Goal: Task Accomplishment & Management: Manage account settings

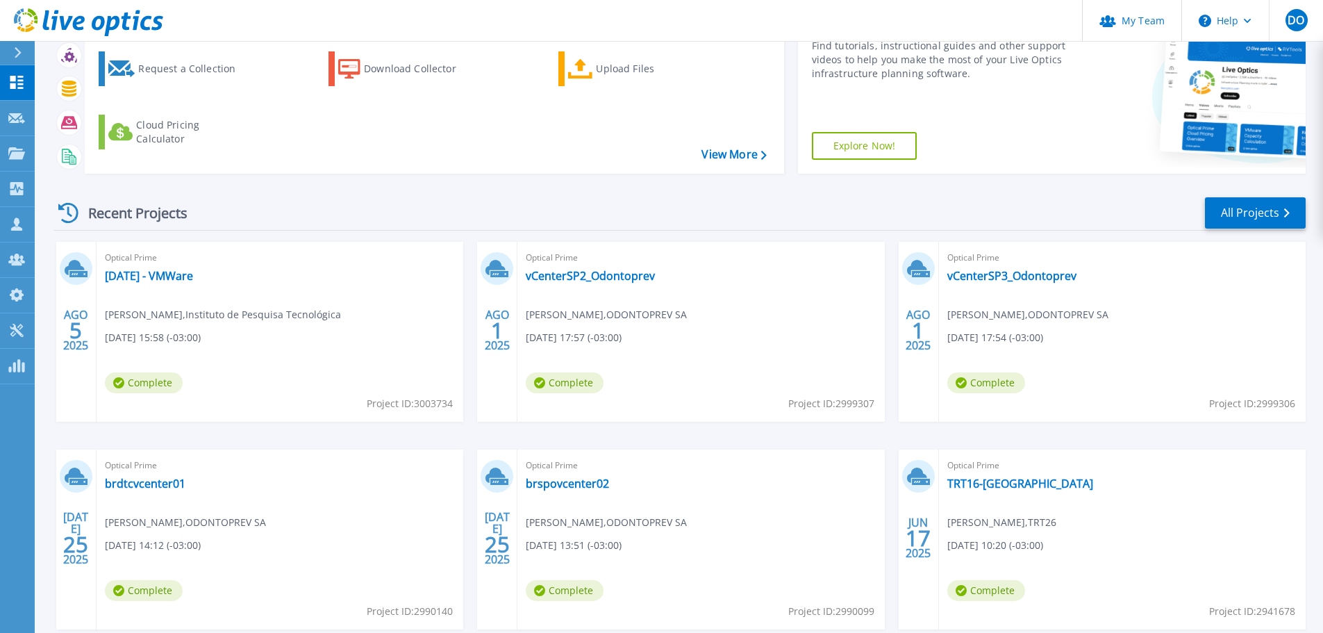
scroll to position [139, 0]
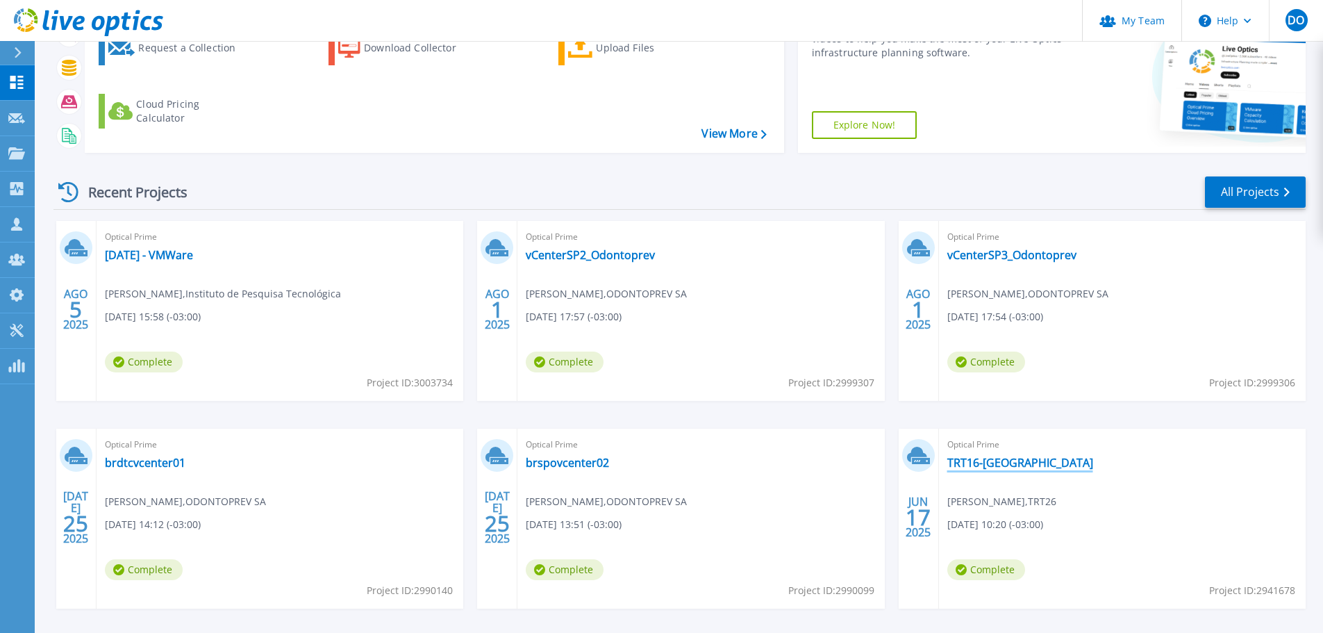
click at [992, 461] on link "TRT16-[GEOGRAPHIC_DATA]" at bounding box center [1020, 463] width 146 height 14
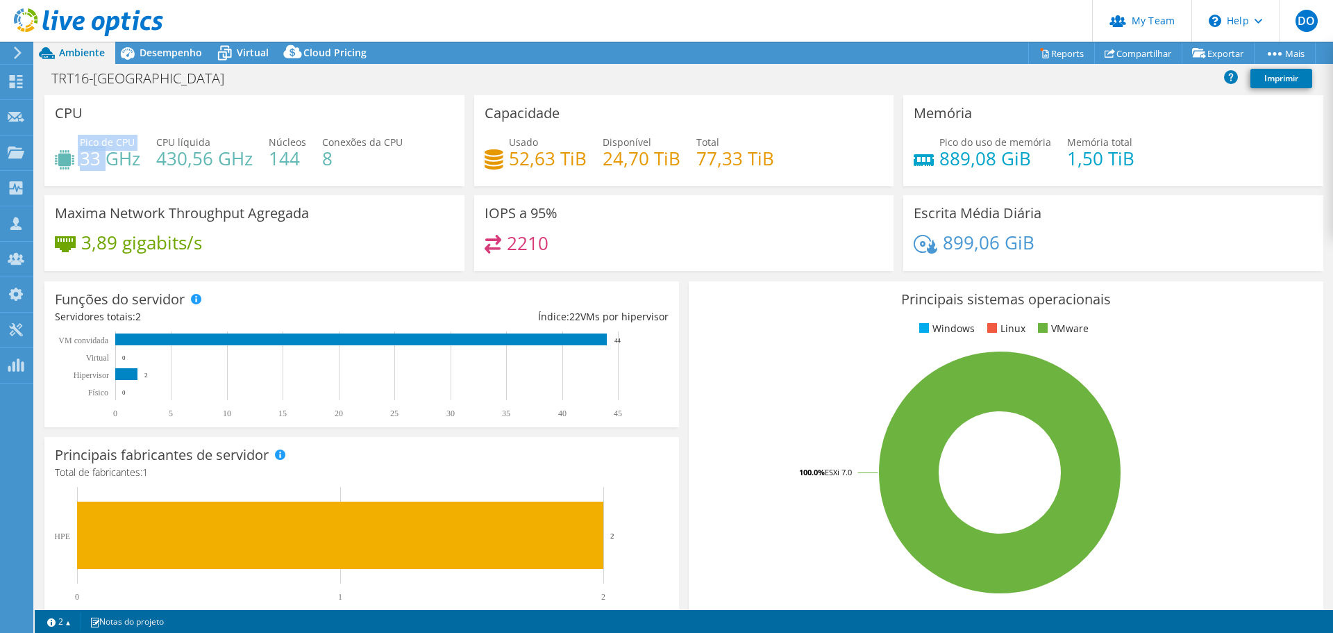
drag, startPoint x: 103, startPoint y: 164, endPoint x: 81, endPoint y: 168, distance: 23.3
click at [78, 162] on div "Pico de CPU 33 GHz" at bounding box center [97, 150] width 85 height 31
click at [173, 182] on div "CPU Pico de CPU 33 GHz CPU líquida 430,56 GHz Núcleos 144 Conexões da CPU 8" at bounding box center [254, 140] width 420 height 91
click at [246, 61] on div "Ações de projeto Ações de projeto Reports Compartilhar Exportar vSAN ReadyNode …" at bounding box center [684, 337] width 1298 height 591
click at [253, 41] on header "DO Administrador de Equipe do Canal Daniel Oliveira daniel@mwmicroware.com.br M…" at bounding box center [666, 21] width 1333 height 42
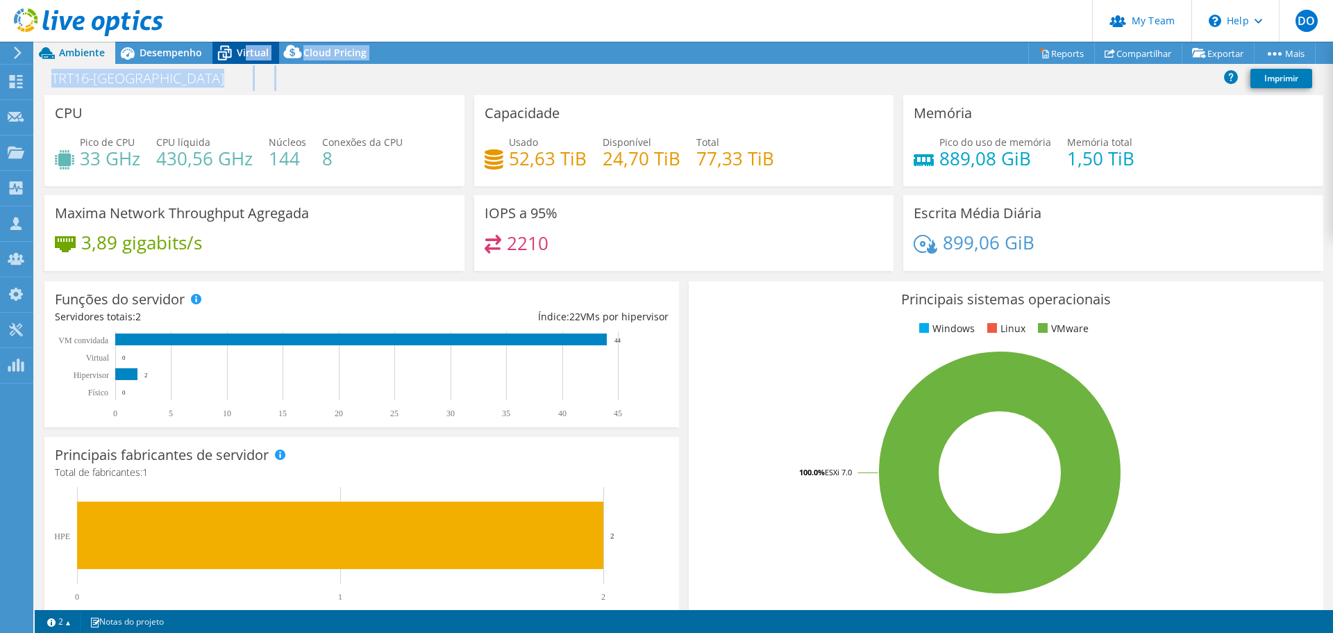
click at [251, 47] on span "Virtual" at bounding box center [253, 52] width 32 height 13
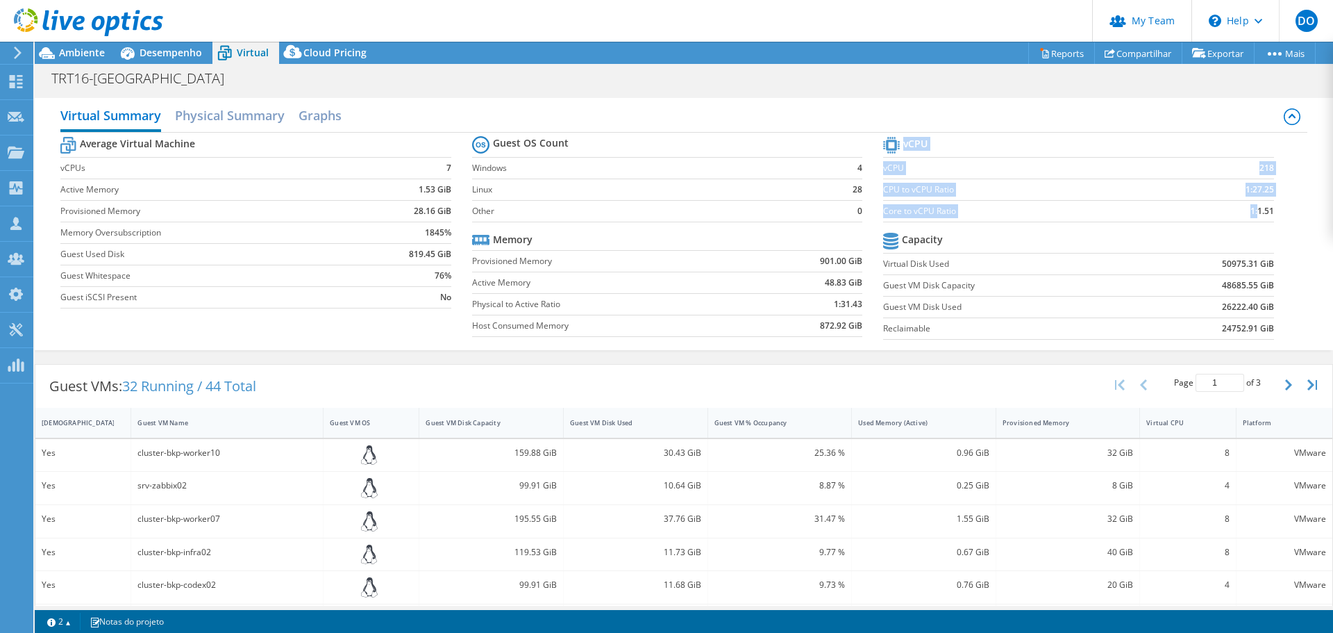
drag, startPoint x: 1267, startPoint y: 212, endPoint x: 1246, endPoint y: 212, distance: 21.5
click at [1247, 212] on section "vCPU vCPU 218 CPU to vCPU Ratio 1:27.25 Core to vCPU Ratio 1:1.51 Capacity Virt…" at bounding box center [1088, 239] width 411 height 213
click at [1153, 224] on section "vCPU vCPU 218 CPU to vCPU Ratio 1:27.25 Core to vCPU Ratio 1:1.51 Capacity Virt…" at bounding box center [1088, 239] width 411 height 213
click at [72, 53] on span "Ambiente" at bounding box center [82, 52] width 46 height 13
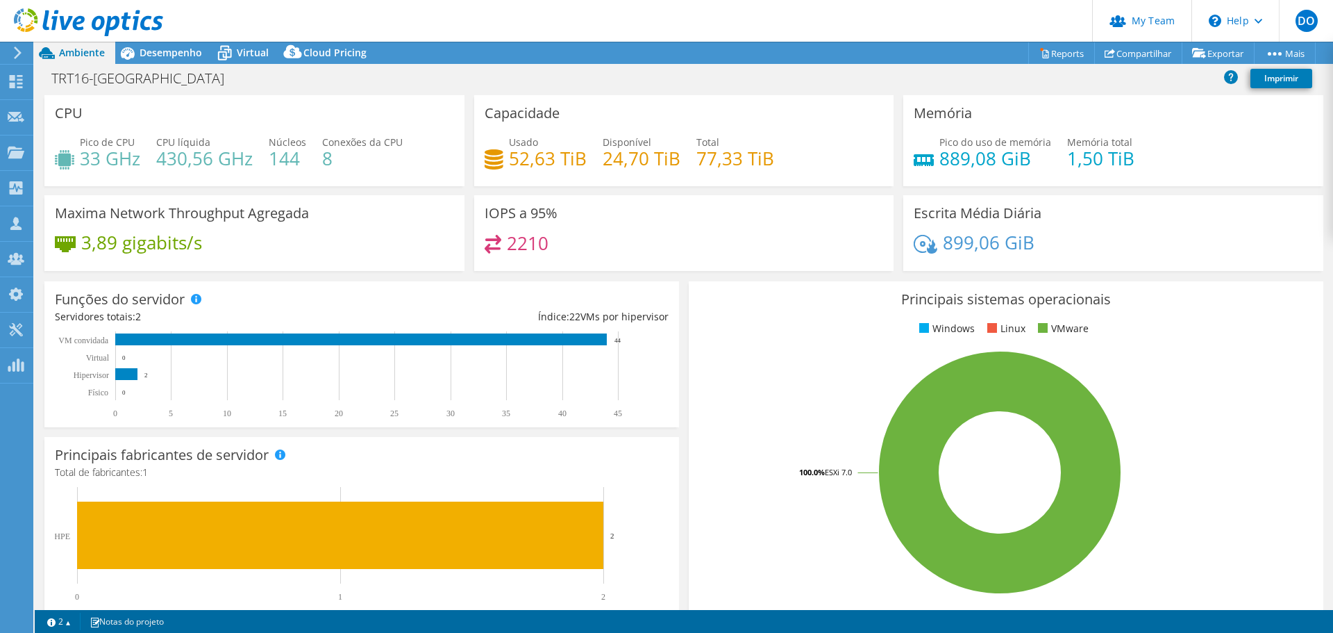
click at [301, 160] on h4 "144" at bounding box center [287, 158] width 37 height 15
drag, startPoint x: 309, startPoint y: 157, endPoint x: 277, endPoint y: 171, distance: 34.8
click at [272, 156] on div "Pico de CPU 33 GHz CPU líquida 430,56 GHz Núcleos 144 Conexões da CPU 8" at bounding box center [254, 157] width 399 height 45
click at [285, 166] on h4 "144" at bounding box center [287, 158] width 37 height 15
click at [167, 44] on div "Desempenho" at bounding box center [163, 53] width 97 height 22
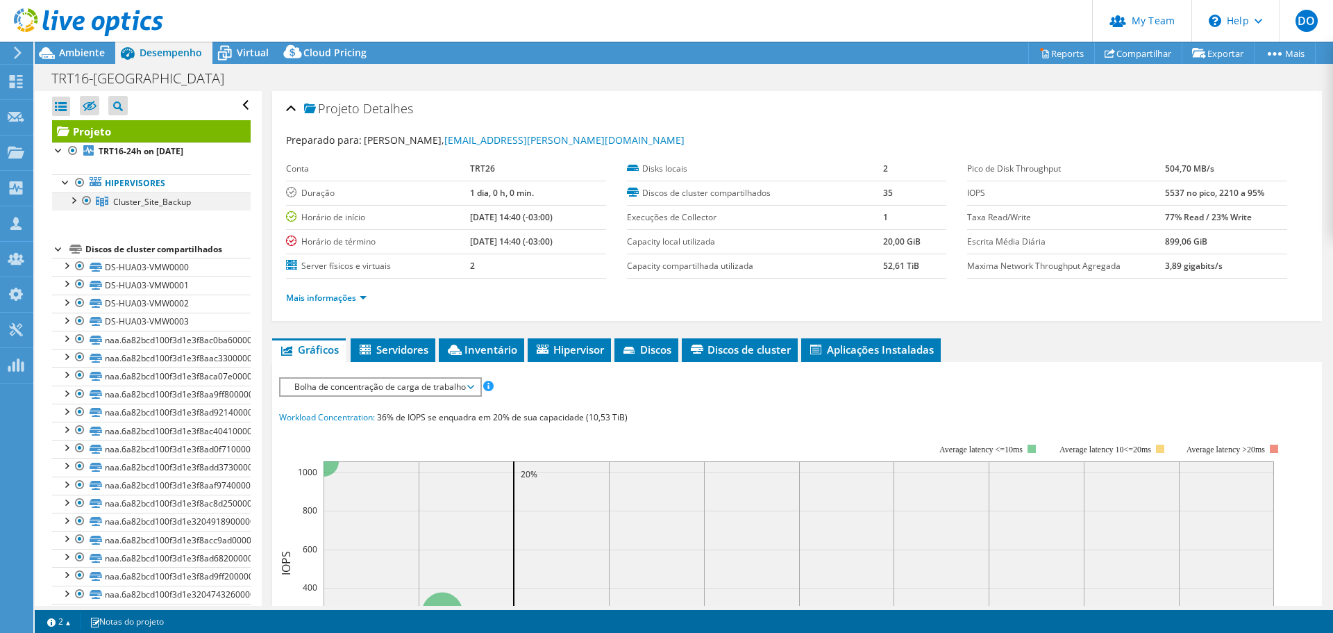
click at [73, 201] on div at bounding box center [73, 199] width 14 height 14
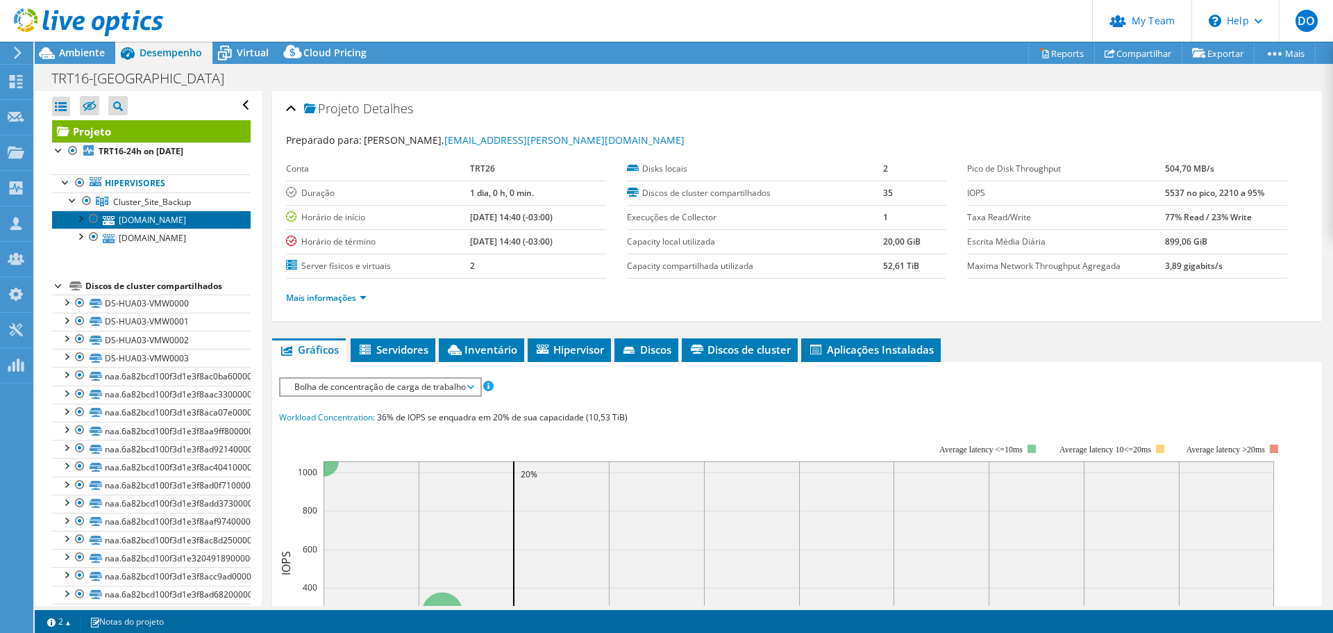
click at [151, 221] on link "srv-esxi016.trt16.jus.br" at bounding box center [151, 219] width 199 height 18
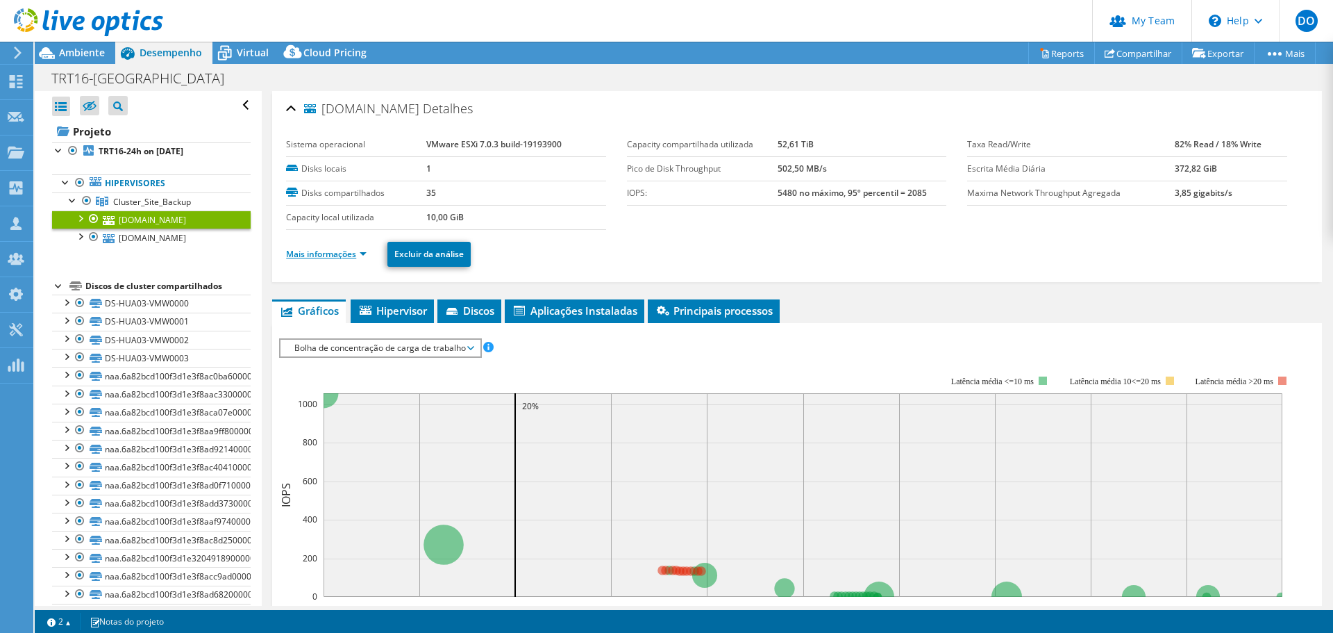
click at [356, 258] on link "Mais informações" at bounding box center [326, 254] width 81 height 12
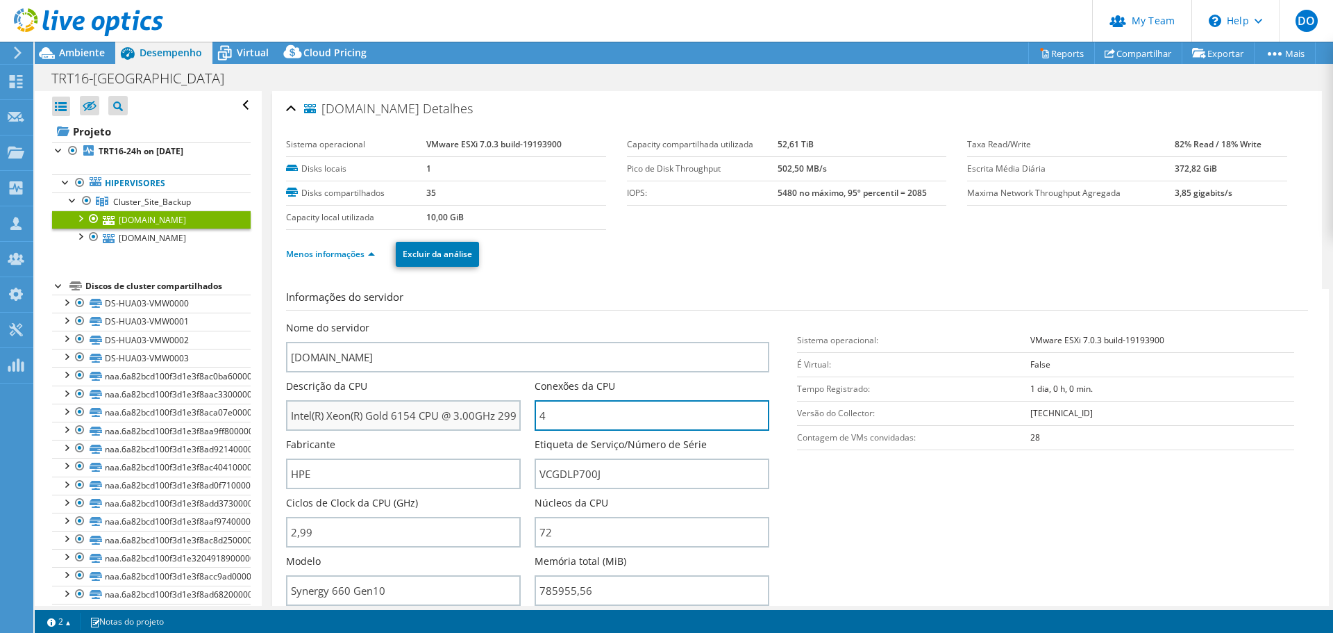
scroll to position [0, 8]
drag, startPoint x: 543, startPoint y: 412, endPoint x: 560, endPoint y: 493, distance: 82.9
click at [460, 321] on div "Nome do servidor srv-esxi016.trt16.jus.br Descrição da CPU Intel(R) Xeon(R) Gol…" at bounding box center [534, 321] width 497 height 0
click at [649, 496] on div "Núcleos da CPU 72" at bounding box center [652, 521] width 235 height 51
click at [70, 55] on span "Ambiente" at bounding box center [82, 52] width 46 height 13
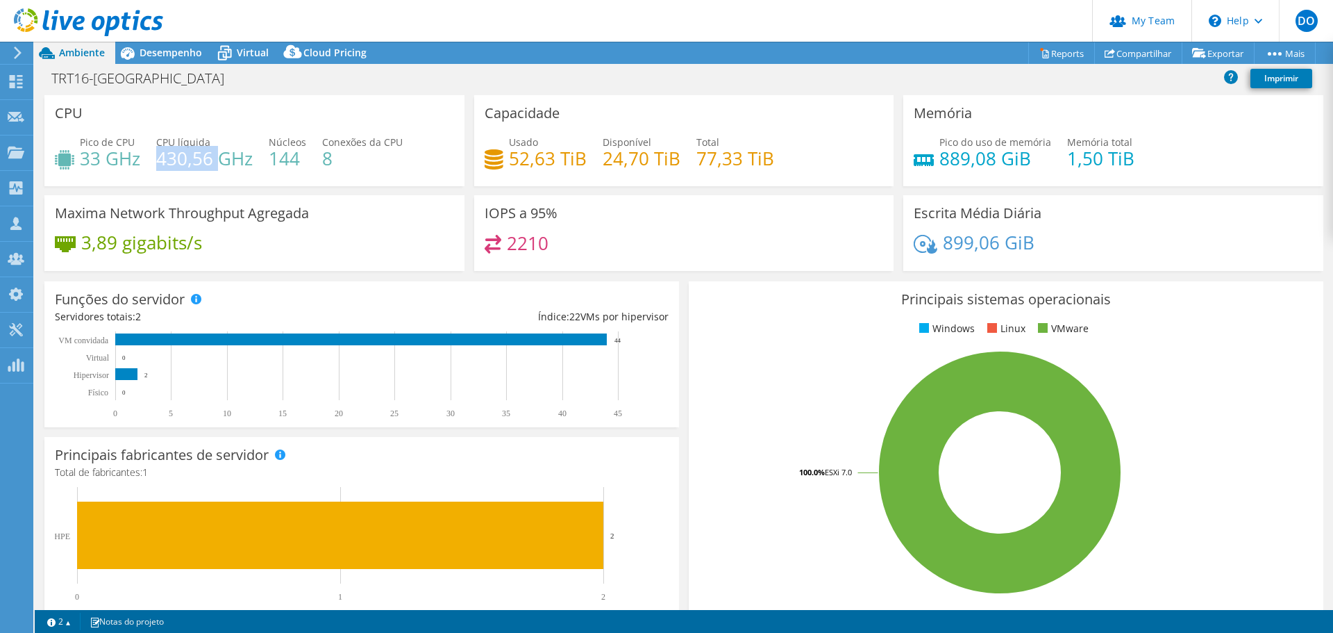
drag, startPoint x: 215, startPoint y: 162, endPoint x: 160, endPoint y: 166, distance: 55.7
click at [160, 166] on h4 "430,56 GHz" at bounding box center [204, 158] width 97 height 15
click at [110, 159] on h4 "33 GHz" at bounding box center [110, 158] width 60 height 15
click at [185, 51] on span "Desempenho" at bounding box center [171, 52] width 62 height 13
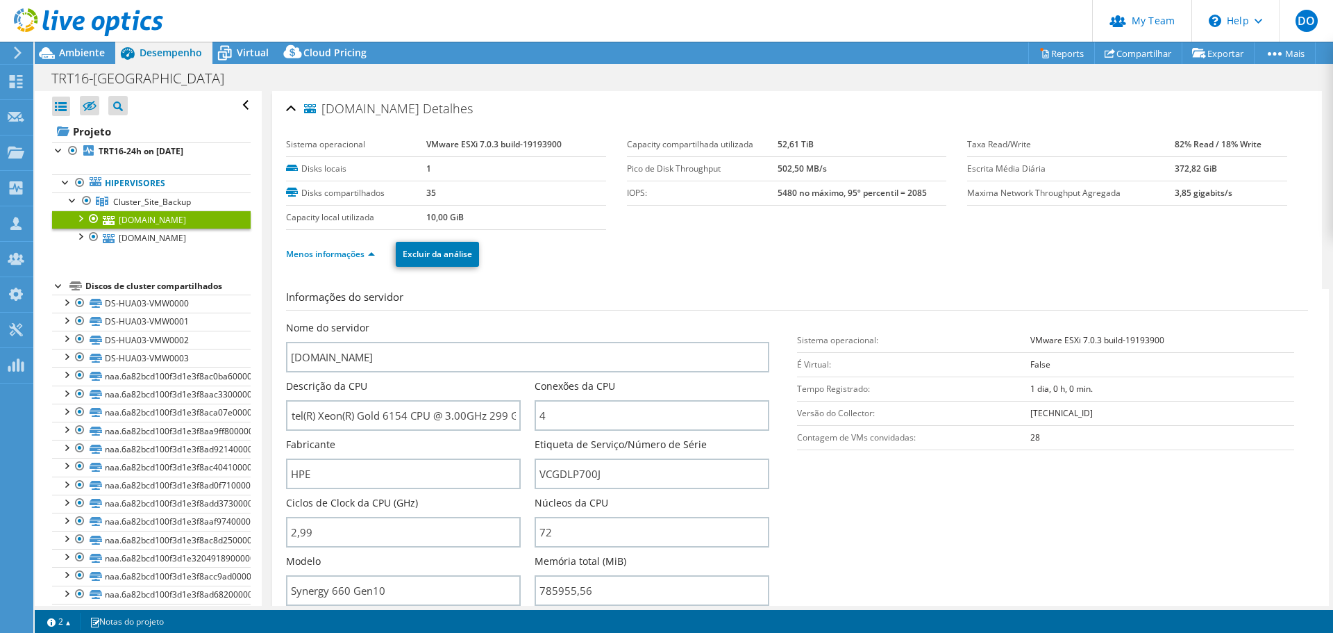
click at [153, 218] on link "srv-esxi016.trt16.jus.br" at bounding box center [151, 219] width 199 height 18
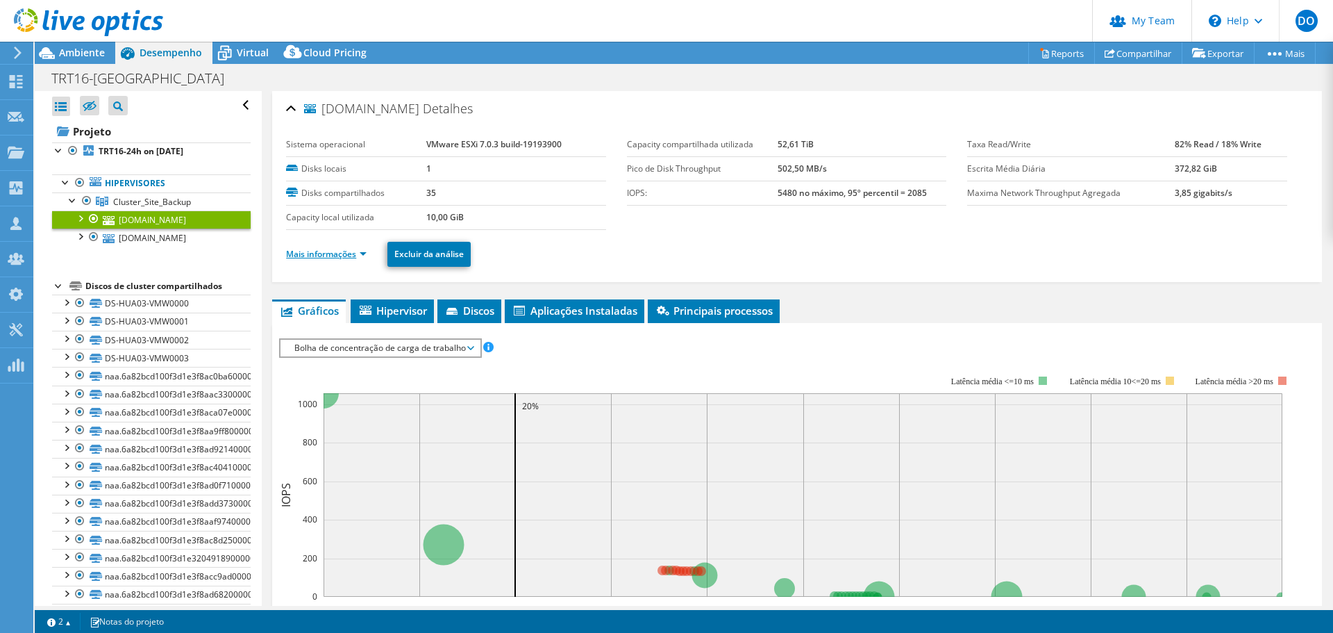
click at [317, 251] on link "Mais informações" at bounding box center [326, 254] width 81 height 12
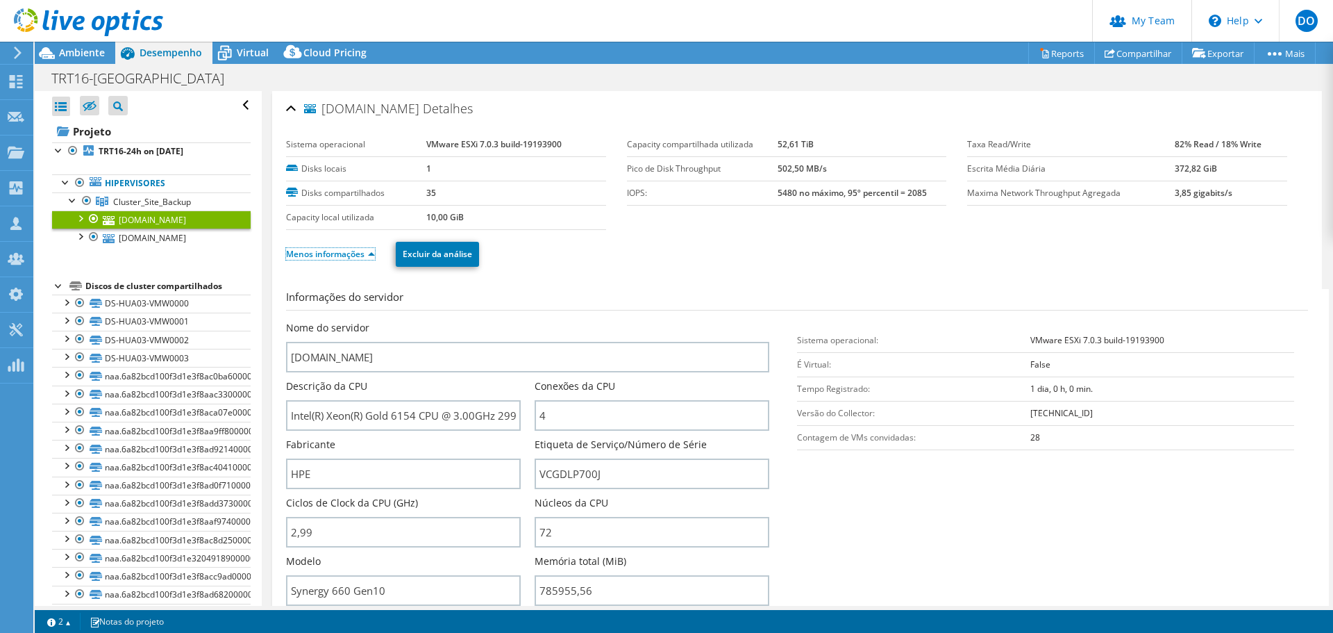
scroll to position [139, 0]
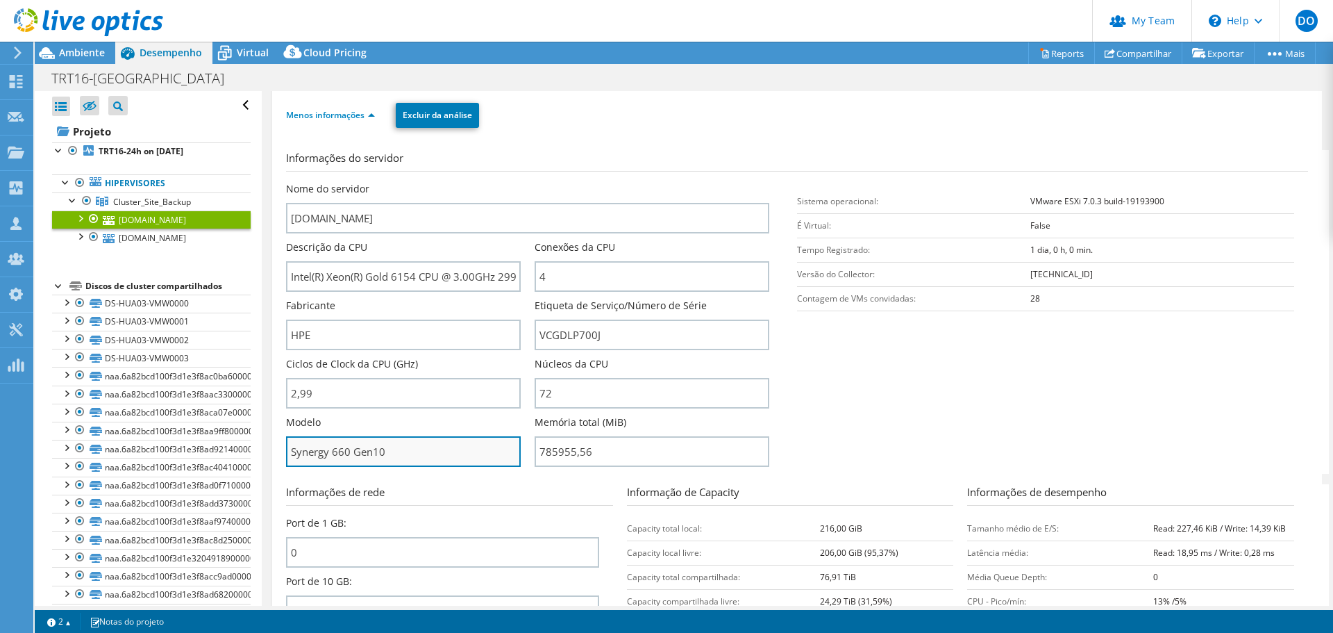
drag, startPoint x: 295, startPoint y: 455, endPoint x: 409, endPoint y: 450, distance: 114.0
click at [409, 450] on input "Synergy 660 Gen10" at bounding box center [403, 451] width 235 height 31
click at [430, 449] on input "Synergy 660 Gen10" at bounding box center [403, 451] width 235 height 31
drag, startPoint x: 417, startPoint y: 450, endPoint x: 284, endPoint y: 460, distance: 133.0
click at [284, 460] on div "srv-esxi016.trt16.jus.br Detalhes Sistema operacional VMware ESXi 7.0.3 build-1…" at bounding box center [797, 362] width 1050 height 821
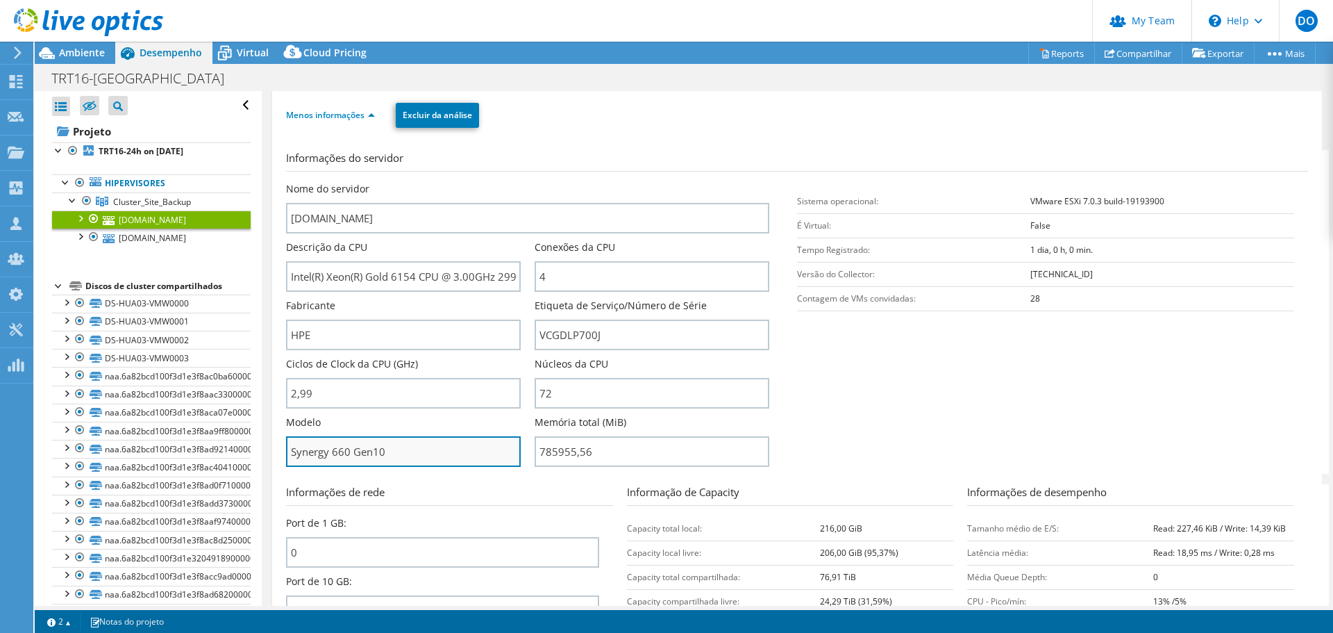
drag, startPoint x: 423, startPoint y: 457, endPoint x: 407, endPoint y: 452, distance: 16.7
click at [422, 457] on input "Synergy 660 Gen10" at bounding box center [403, 451] width 235 height 31
click at [407, 452] on input "Synergy 660 Gen10" at bounding box center [403, 451] width 235 height 31
drag, startPoint x: 400, startPoint y: 451, endPoint x: 290, endPoint y: 457, distance: 109.9
click at [290, 457] on input "Synergy 660 Gen10" at bounding box center [403, 451] width 235 height 31
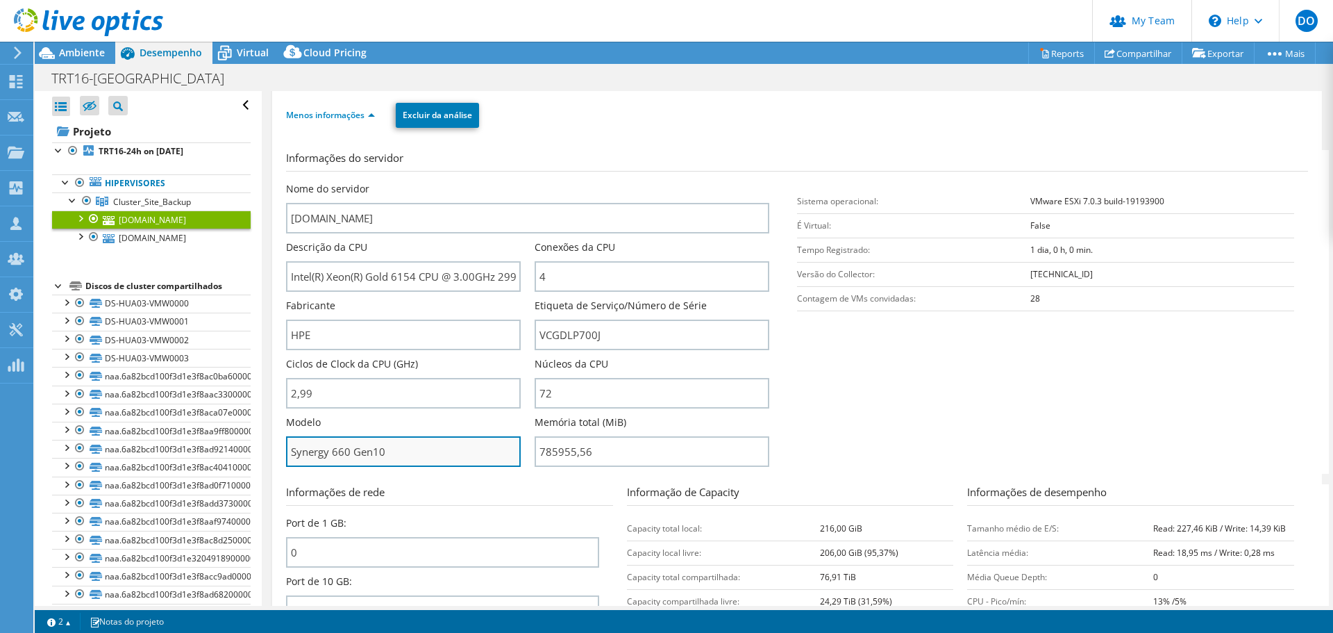
click at [419, 459] on input "Synergy 660 Gen10" at bounding box center [403, 451] width 235 height 31
drag, startPoint x: 292, startPoint y: 455, endPoint x: 349, endPoint y: 456, distance: 56.9
click at [349, 456] on input "Synergy 660 Gen10" at bounding box center [403, 451] width 235 height 31
click at [387, 457] on input "Synergy 660 Gen10" at bounding box center [403, 451] width 235 height 31
drag, startPoint x: 390, startPoint y: 451, endPoint x: 380, endPoint y: 452, distance: 10.4
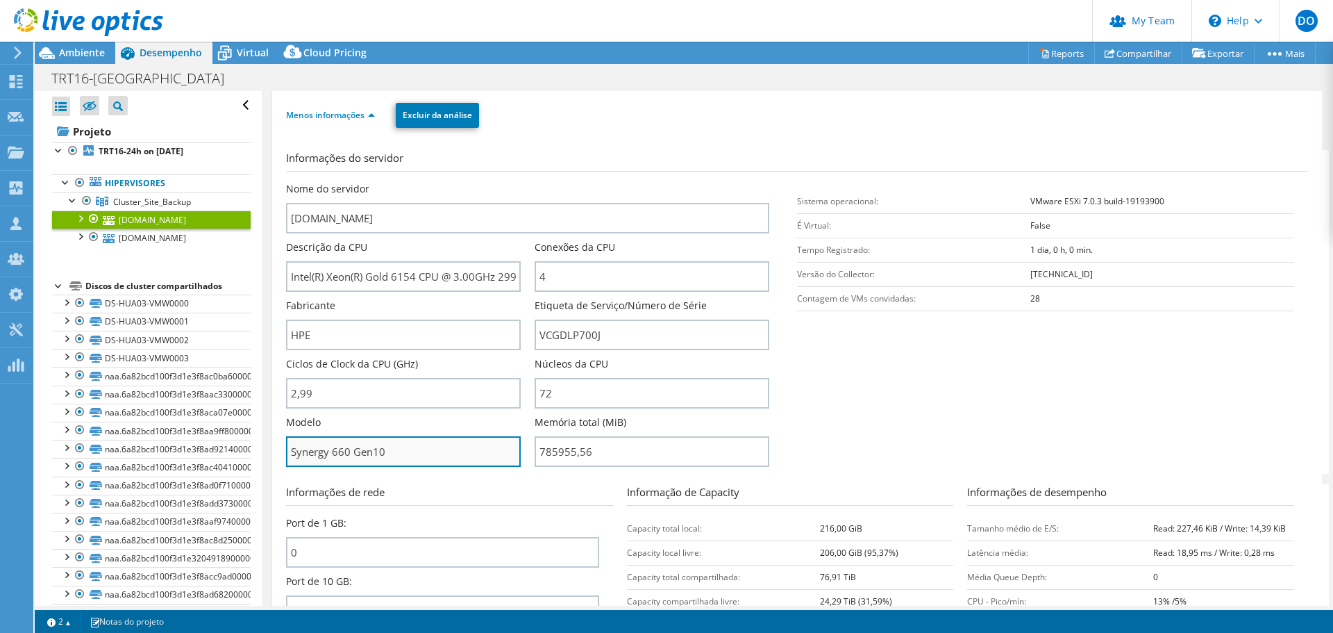
click at [380, 452] on input "Synergy 660 Gen10" at bounding box center [403, 451] width 235 height 31
drag, startPoint x: 401, startPoint y: 453, endPoint x: 391, endPoint y: 453, distance: 9.7
click at [400, 453] on input "Synergy 660 Gen10" at bounding box center [403, 451] width 235 height 31
click at [395, 453] on input "Synergy 660 Gen10" at bounding box center [403, 451] width 235 height 31
click at [415, 449] on input "Synergy 660 Gen10" at bounding box center [403, 451] width 235 height 31
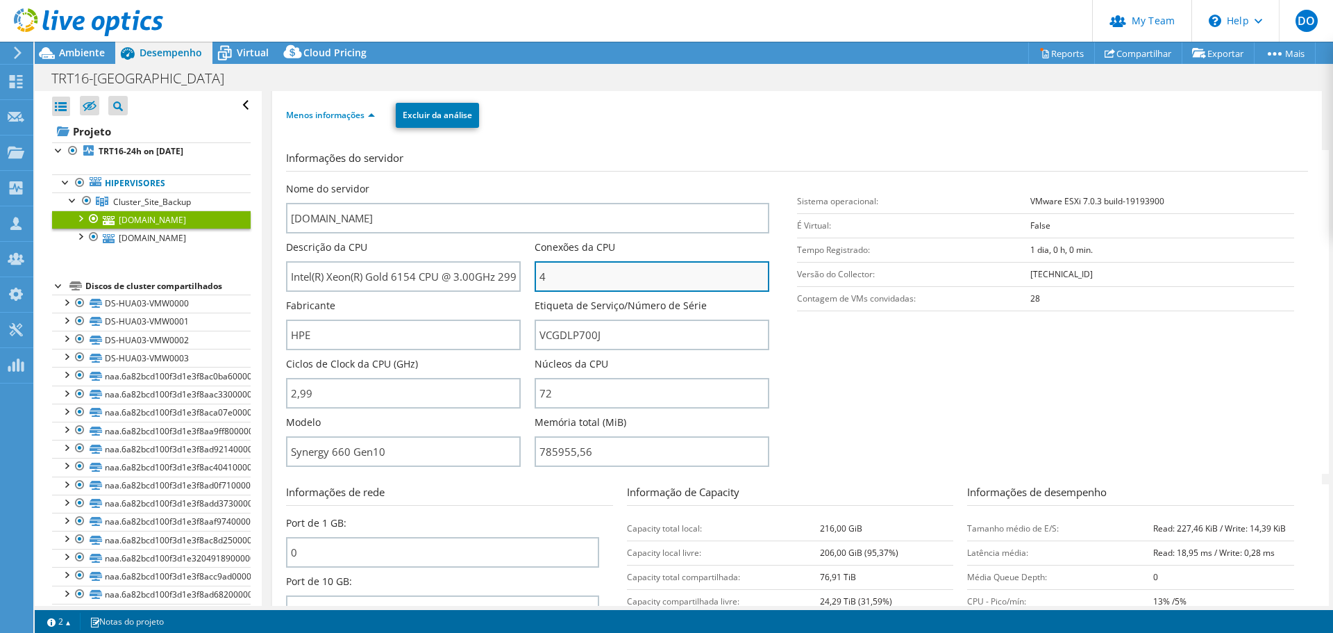
drag, startPoint x: 569, startPoint y: 282, endPoint x: 535, endPoint y: 282, distance: 34.0
click at [535, 282] on input "4" at bounding box center [652, 276] width 235 height 31
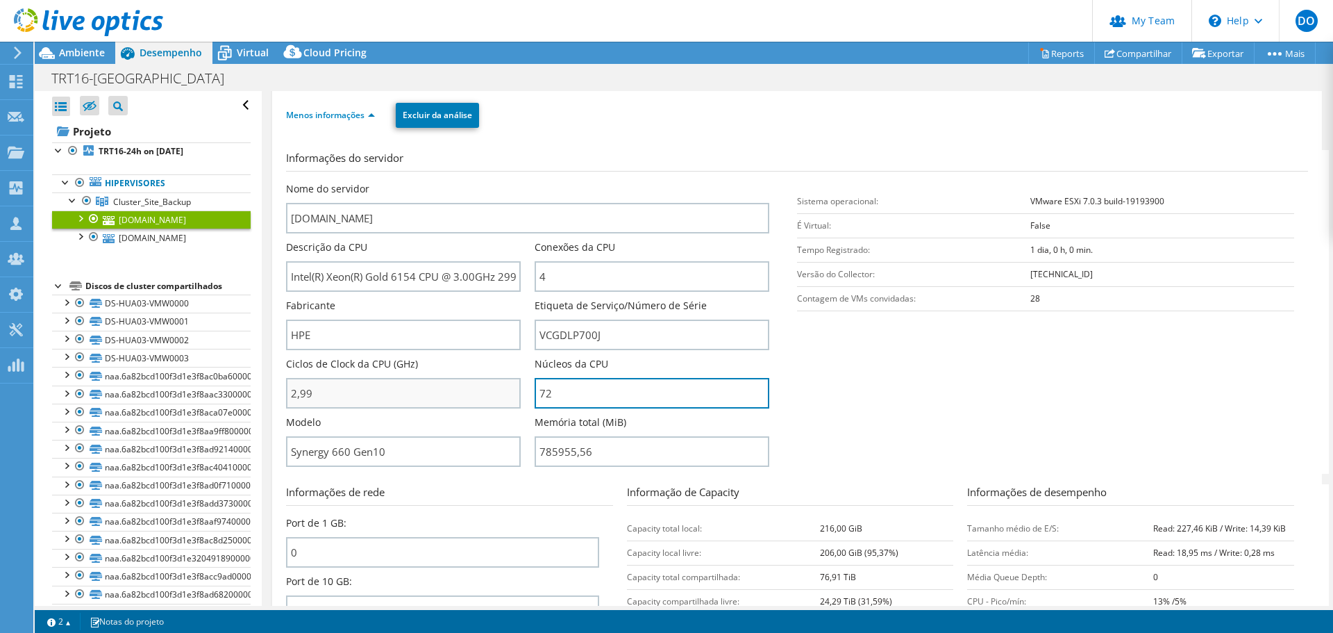
drag, startPoint x: 555, startPoint y: 400, endPoint x: 515, endPoint y: 398, distance: 40.3
click at [515, 182] on div "Nome do servidor srv-esxi016.trt16.jus.br Descrição da CPU Intel(R) Xeon(R) Gol…" at bounding box center [534, 182] width 497 height 0
click at [562, 395] on input "72" at bounding box center [652, 393] width 235 height 31
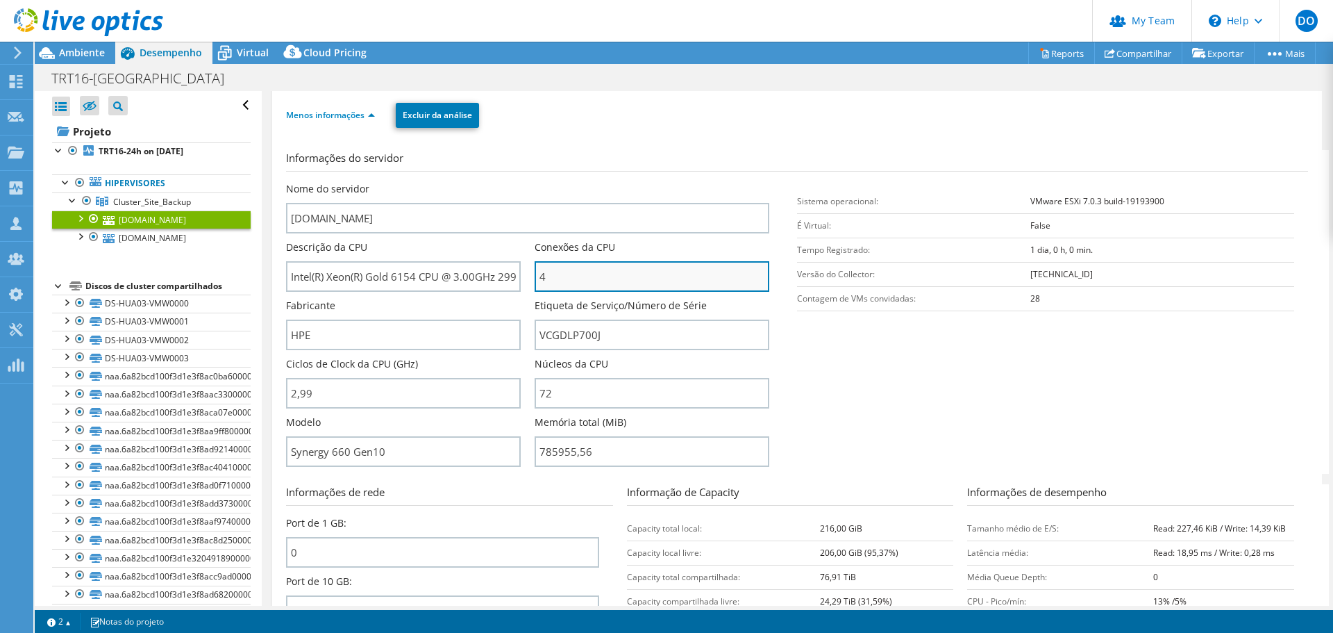
click at [551, 276] on input "4" at bounding box center [652, 276] width 235 height 31
drag, startPoint x: 596, startPoint y: 277, endPoint x: 608, endPoint y: 273, distance: 12.5
click at [598, 277] on input "4" at bounding box center [652, 276] width 235 height 31
drag, startPoint x: 559, startPoint y: 274, endPoint x: 507, endPoint y: 275, distance: 52.1
click at [507, 182] on div "Nome do servidor srv-esxi016.trt16.jus.br Descrição da CPU Intel(R) Xeon(R) Gol…" at bounding box center [534, 182] width 497 height 0
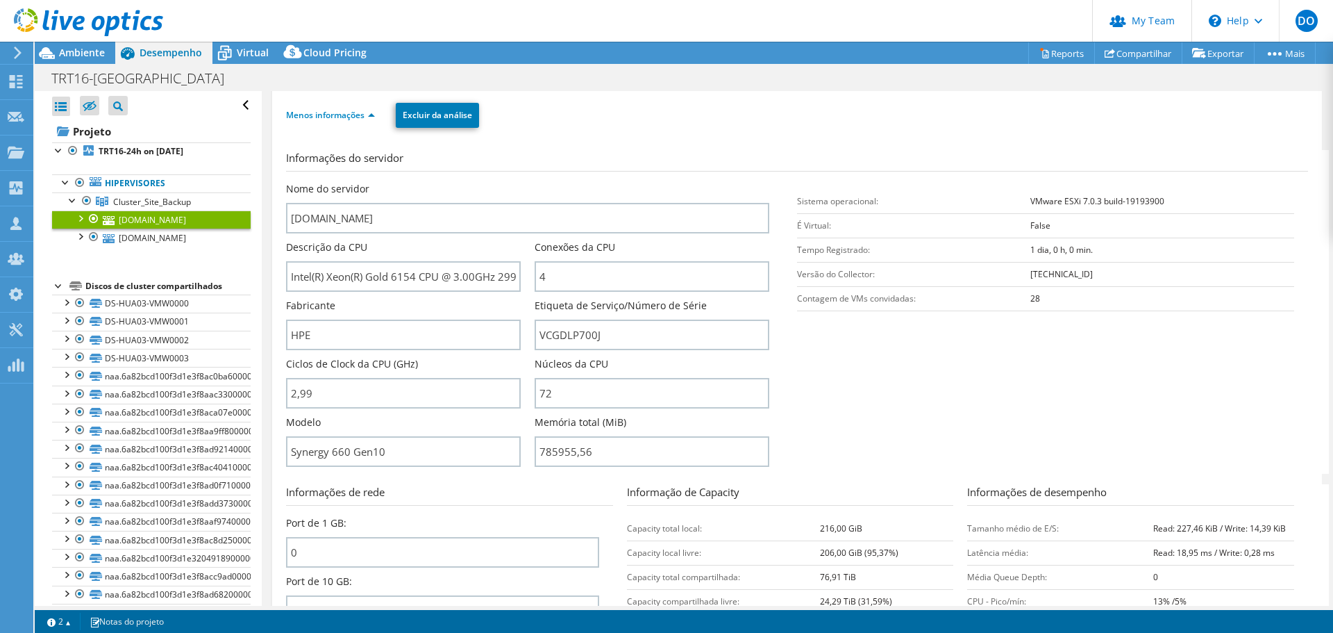
click at [883, 406] on section "Informações do servidor Nome do servidor srv-esxi016.trt16.jus.br Descrição da …" at bounding box center [800, 312] width 1029 height 324
click at [59, 55] on span "Ambiente" at bounding box center [82, 52] width 46 height 13
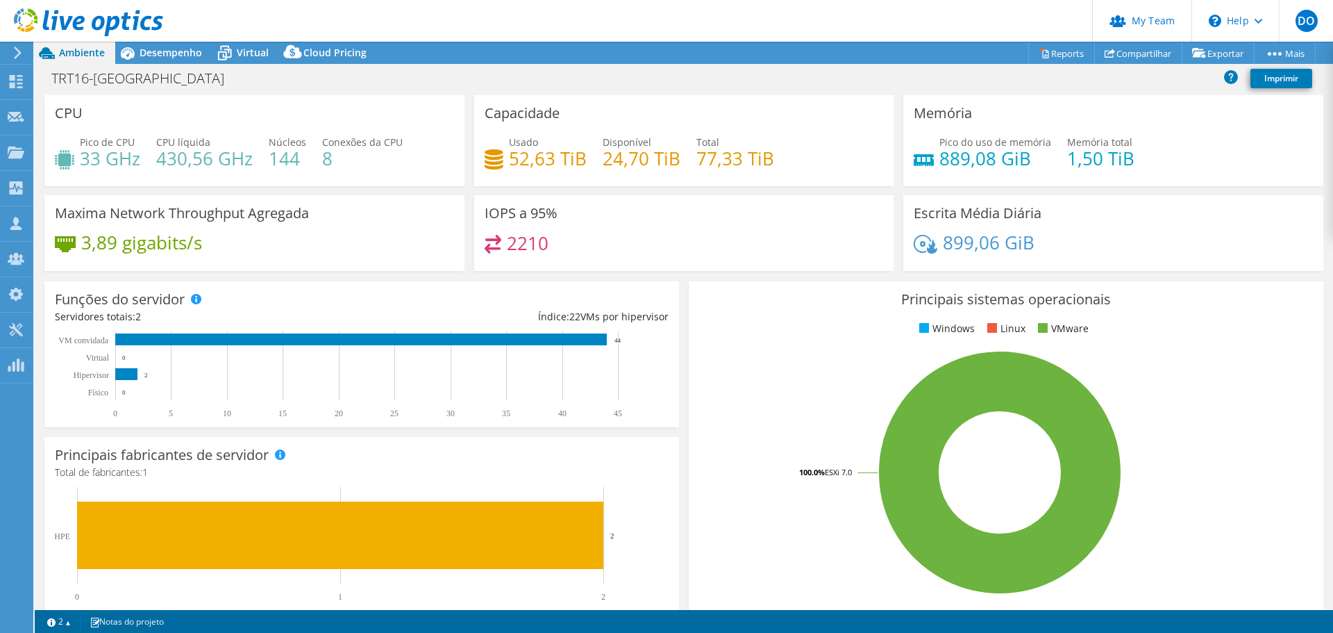
click at [80, 9] on icon at bounding box center [88, 22] width 149 height 28
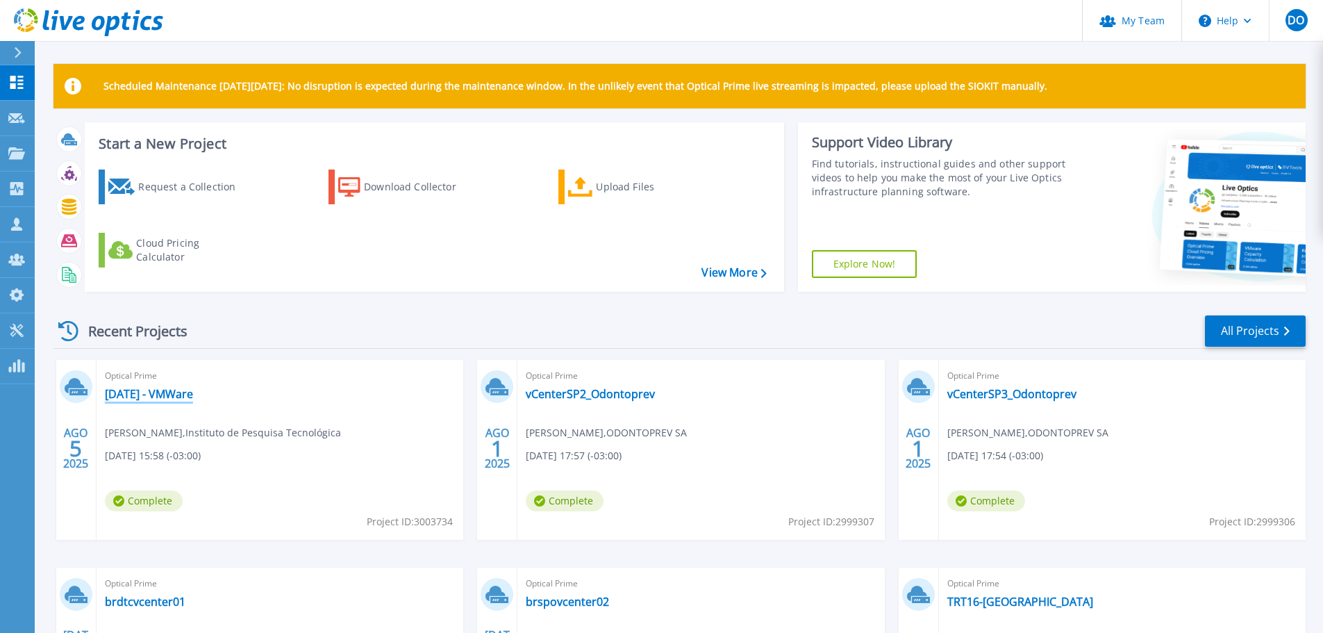
click at [151, 395] on link "Jul 2025 - VMWare" at bounding box center [149, 394] width 88 height 14
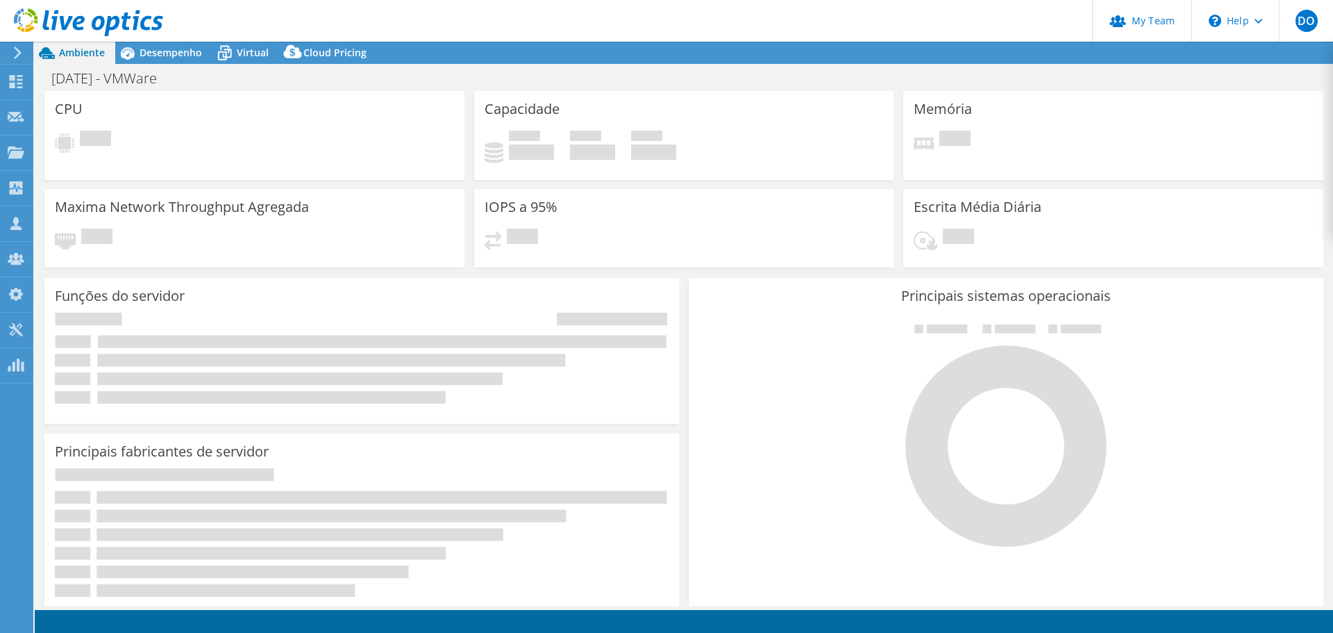
select select "USD"
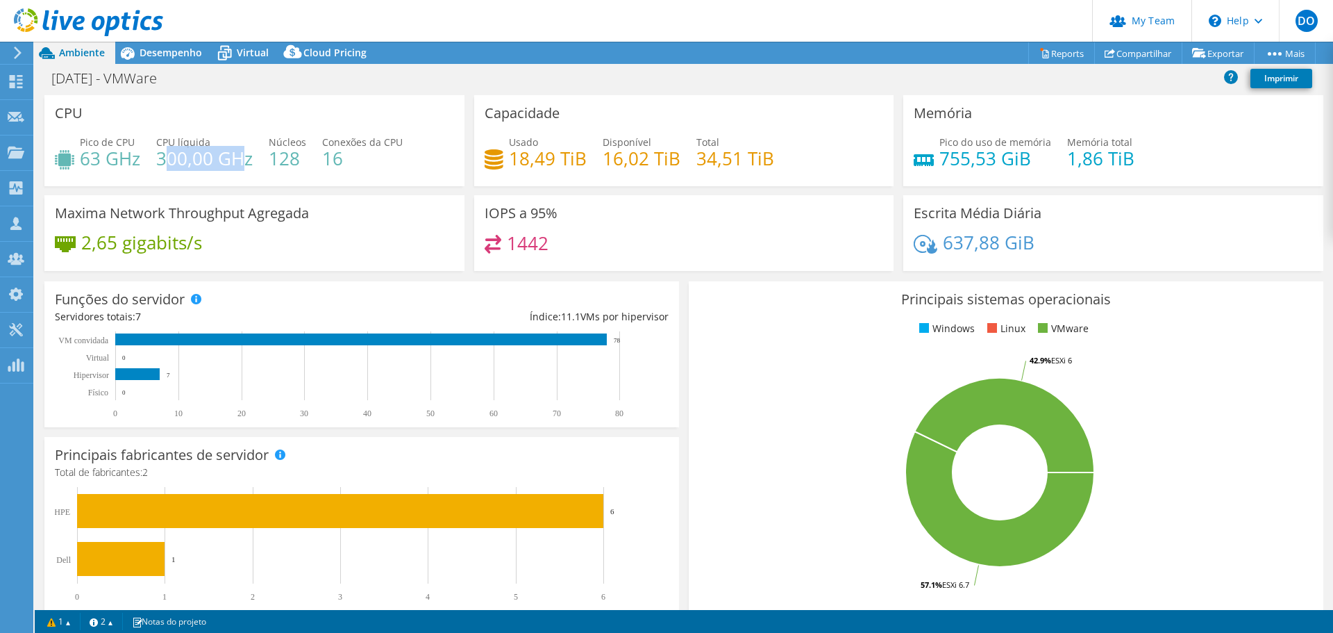
drag, startPoint x: 228, startPoint y: 155, endPoint x: 146, endPoint y: 165, distance: 83.3
click at [169, 161] on h4 "300,00 GHz" at bounding box center [204, 158] width 97 height 15
click at [128, 171] on div "Pico de CPU 63 GHz CPU líquida 300,00 GHz Núcleos 128 Conexões da CPU 16" at bounding box center [254, 157] width 399 height 45
click at [172, 50] on span "Desempenho" at bounding box center [171, 52] width 62 height 13
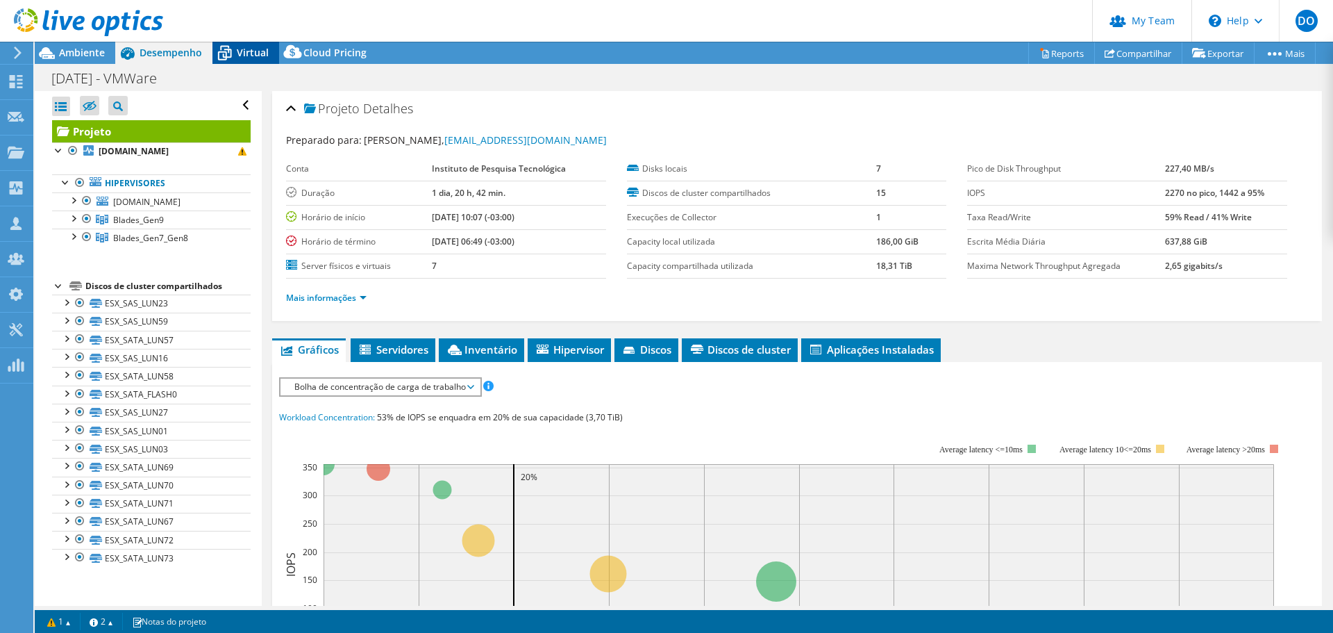
click at [266, 51] on span "Virtual" at bounding box center [253, 52] width 32 height 13
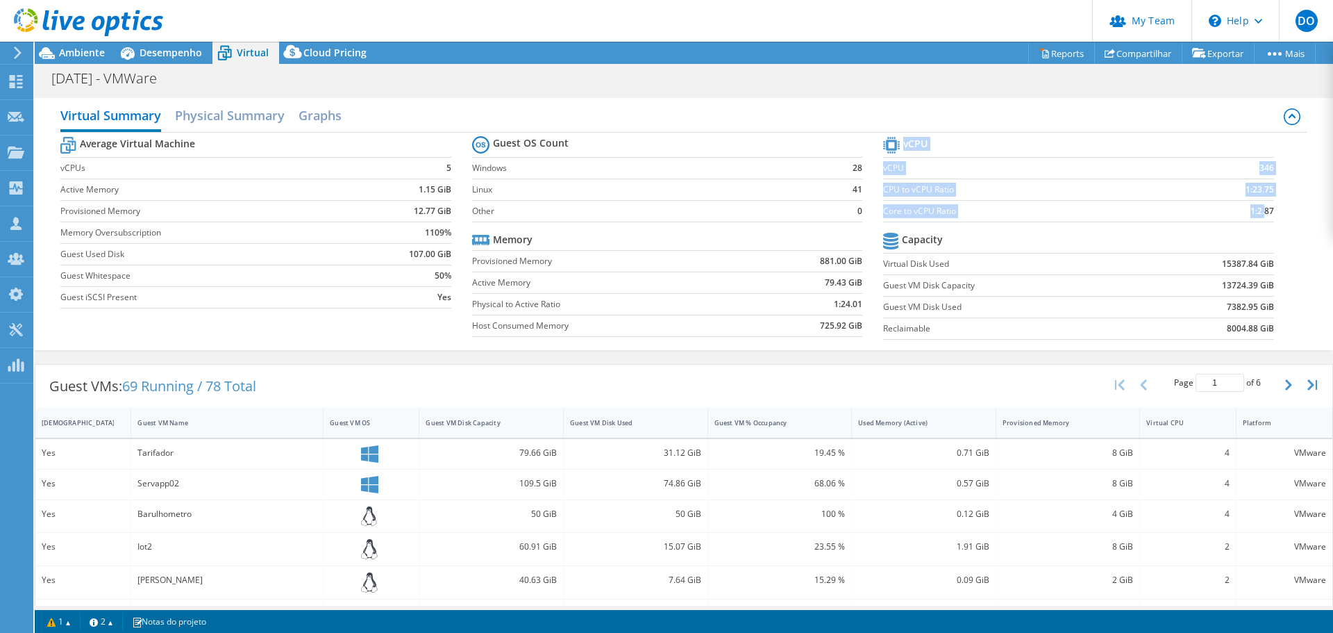
drag, startPoint x: 1264, startPoint y: 210, endPoint x: 1255, endPoint y: 210, distance: 9.7
click at [1255, 210] on section "vCPU vCPU 346 CPU to vCPU Ratio 1:23.75 Core to vCPU Ratio 1:2.87 Capacity Virt…" at bounding box center [1088, 239] width 411 height 213
click at [1215, 233] on td at bounding box center [1206, 241] width 135 height 24
click at [76, 61] on div "Ambiente" at bounding box center [75, 53] width 81 height 22
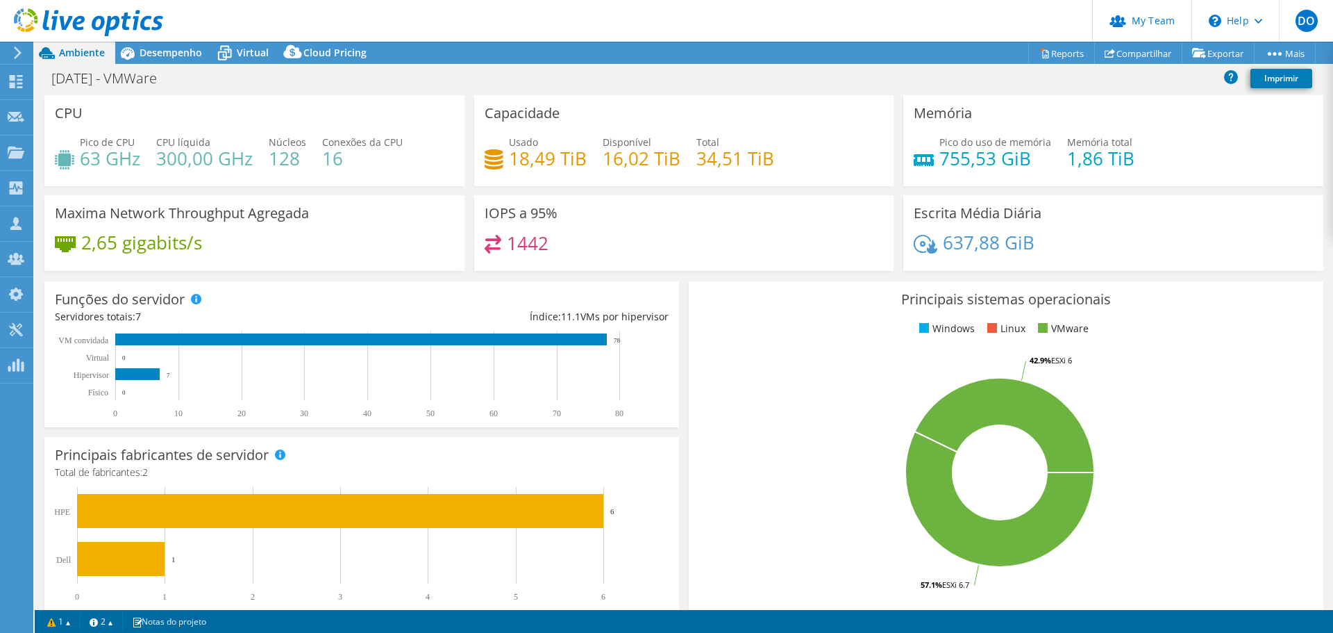
click at [20, 47] on icon at bounding box center [17, 53] width 10 height 12
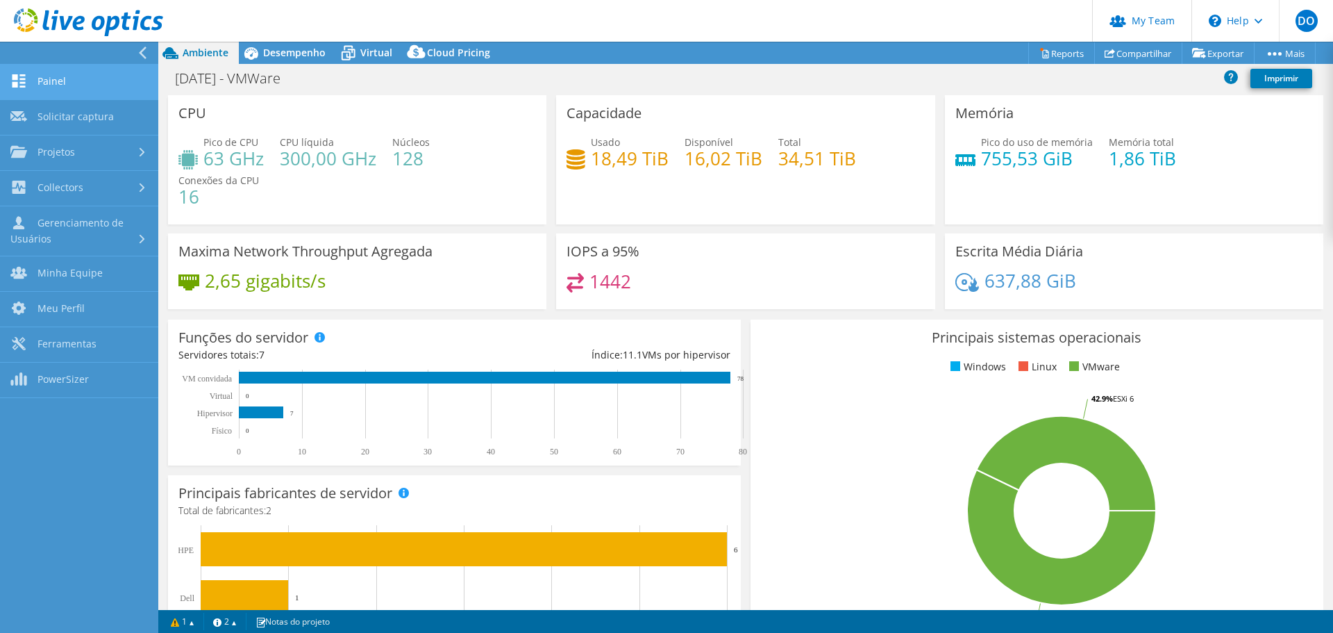
click at [32, 69] on link "Painel" at bounding box center [79, 82] width 158 height 35
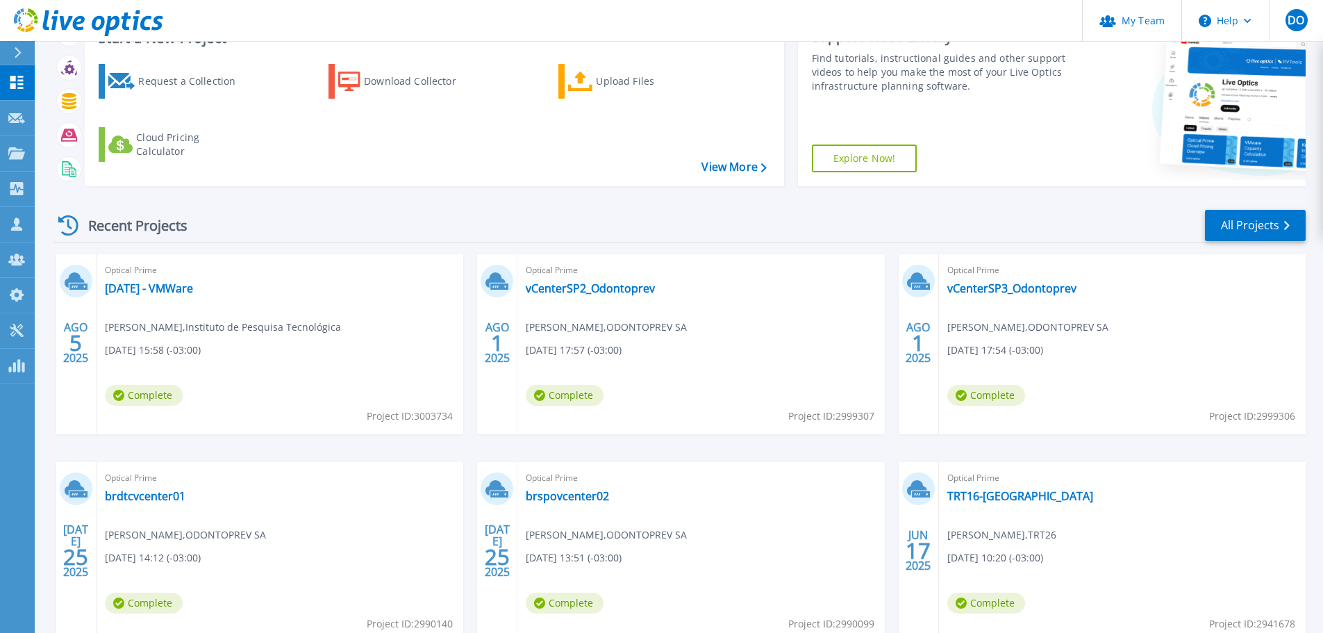
scroll to position [139, 0]
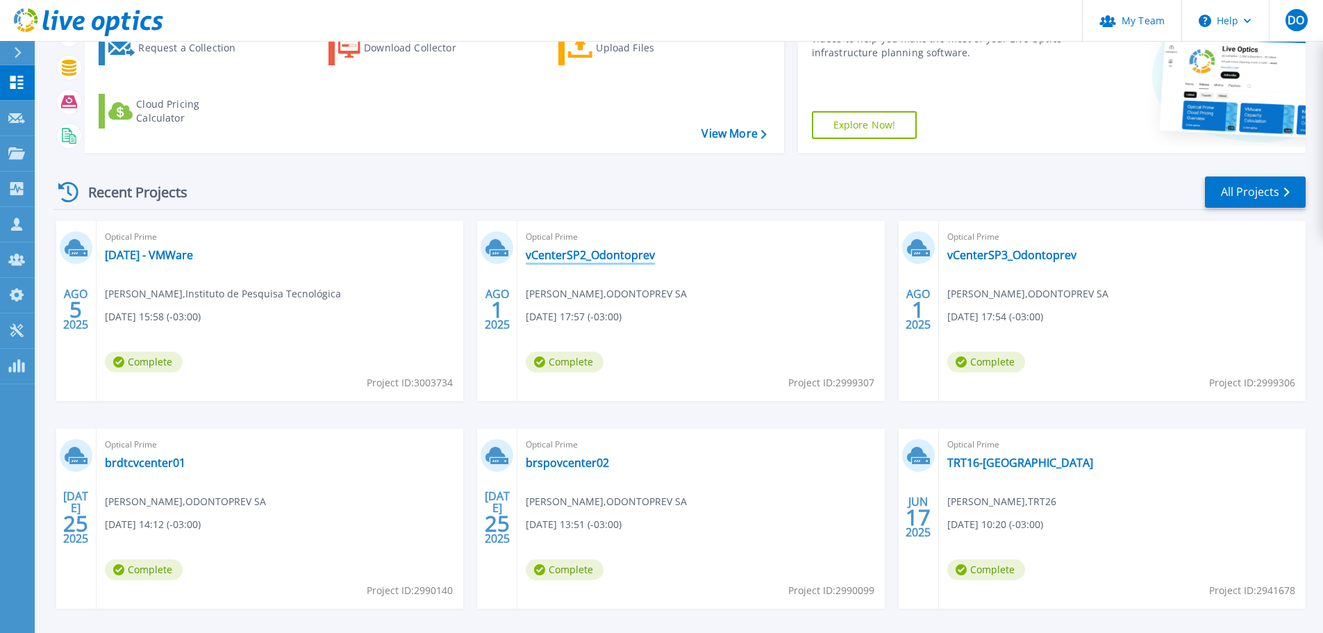
click at [611, 256] on link "vCenterSP2_Odontoprev" at bounding box center [590, 255] width 129 height 14
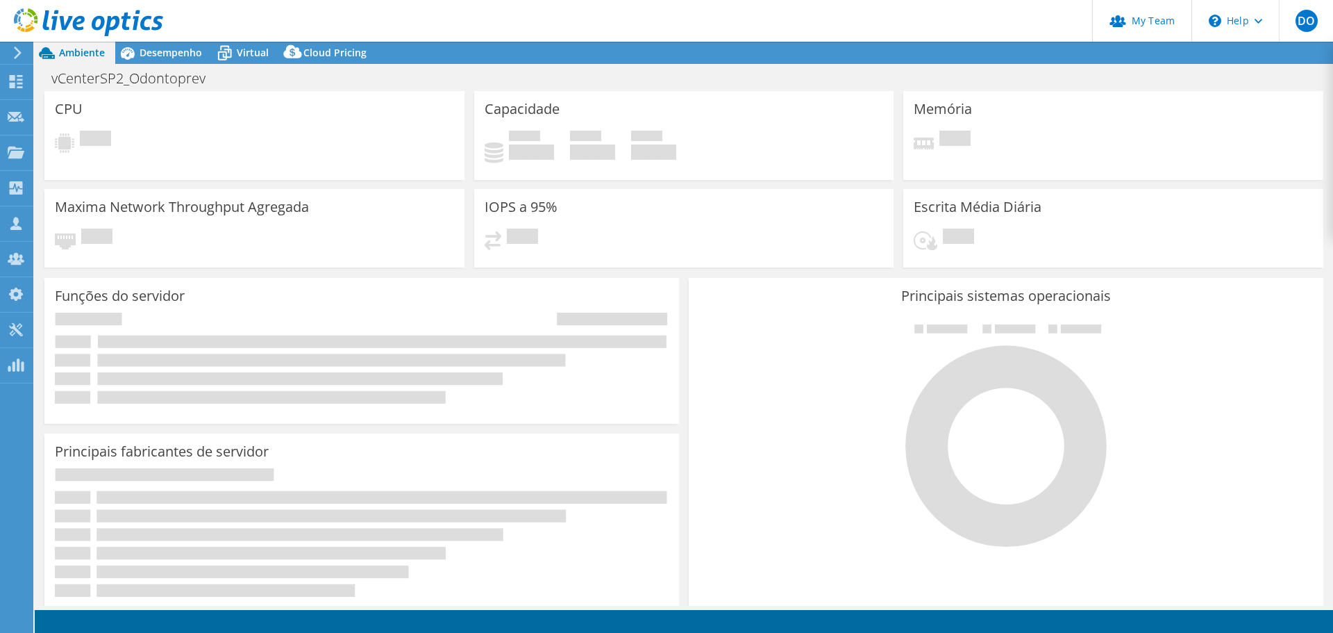
select select "USD"
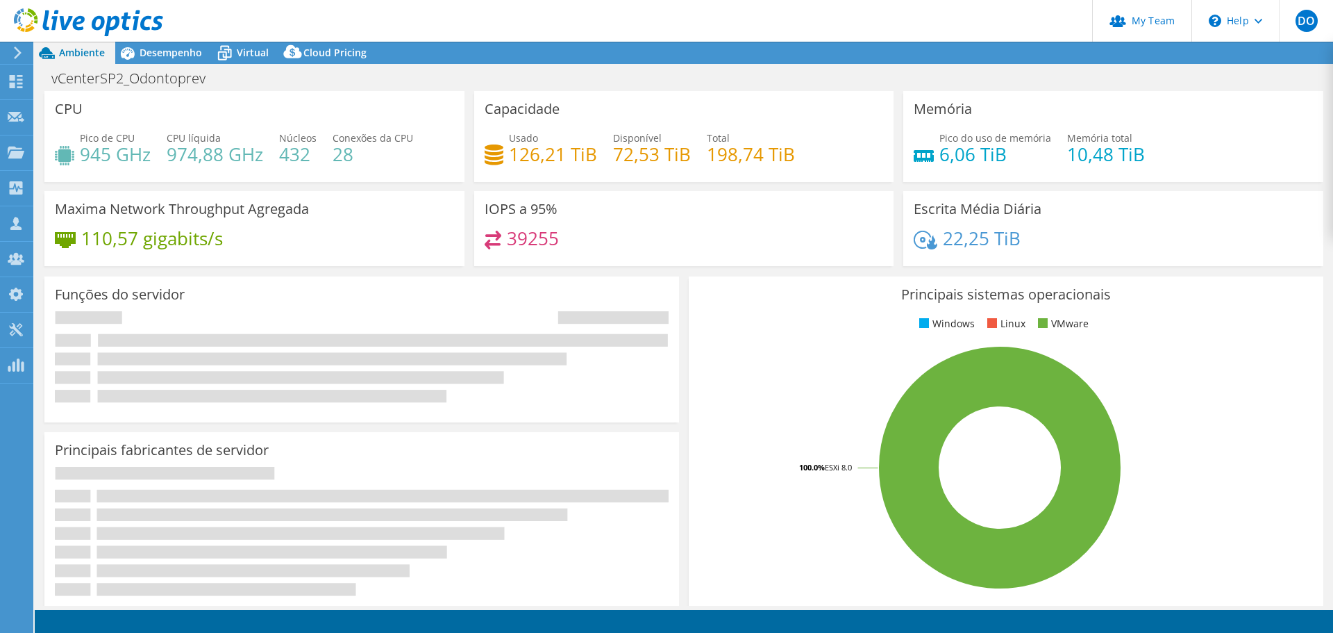
select select "SouthAmerica"
select select "BRL"
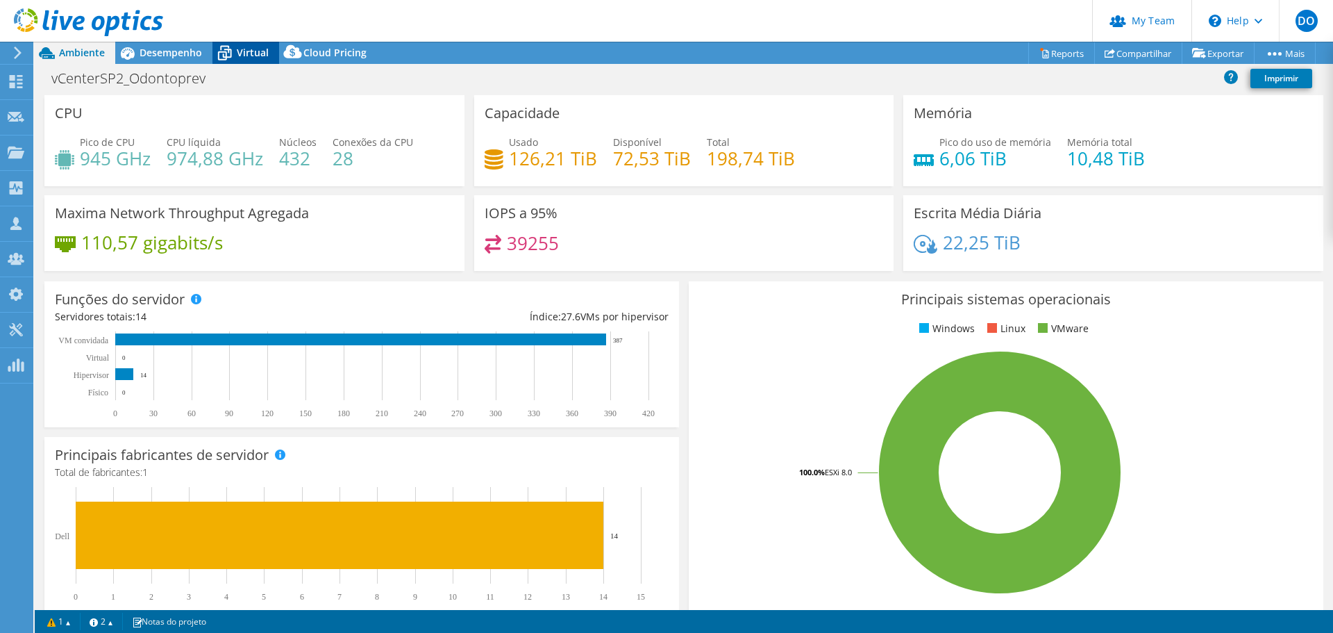
click at [234, 51] on icon at bounding box center [224, 53] width 24 height 24
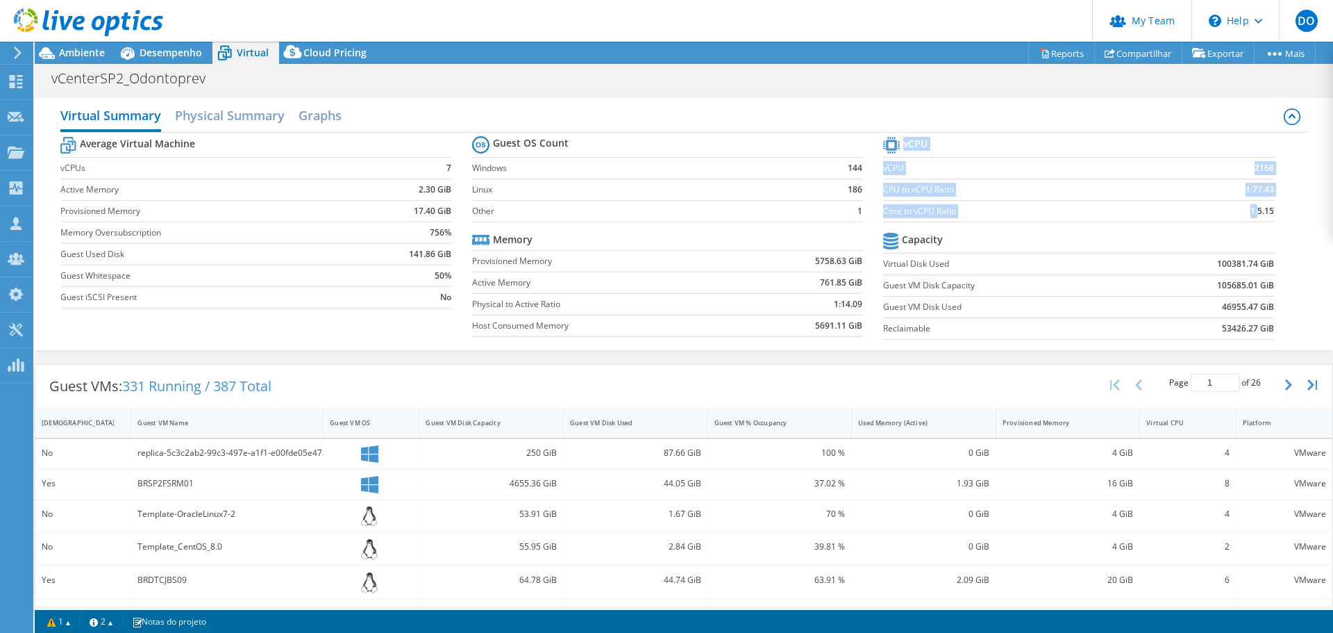
drag, startPoint x: 1269, startPoint y: 214, endPoint x: 1246, endPoint y: 210, distance: 22.6
click at [1246, 210] on section "vCPU vCPU 2168 CPU to vCPU Ratio 1:77.43 Core to vCPU Ratio 1:5.15 Capacity Vir…" at bounding box center [1088, 239] width 411 height 213
click at [1170, 246] on td at bounding box center [1202, 241] width 143 height 24
drag, startPoint x: 152, startPoint y: 385, endPoint x: 128, endPoint y: 385, distance: 24.3
click at [128, 385] on span "331 Running / 387 Total" at bounding box center [196, 385] width 149 height 19
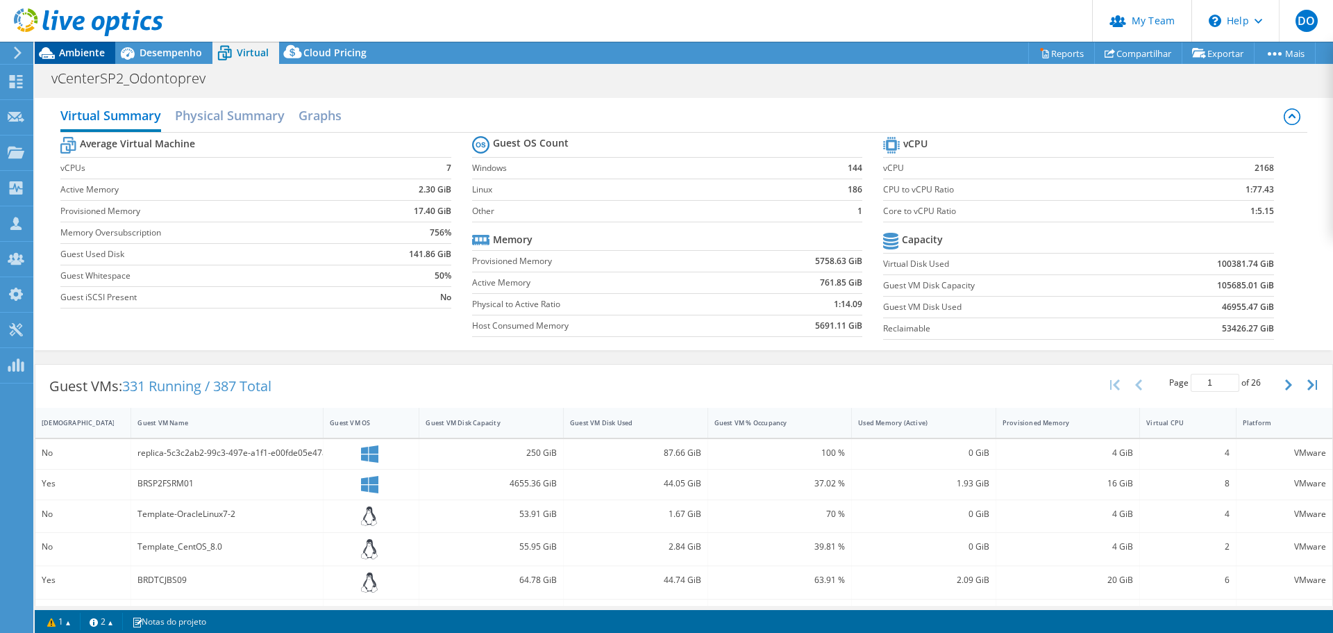
click at [90, 48] on span "Ambiente" at bounding box center [82, 52] width 46 height 13
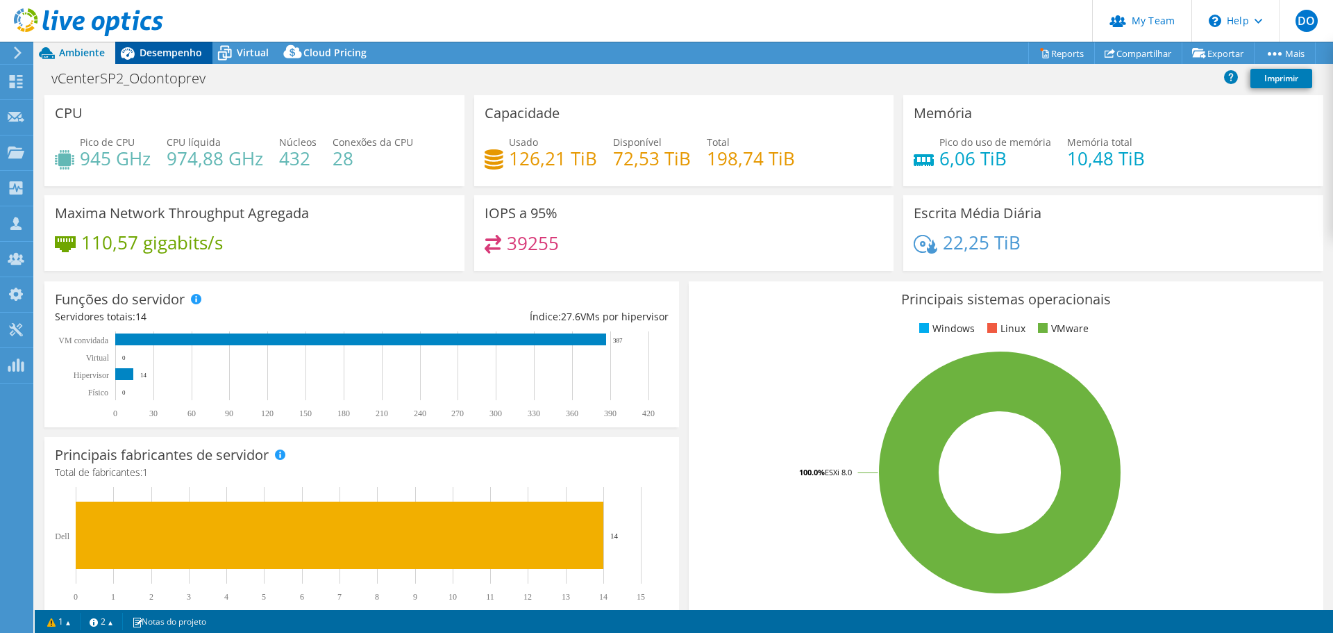
click at [154, 52] on span "Desempenho" at bounding box center [171, 52] width 62 height 13
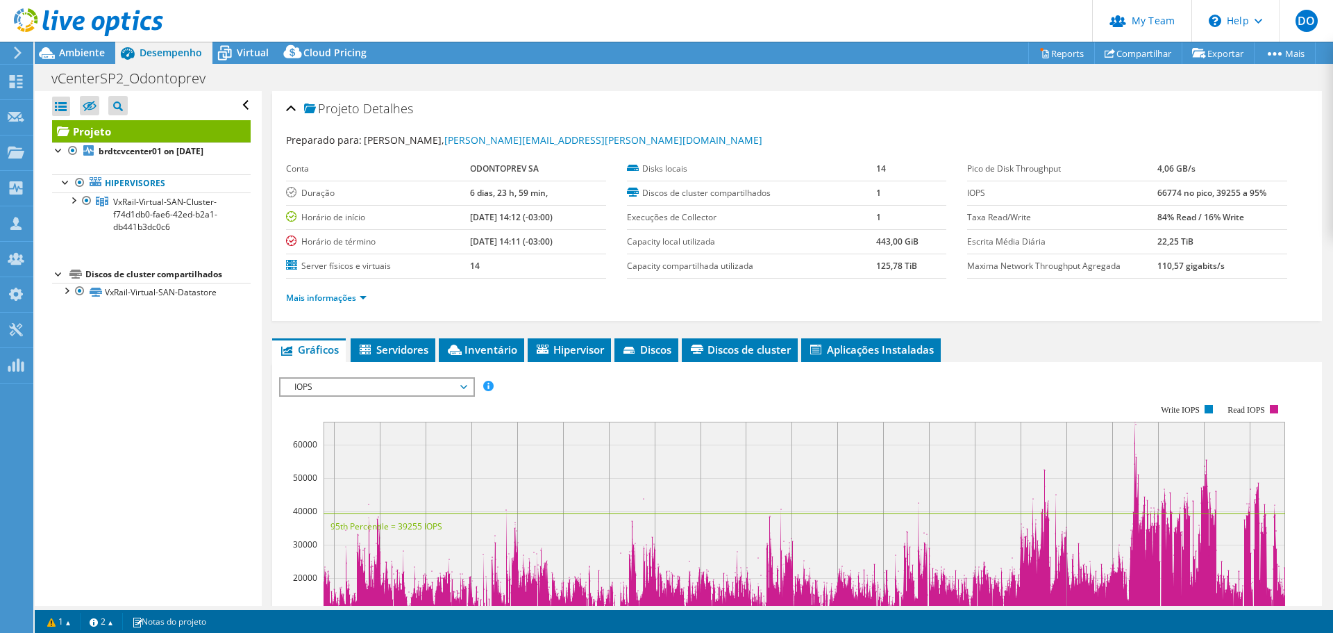
click at [51, 152] on div "Abrir Todos Fechar Todos Ocultar nós excluídos Filtro de árvore do projeto" at bounding box center [148, 348] width 226 height 515
drag, startPoint x: 467, startPoint y: 265, endPoint x: 434, endPoint y: 258, distance: 33.4
click at [434, 258] on tr "Server físicos e virtuais 14" at bounding box center [446, 265] width 320 height 24
click at [56, 151] on div "Abrir Todos Fechar Todos Ocultar nós excluídos Filtro de árvore do projeto" at bounding box center [148, 348] width 226 height 515
click at [56, 151] on div at bounding box center [59, 149] width 14 height 14
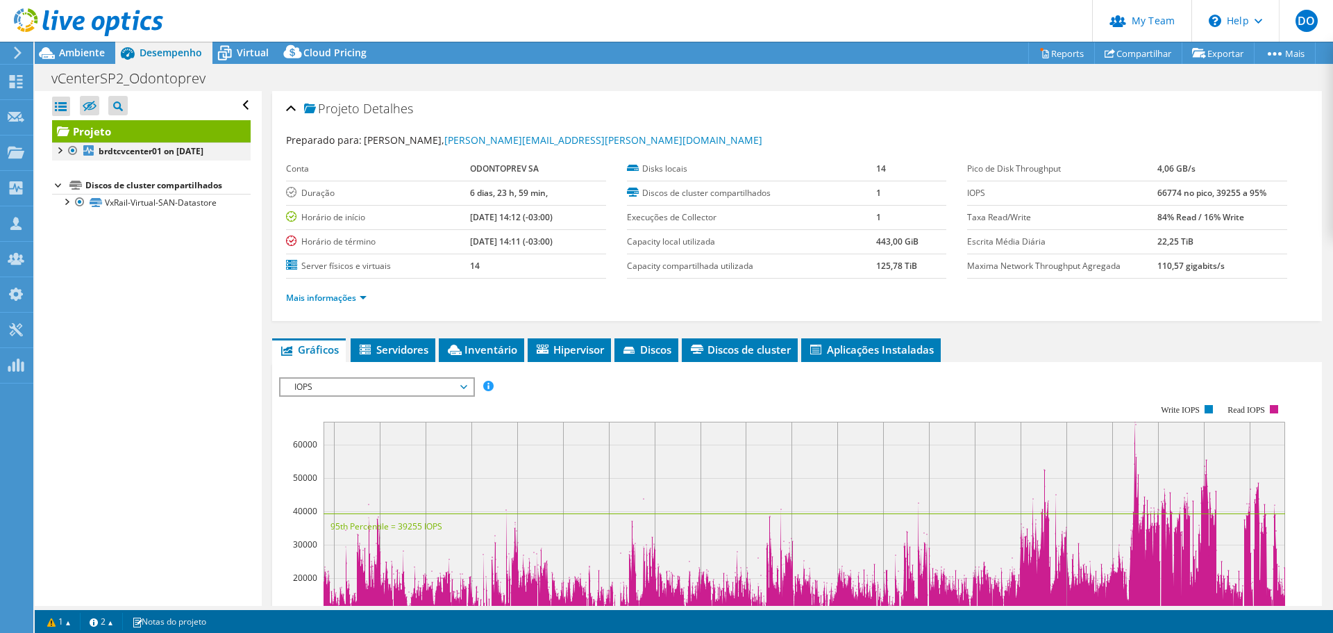
click at [56, 151] on div at bounding box center [59, 149] width 14 height 14
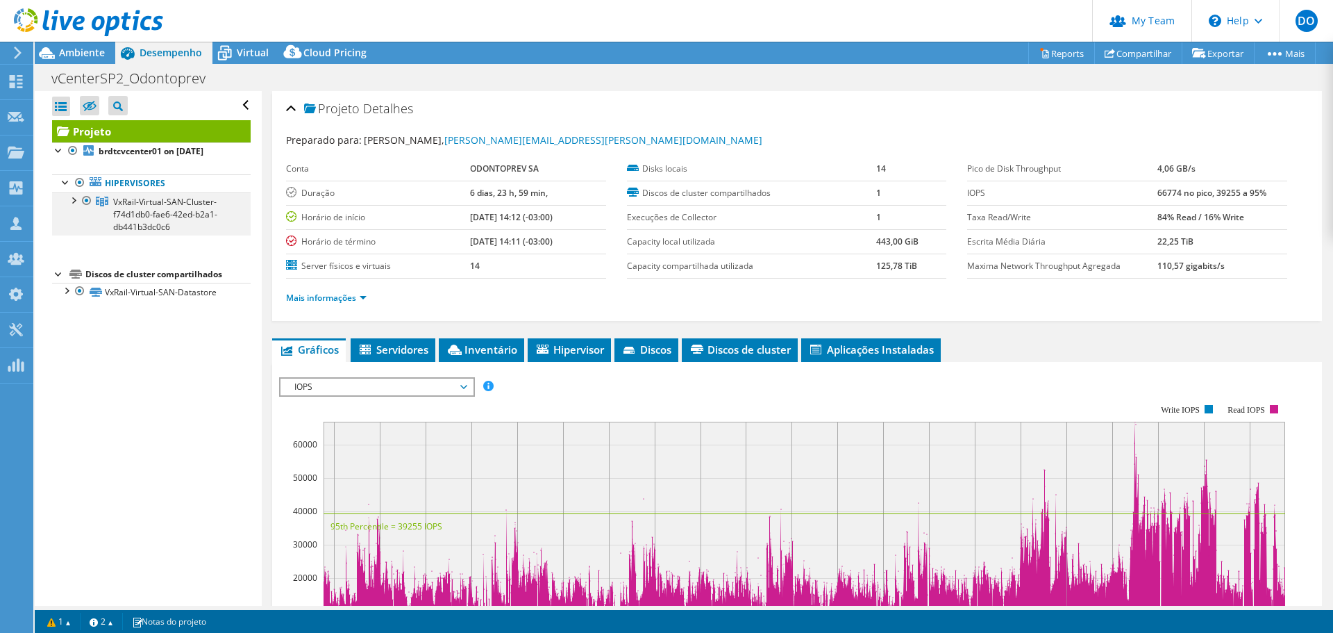
click at [77, 195] on div at bounding box center [73, 199] width 14 height 14
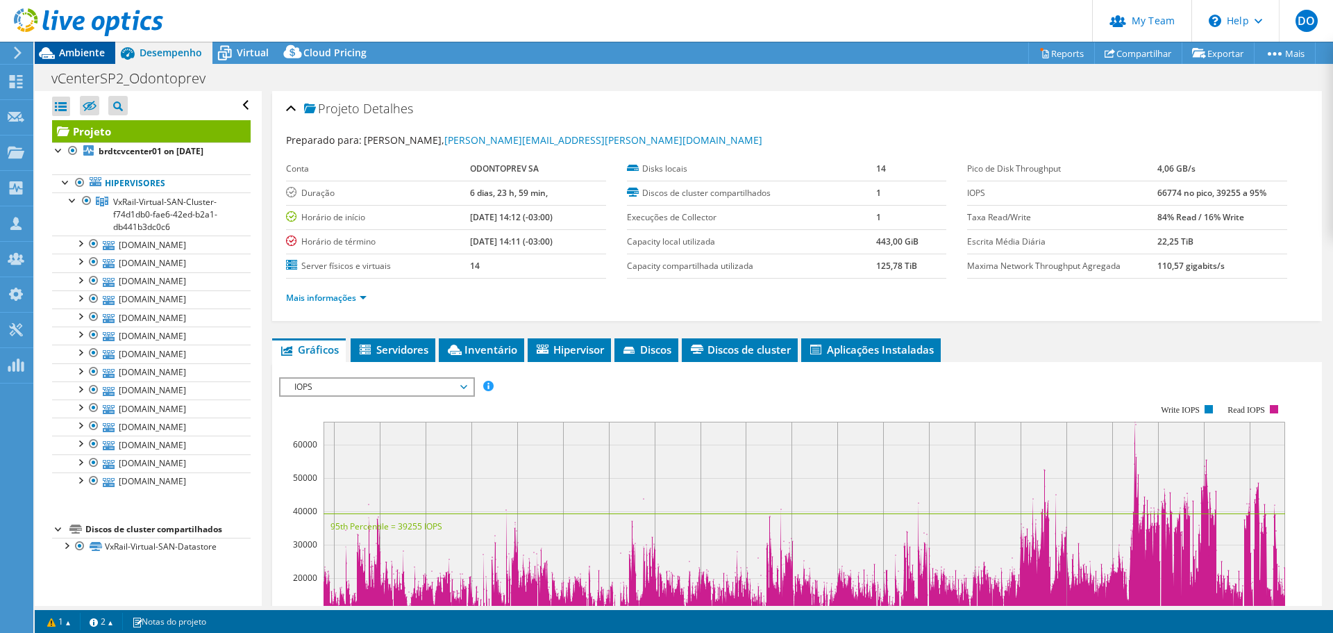
click at [100, 49] on span "Ambiente" at bounding box center [82, 52] width 46 height 13
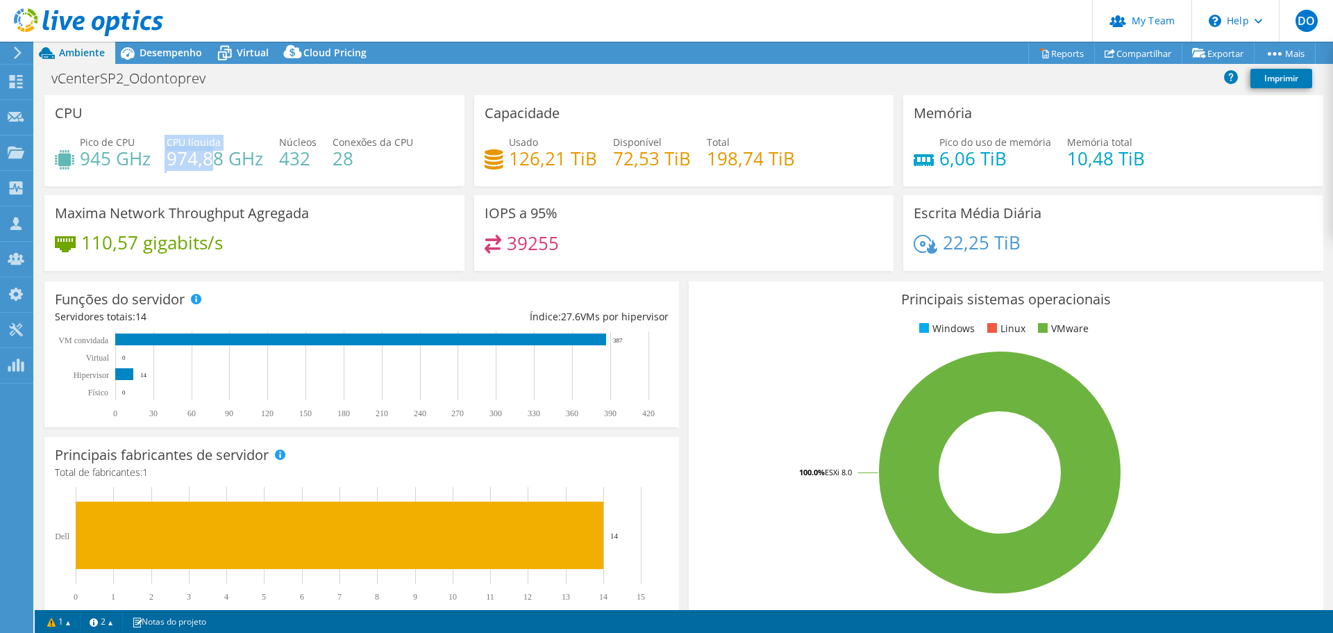
drag, startPoint x: 210, startPoint y: 161, endPoint x: 165, endPoint y: 161, distance: 45.8
click at [165, 161] on div "Pico de CPU 945 GHz CPU líquida 974,88 GHz Núcleos 432 Conexões da CPU 28" at bounding box center [254, 157] width 399 height 45
click at [220, 164] on h4 "974,88 GHz" at bounding box center [215, 158] width 97 height 15
drag, startPoint x: 225, startPoint y: 167, endPoint x: 168, endPoint y: 159, distance: 57.5
click at [168, 159] on h4 "974,88 GHz" at bounding box center [215, 158] width 97 height 15
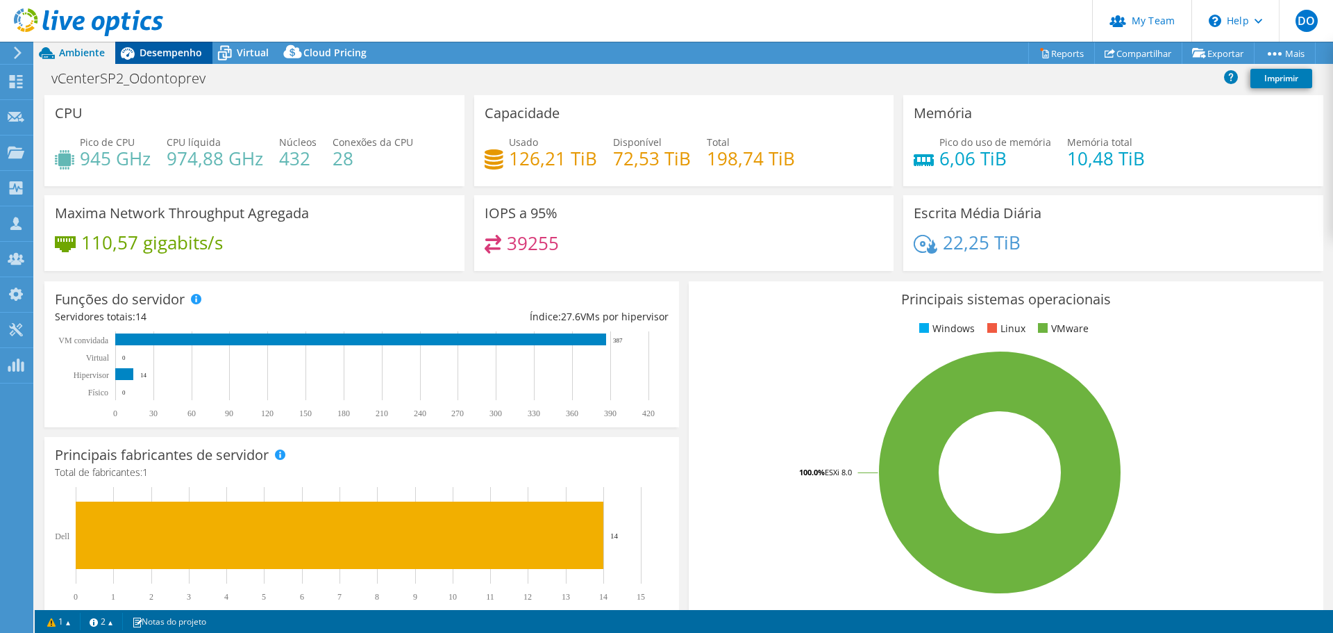
click at [160, 52] on span "Desempenho" at bounding box center [171, 52] width 62 height 13
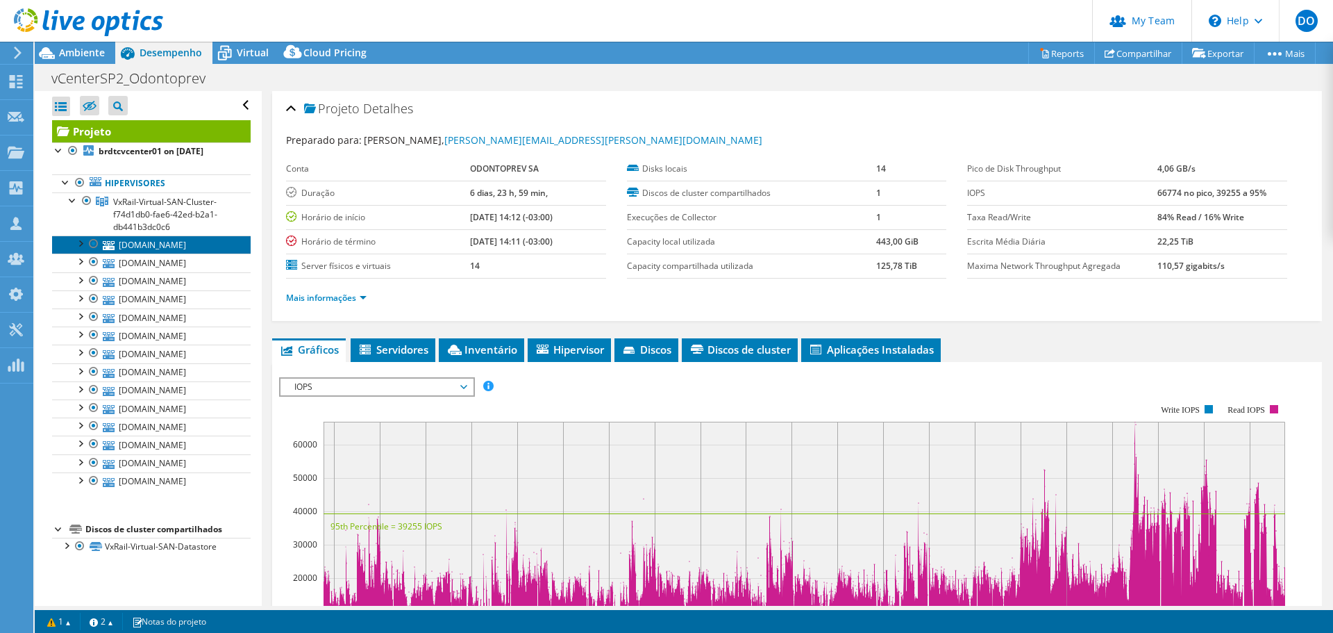
click at [156, 243] on link "brdtcvxr04.odontoprev.com.br" at bounding box center [151, 244] width 199 height 18
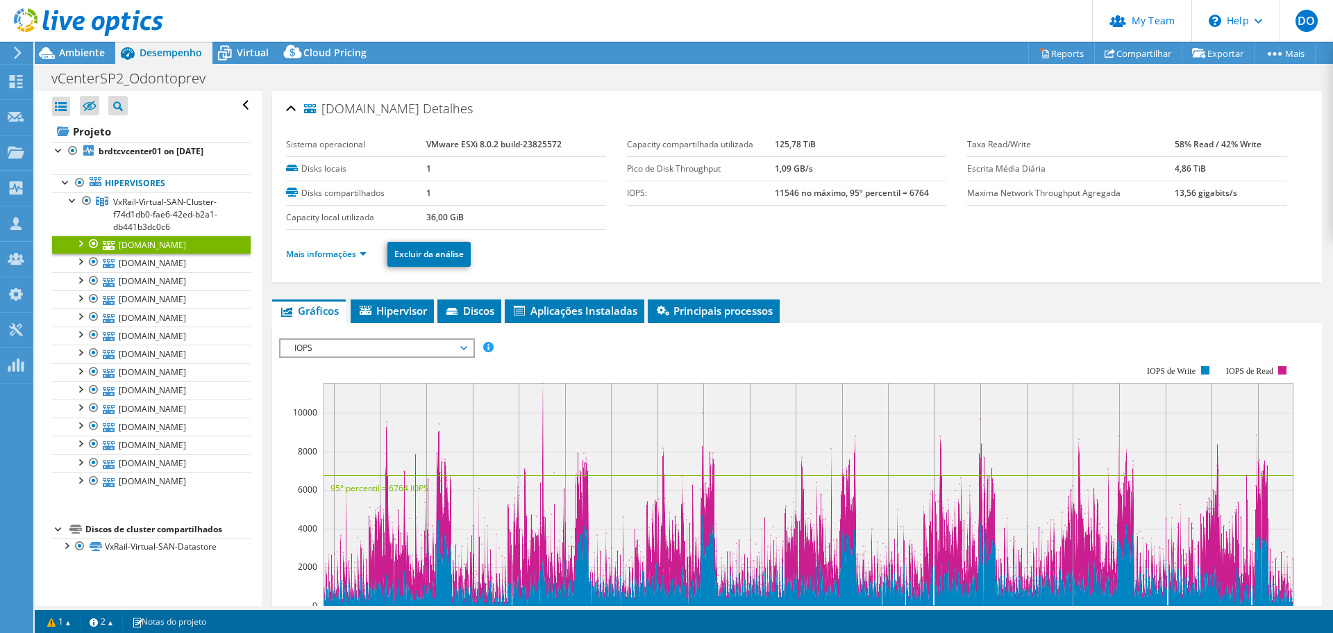
click at [360, 251] on link "Mais informações" at bounding box center [326, 254] width 81 height 12
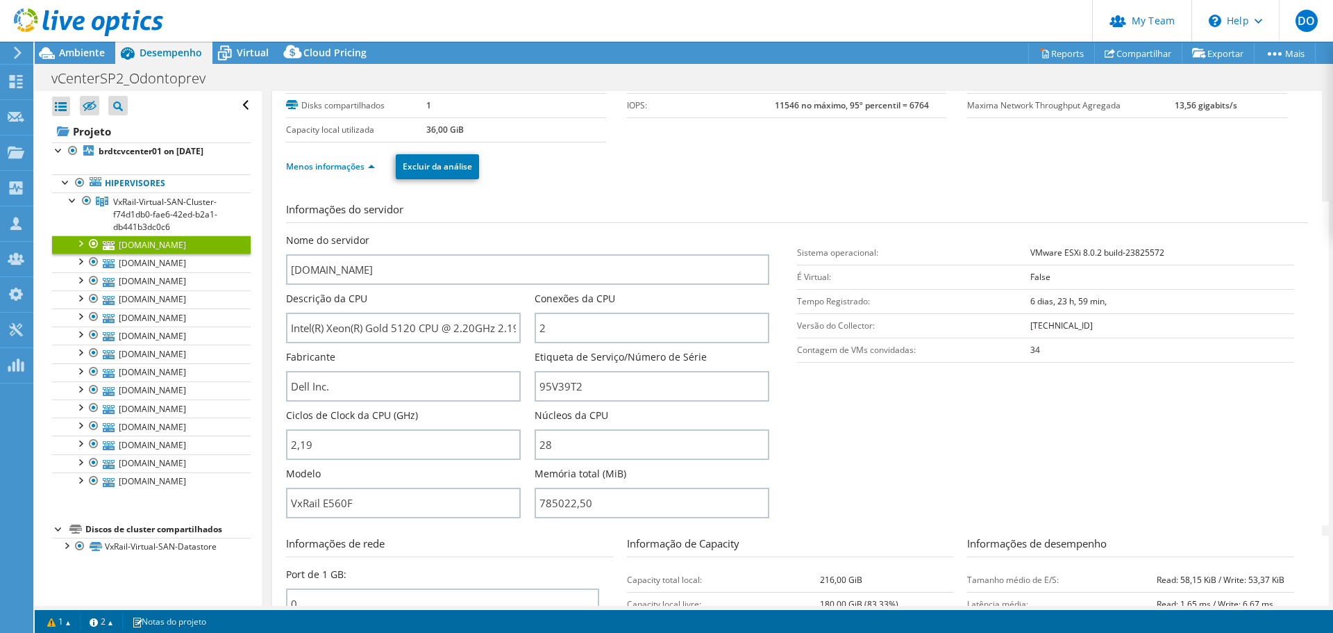
scroll to position [139, 0]
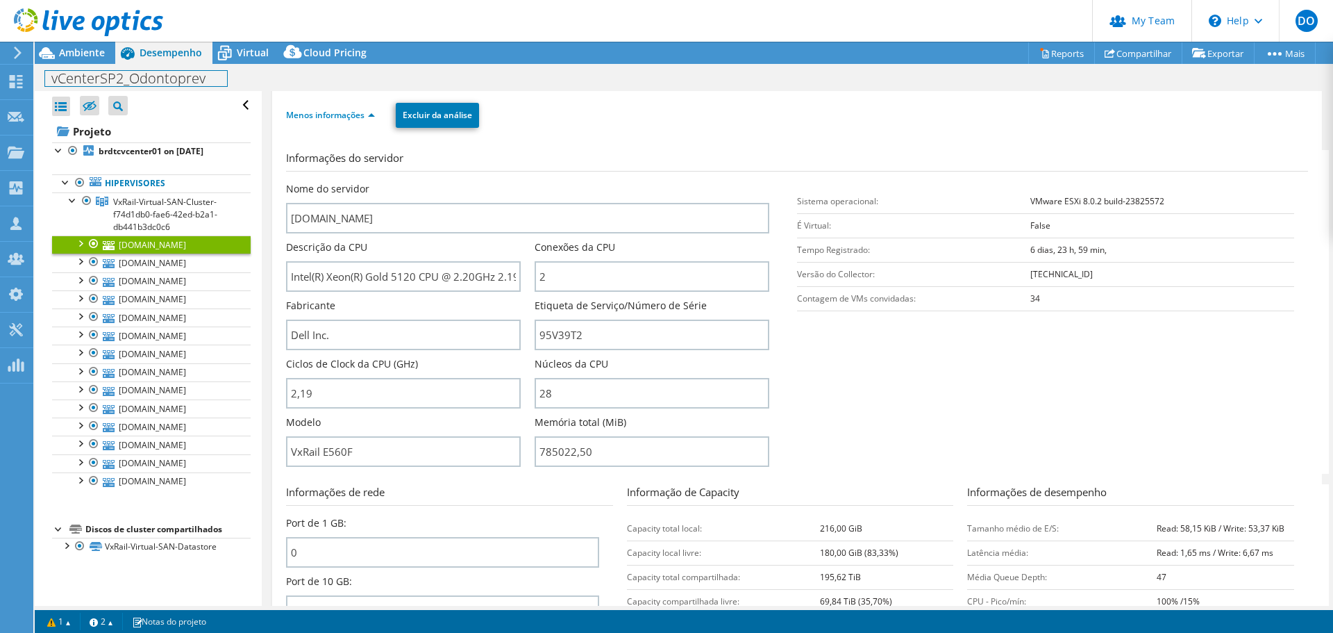
click at [71, 66] on div "vCenterSP2_Odontoprev Imprimir" at bounding box center [684, 78] width 1298 height 26
click at [73, 53] on span "Ambiente" at bounding box center [82, 52] width 46 height 13
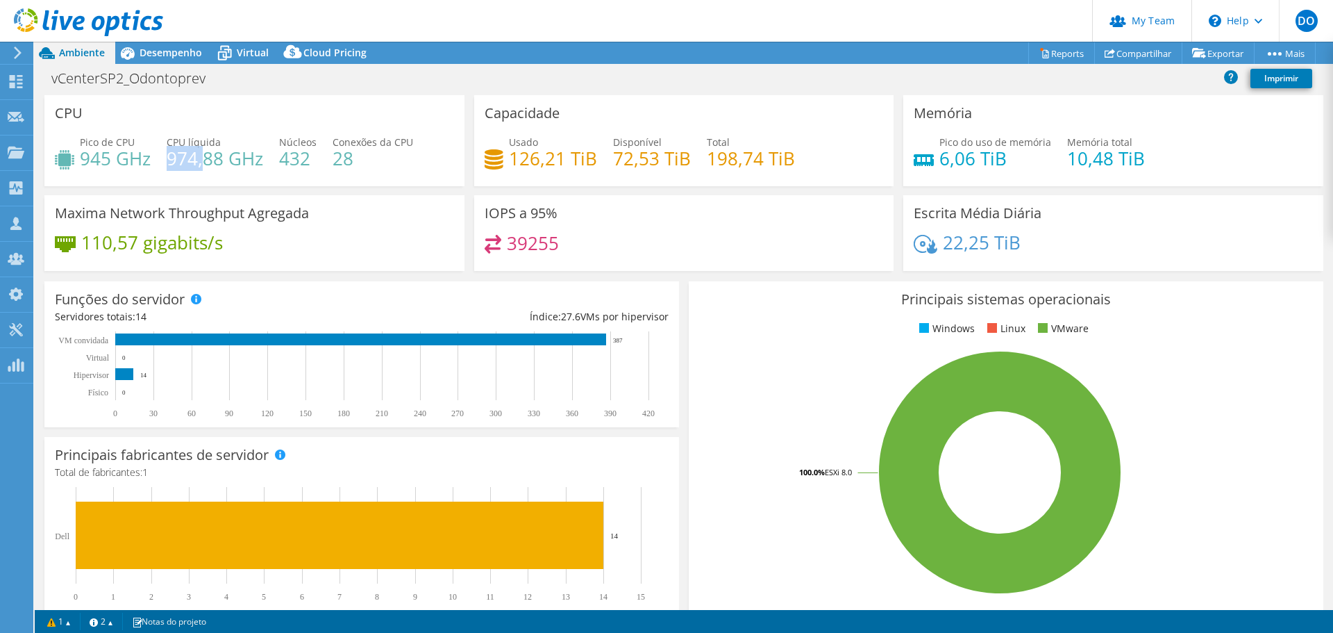
drag, startPoint x: 204, startPoint y: 156, endPoint x: 139, endPoint y: 153, distance: 65.3
click at [165, 155] on div "Pico de CPU 945 GHz CPU líquida 974,88 GHz Núcleos 432 Conexões da CPU 28" at bounding box center [254, 157] width 399 height 45
click at [108, 163] on h4 "945 GHz" at bounding box center [115, 158] width 71 height 15
drag, startPoint x: 85, startPoint y: 160, endPoint x: 108, endPoint y: 167, distance: 23.9
click at [108, 166] on h4 "945 GHz" at bounding box center [115, 158] width 71 height 15
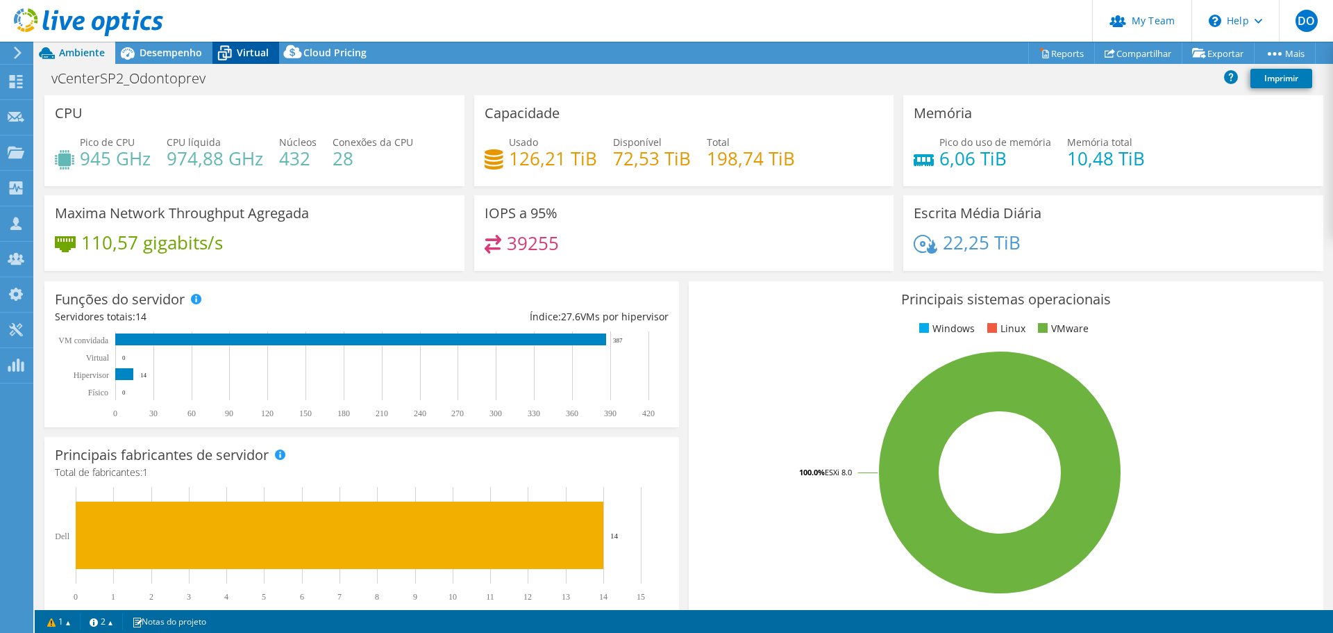
click at [249, 55] on span "Virtual" at bounding box center [253, 52] width 32 height 13
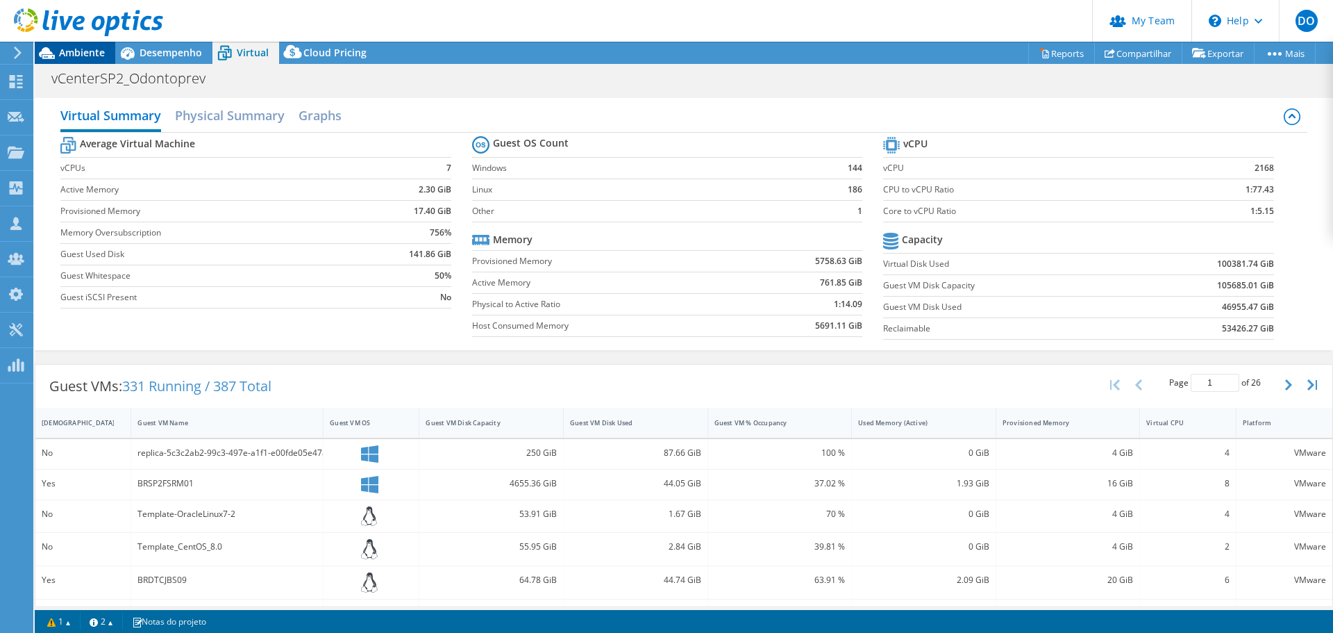
click at [83, 49] on span "Ambiente" at bounding box center [82, 52] width 46 height 13
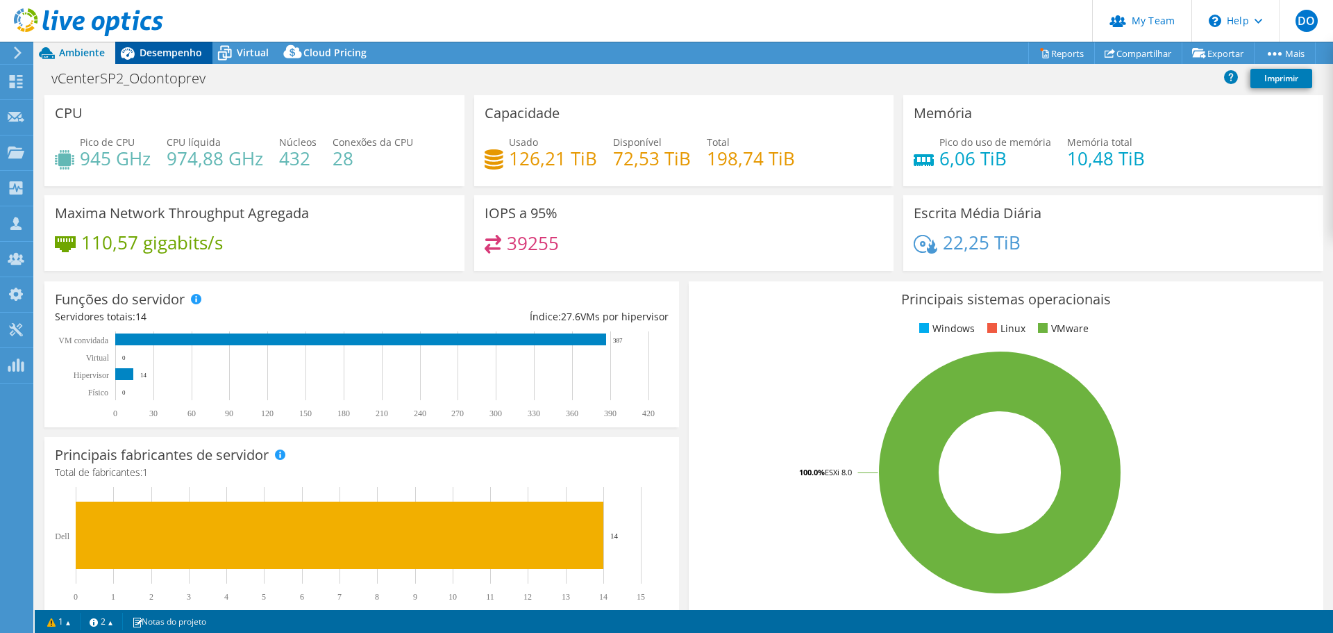
click at [133, 55] on icon at bounding box center [128, 53] width 14 height 12
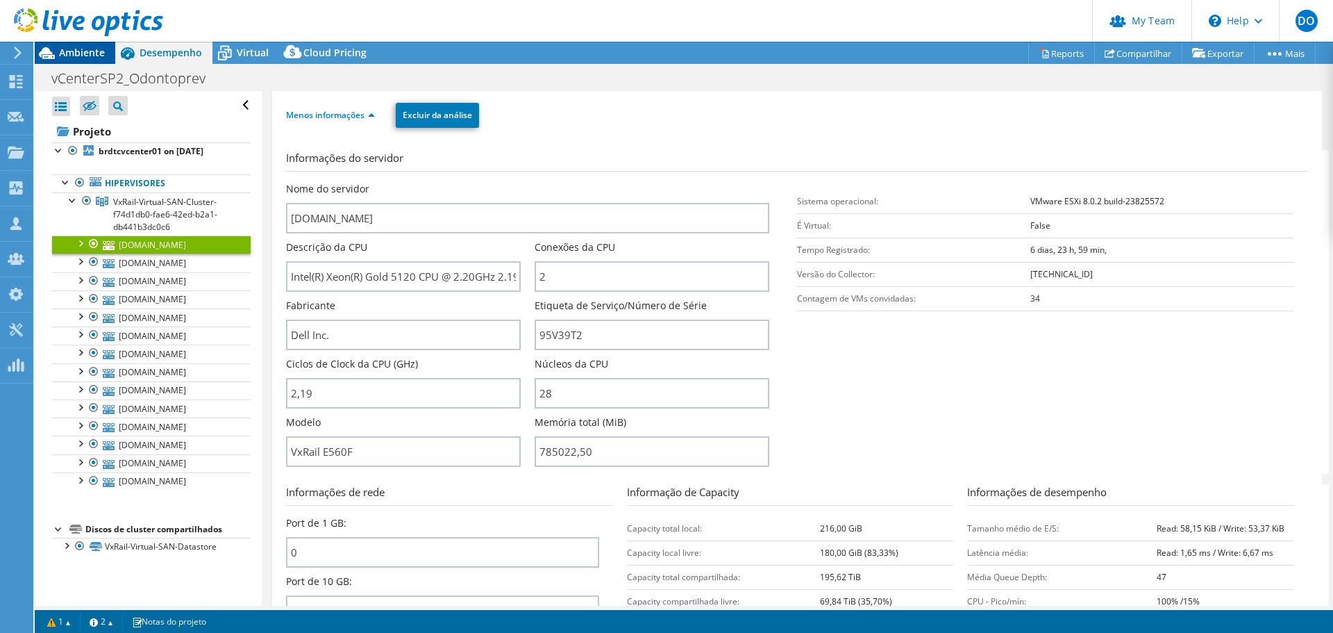
click at [78, 48] on span "Ambiente" at bounding box center [82, 52] width 46 height 13
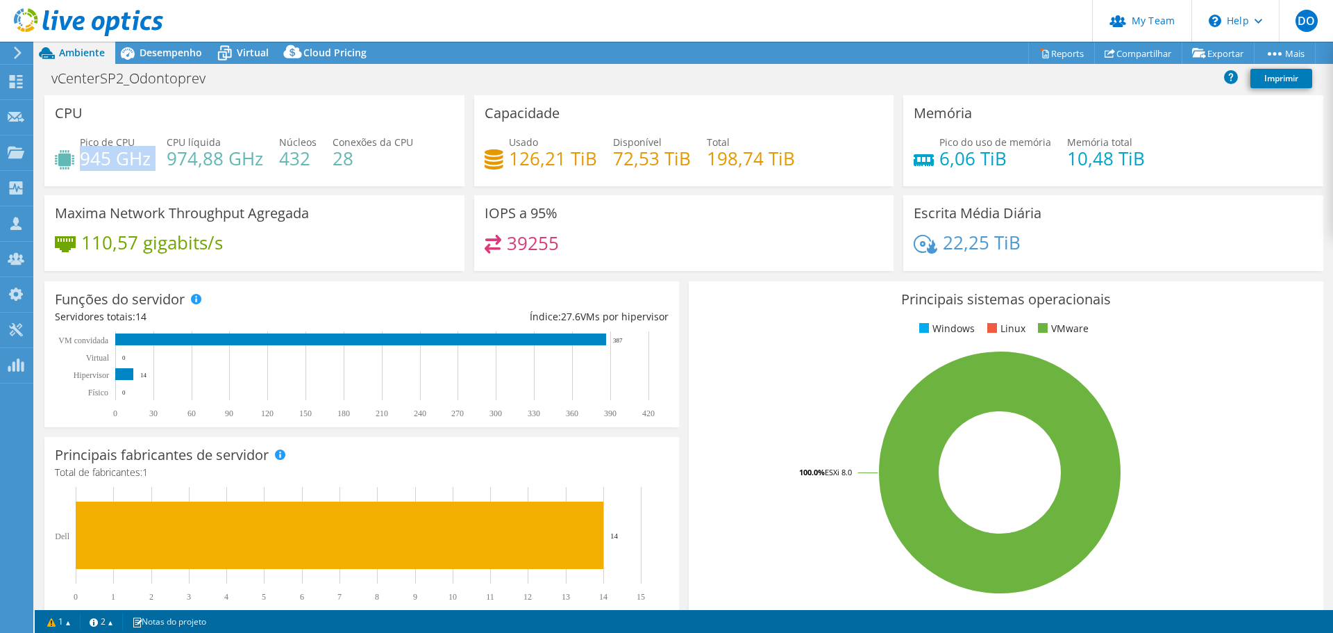
drag, startPoint x: 151, startPoint y: 156, endPoint x: 81, endPoint y: 165, distance: 71.5
click at [81, 165] on div "Pico de CPU 945 GHz CPU líquida 974,88 GHz Núcleos 432 Conexões da CPU 28" at bounding box center [254, 157] width 399 height 45
drag, startPoint x: 119, startPoint y: 172, endPoint x: 110, endPoint y: 173, distance: 9.1
click at [118, 172] on div "Pico de CPU 945 GHz CPU líquida 974,88 GHz Núcleos 432 Conexões da CPU 28" at bounding box center [254, 157] width 399 height 45
click at [97, 166] on h4 "945 GHz" at bounding box center [115, 158] width 71 height 15
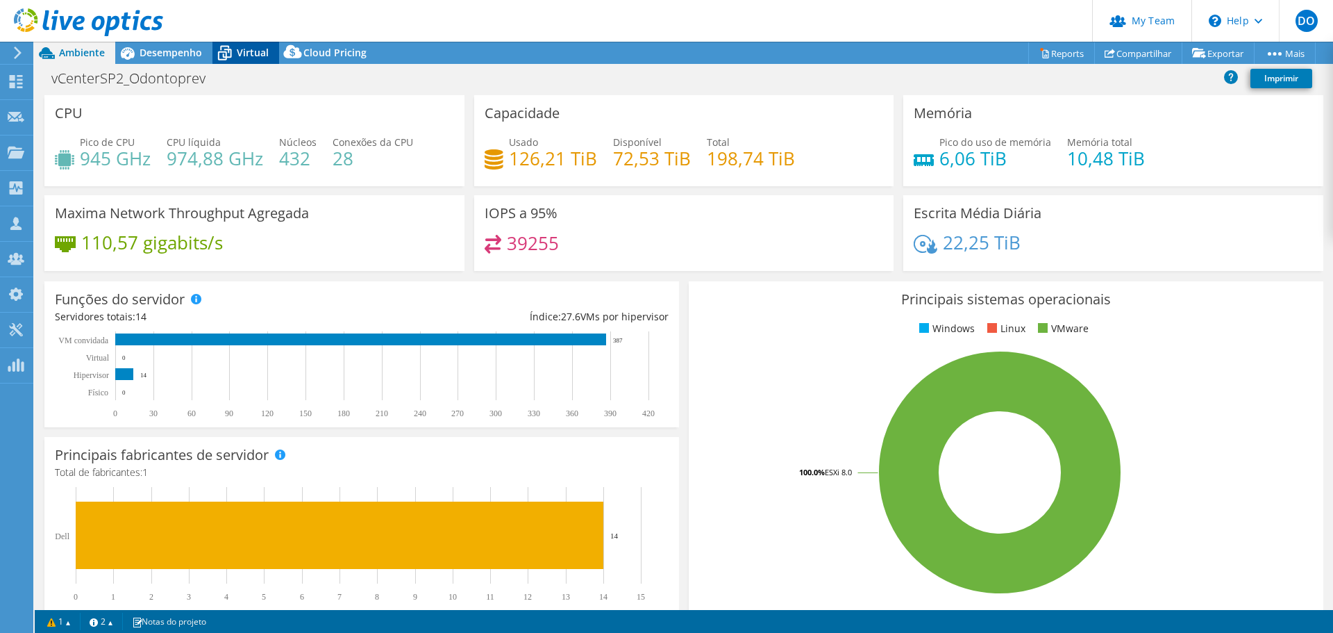
click at [246, 56] on span "Virtual" at bounding box center [253, 52] width 32 height 13
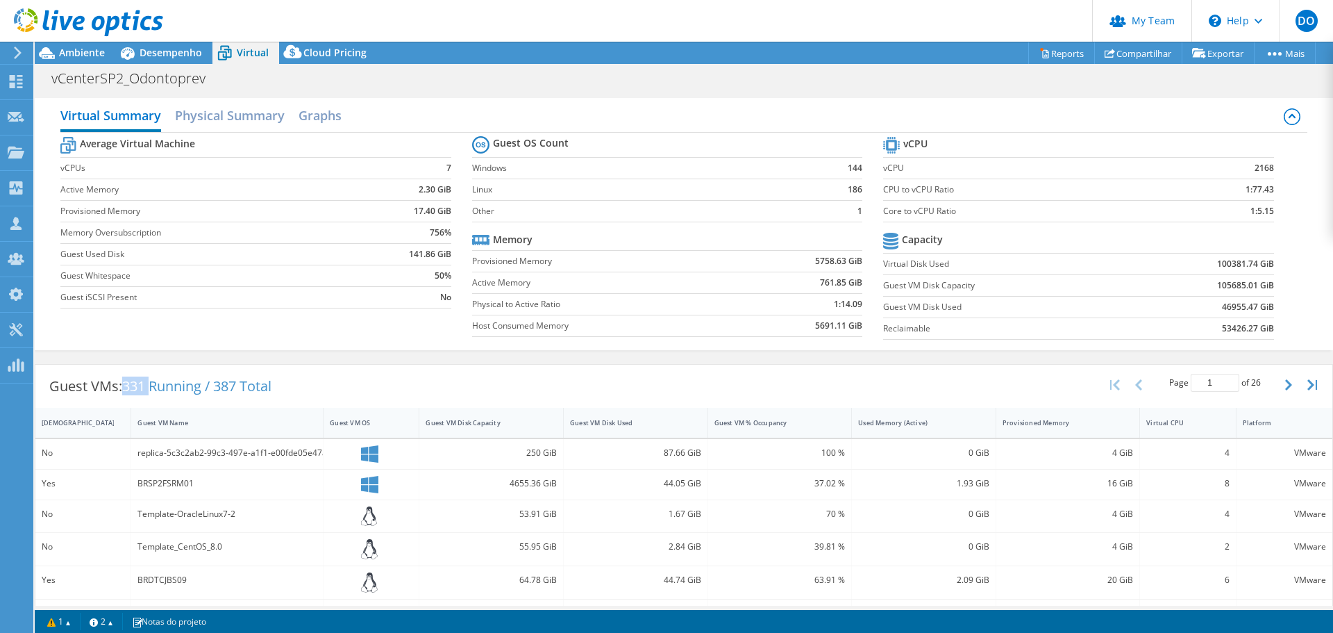
drag, startPoint x: 155, startPoint y: 387, endPoint x: 123, endPoint y: 386, distance: 31.9
click at [123, 386] on div "Guest VMs: 331 Running / 387 Total" at bounding box center [160, 386] width 250 height 43
drag, startPoint x: 449, startPoint y: 164, endPoint x: 440, endPoint y: 166, distance: 8.6
click at [440, 166] on section "Average Virtual Machine vCPUs 7 Active Memory 2.30 GiB Provisioned Memory 17.40…" at bounding box center [265, 224] width 411 height 182
click at [430, 167] on td "7" at bounding box center [405, 168] width 94 height 22
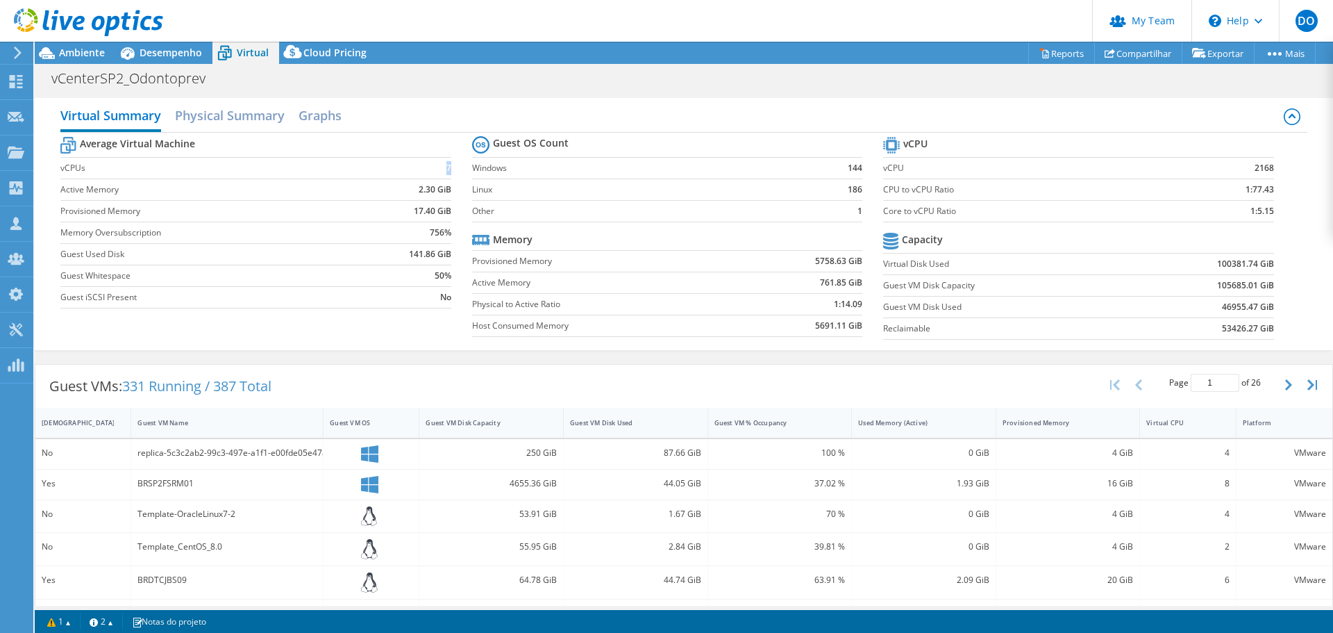
click at [446, 167] on b "7" at bounding box center [448, 168] width 5 height 14
drag, startPoint x: 430, startPoint y: 212, endPoint x: 412, endPoint y: 212, distance: 18.1
click at [414, 212] on b "17.40 GiB" at bounding box center [432, 211] width 37 height 14
click at [387, 209] on td "17.40 GiB" at bounding box center [405, 211] width 94 height 22
drag, startPoint x: 95, startPoint y: 188, endPoint x: 126, endPoint y: 187, distance: 31.3
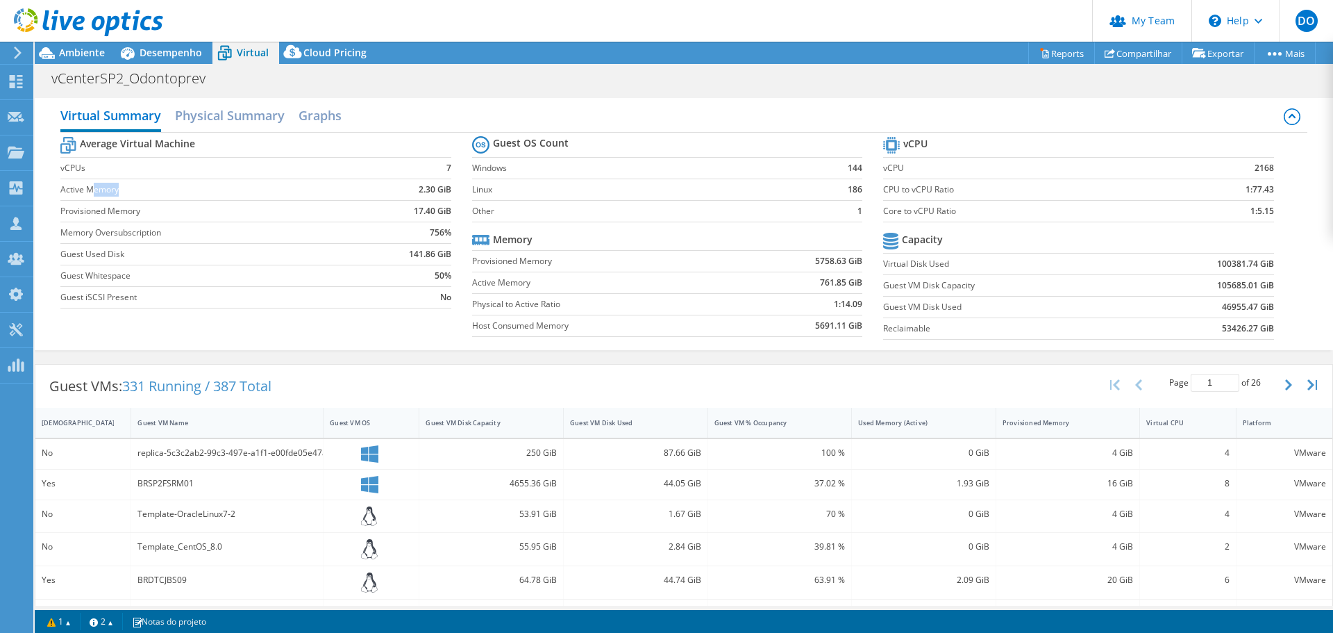
click at [126, 187] on label "Active Memory" at bounding box center [208, 190] width 297 height 14
click at [443, 193] on b "2.30 GiB" at bounding box center [435, 190] width 33 height 14
drag, startPoint x: 417, startPoint y: 189, endPoint x: 433, endPoint y: 192, distance: 16.9
click at [433, 192] on td "2.30 GiB" at bounding box center [405, 189] width 94 height 22
click at [72, 43] on div at bounding box center [81, 23] width 163 height 47
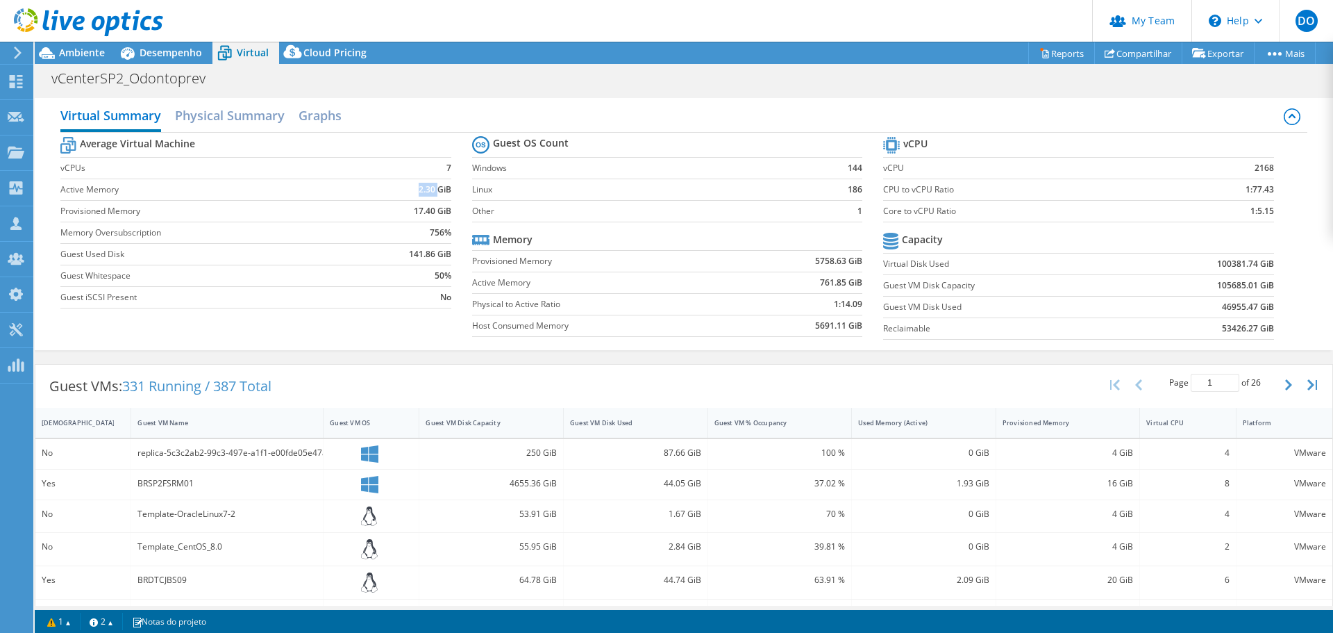
click at [73, 44] on div at bounding box center [81, 23] width 163 height 47
click at [87, 58] on span "Ambiente" at bounding box center [82, 52] width 46 height 13
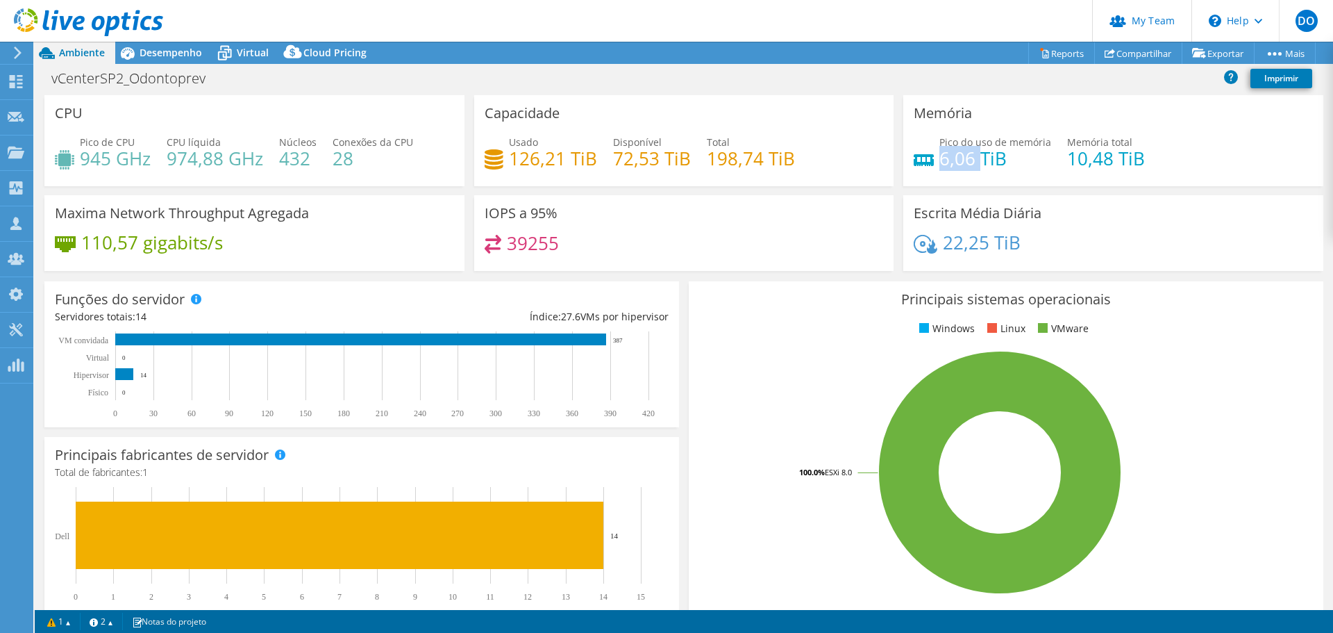
drag, startPoint x: 971, startPoint y: 162, endPoint x: 937, endPoint y: 159, distance: 34.1
click at [939, 159] on h4 "6,06 TiB" at bounding box center [995, 158] width 112 height 15
click at [263, 58] on div "Virtual" at bounding box center [245, 53] width 67 height 22
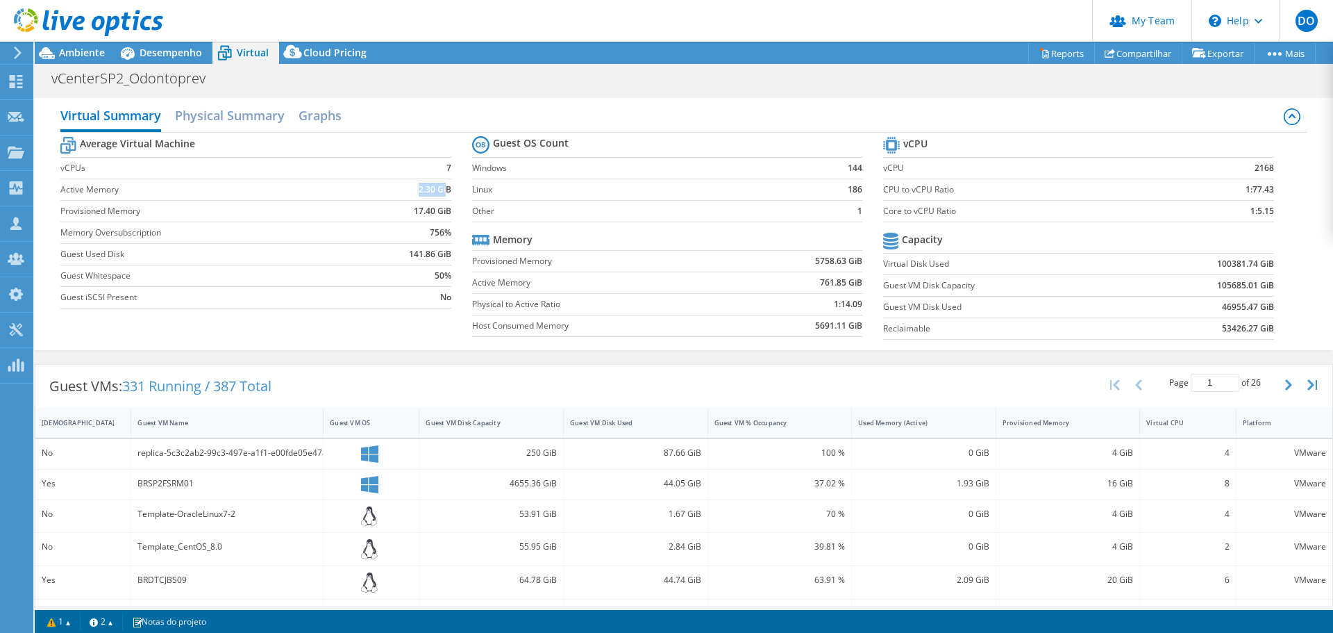
drag, startPoint x: 443, startPoint y: 192, endPoint x: 410, endPoint y: 194, distance: 33.4
click at [410, 194] on td "2.30 GiB" at bounding box center [405, 189] width 94 height 22
click at [75, 51] on span "Ambiente" at bounding box center [82, 52] width 46 height 13
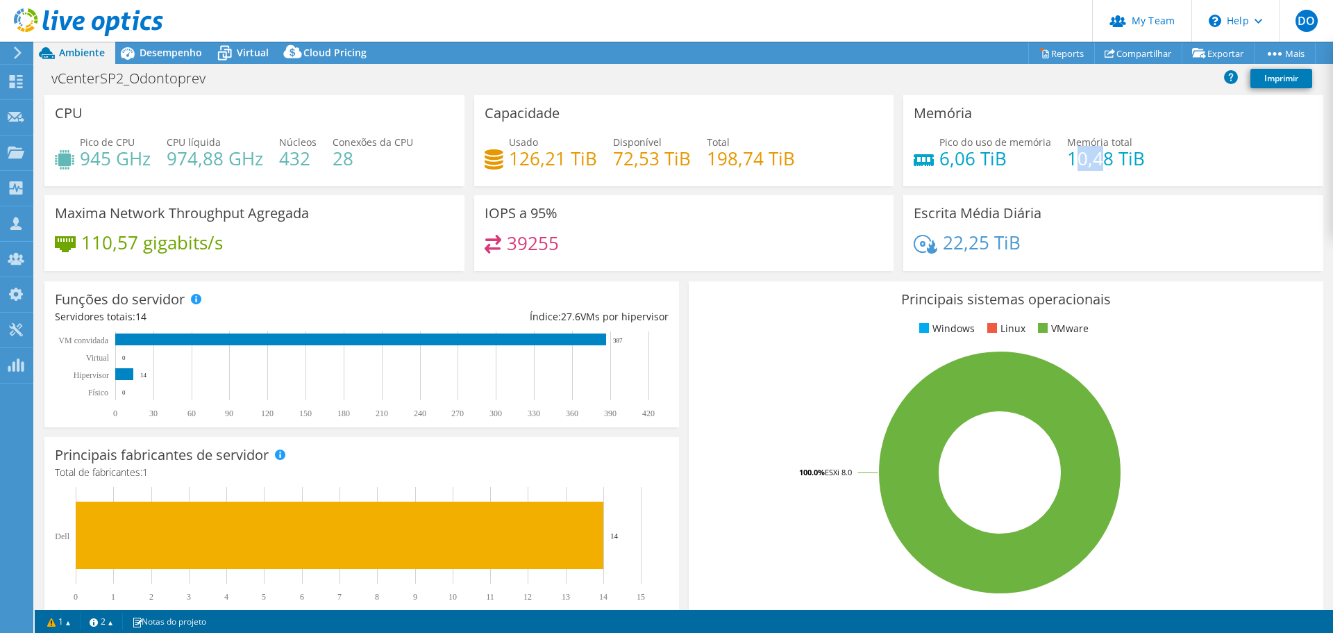
drag, startPoint x: 1092, startPoint y: 163, endPoint x: 1067, endPoint y: 160, distance: 24.5
click at [1067, 160] on h4 "10,48 TiB" at bounding box center [1106, 158] width 78 height 15
click at [248, 47] on span "Virtual" at bounding box center [253, 52] width 32 height 13
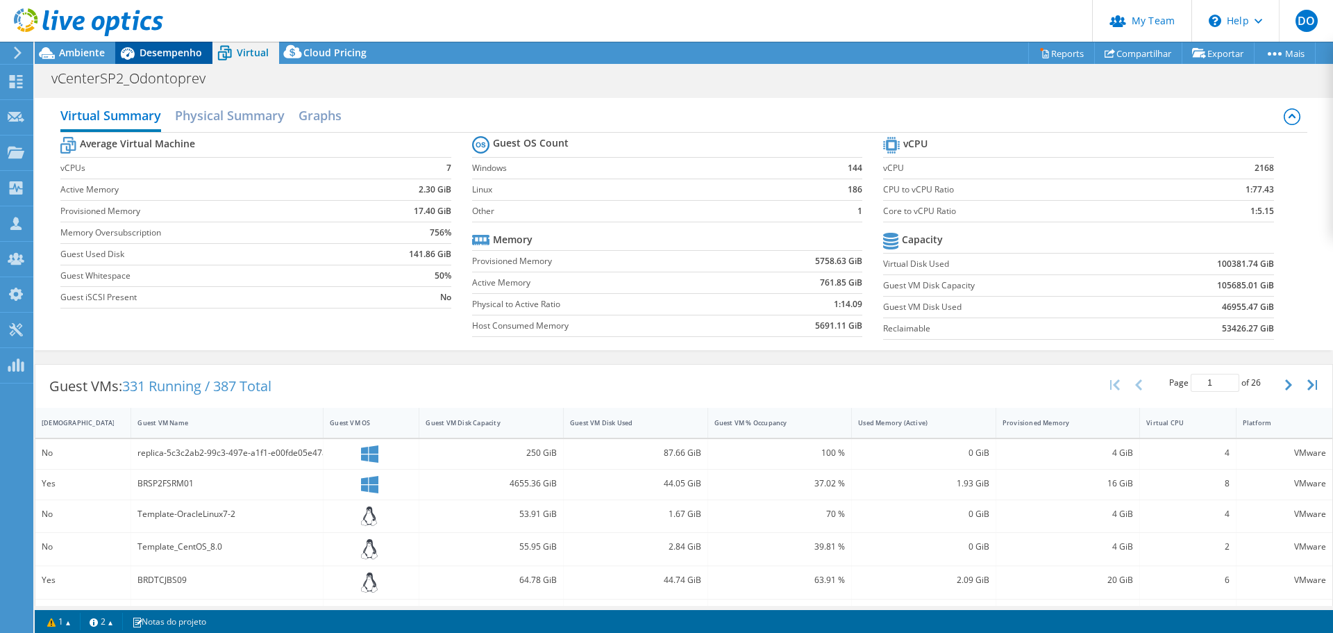
click at [187, 51] on span "Desempenho" at bounding box center [171, 52] width 62 height 13
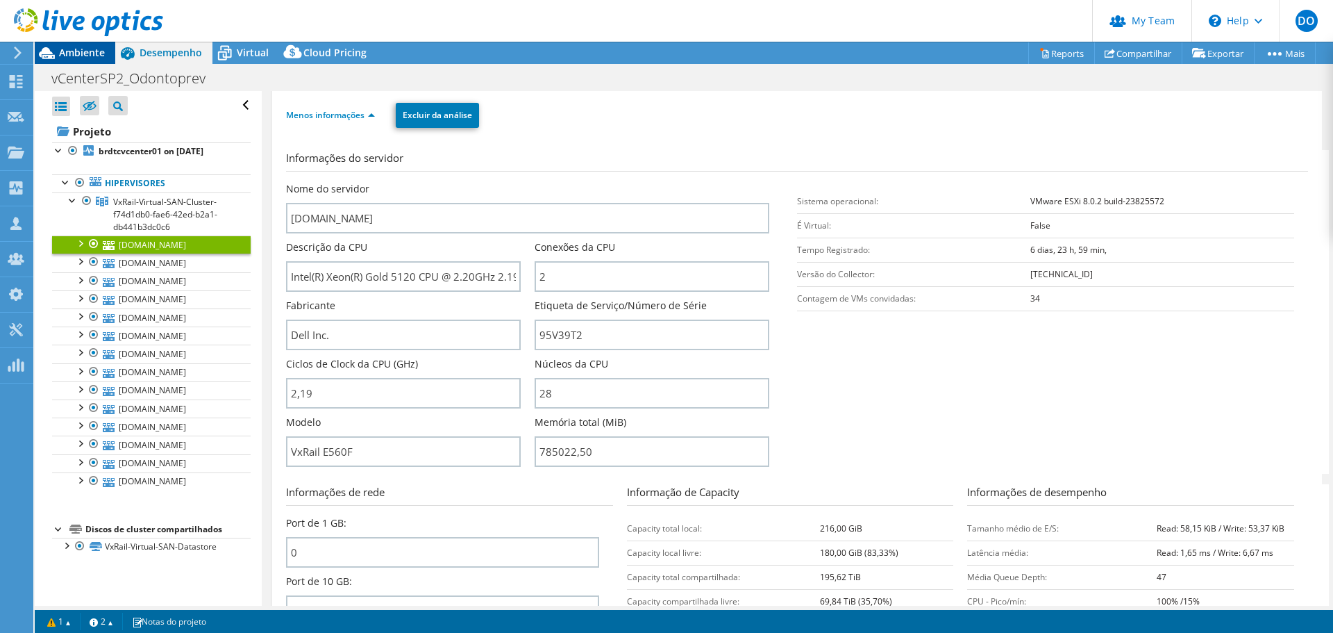
click at [92, 60] on div "Ambiente" at bounding box center [75, 53] width 81 height 22
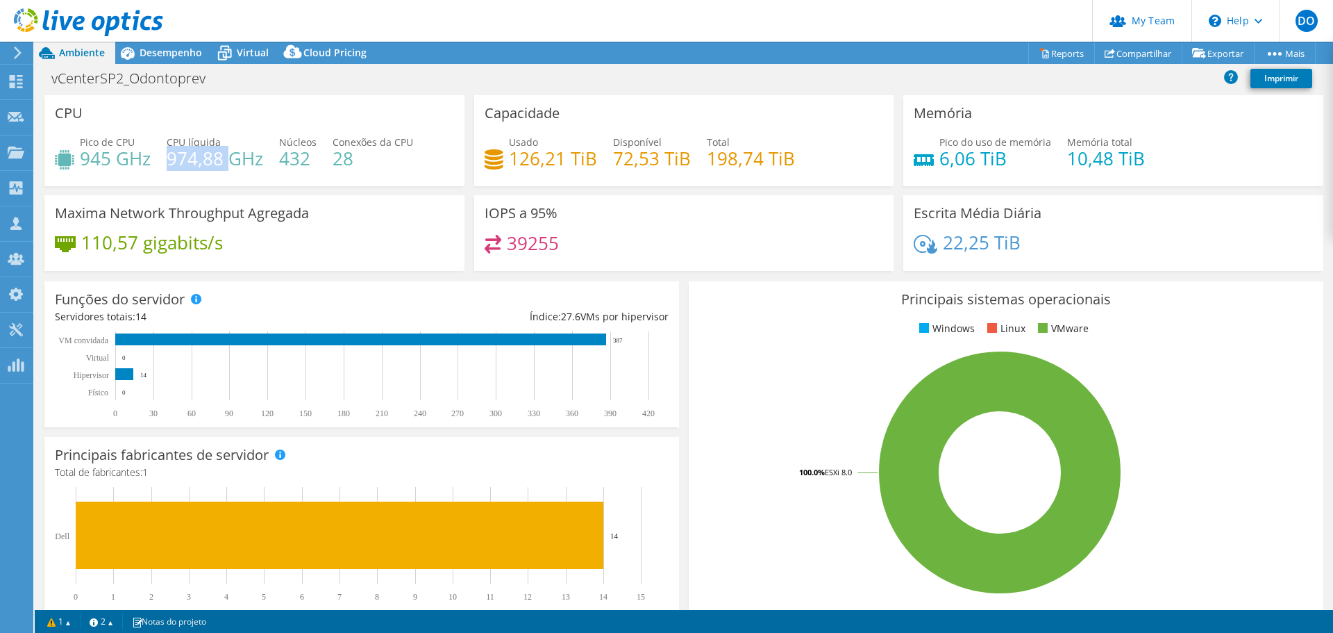
drag, startPoint x: 226, startPoint y: 158, endPoint x: 169, endPoint y: 160, distance: 57.6
click at [167, 158] on h4 "974,88 GHz" at bounding box center [215, 158] width 97 height 15
click at [322, 161] on div "Pico de CPU 945 GHz CPU líquida 974,88 GHz Núcleos 432 Conexões da CPU 28" at bounding box center [254, 157] width 399 height 45
click at [949, 72] on div "vCenterSP2_Odontoprev Imprimir" at bounding box center [684, 78] width 1298 height 26
click at [1148, 18] on link "My Team" at bounding box center [1141, 21] width 99 height 42
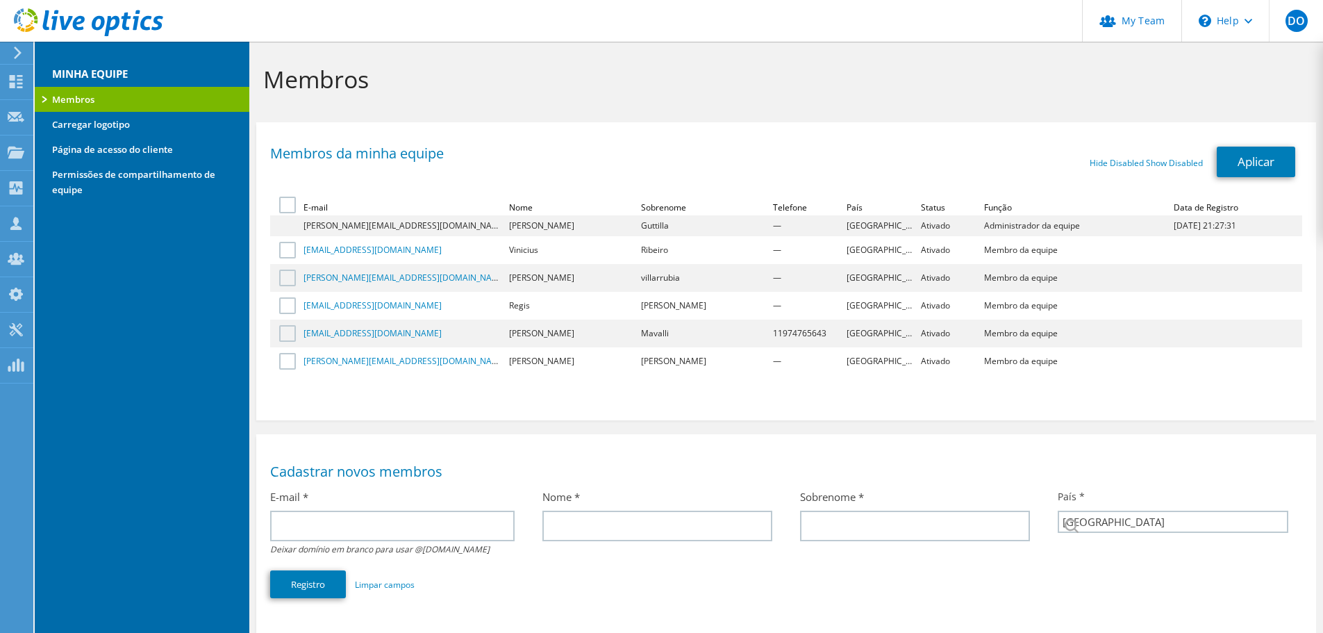
select select "30"
click at [286, 248] on label at bounding box center [289, 250] width 20 height 17
click at [0, 0] on input "checkbox" at bounding box center [0, 0] width 0 height 0
click at [1192, 165] on span "Ativar" at bounding box center [1138, 162] width 137 height 28
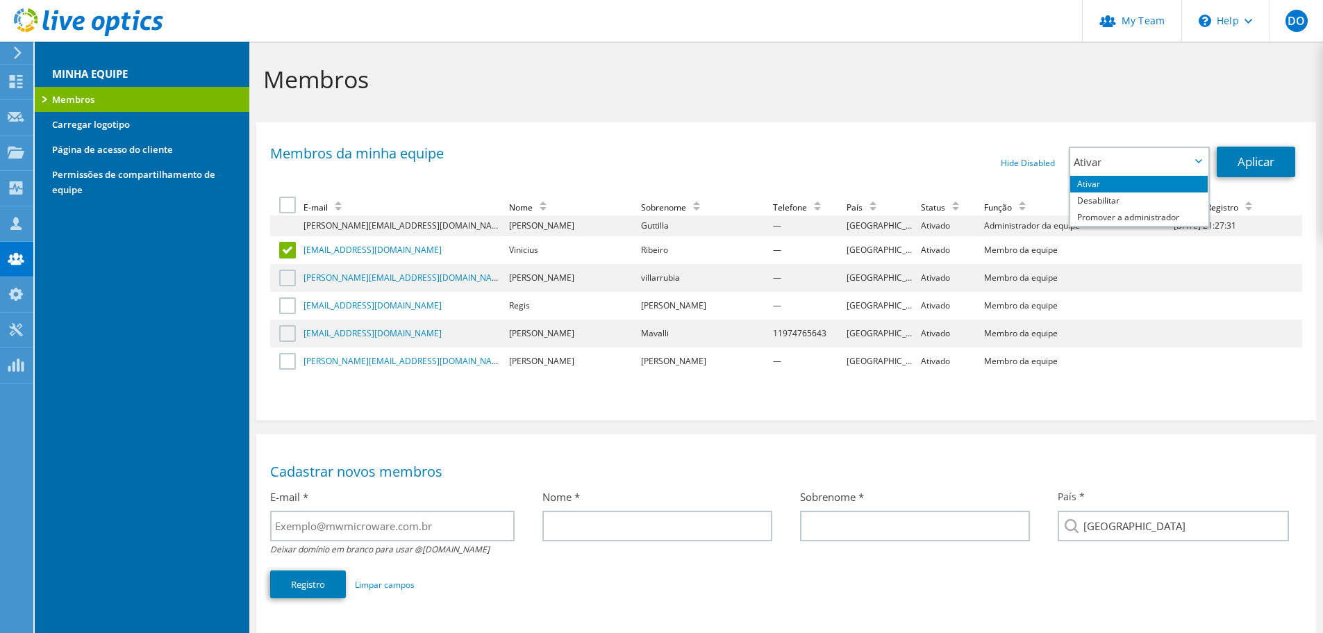
click at [939, 406] on div "Membros da minha equipe Hide Disabled Show Disabled Ativar Desabilitar Promover…" at bounding box center [786, 267] width 1060 height 277
click at [284, 245] on label at bounding box center [289, 250] width 20 height 17
click at [0, 0] on input "checkbox" at bounding box center [0, 0] width 0 height 0
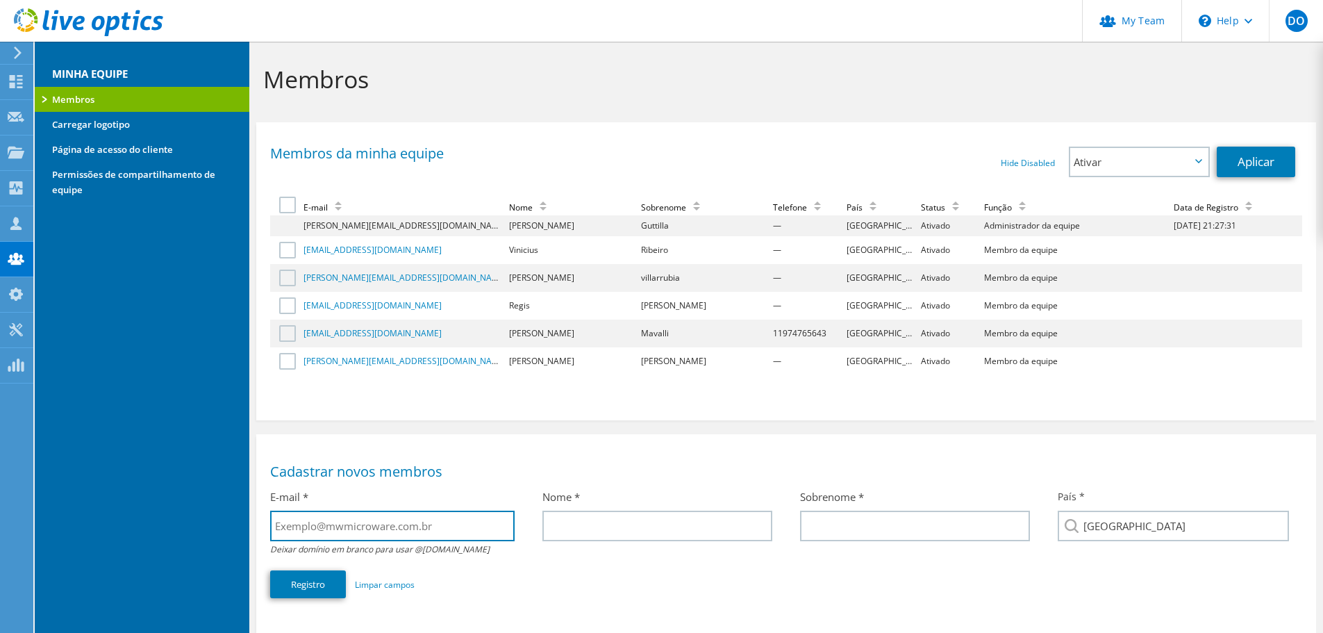
click at [353, 526] on input "text" at bounding box center [392, 525] width 244 height 31
click at [349, 528] on input "[EMAIL_ADDRESS][DOMAIN_NAME]" at bounding box center [392, 525] width 244 height 31
click at [342, 524] on input "[EMAIL_ADDRESS][DOMAIN_NAME]" at bounding box center [392, 525] width 244 height 31
type input "[EMAIL_ADDRESS][DOMAIN_NAME]"
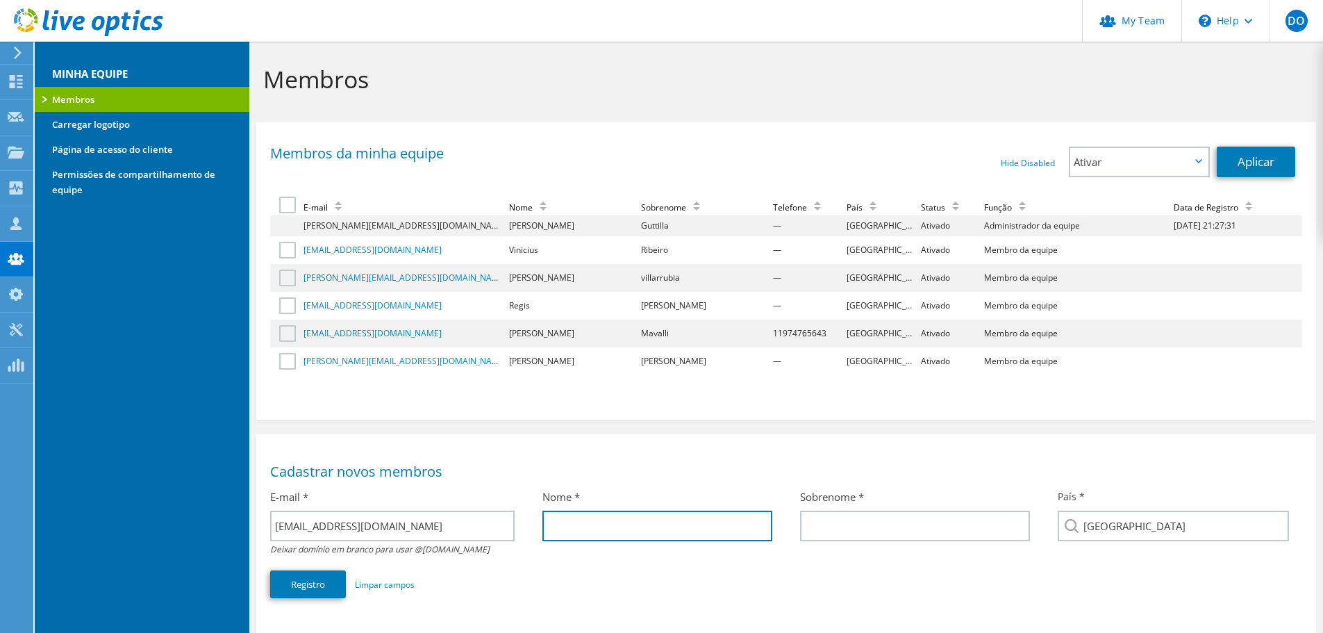
click at [667, 524] on input "text" at bounding box center [657, 525] width 230 height 31
type input "Cleyton"
drag, startPoint x: 896, startPoint y: 542, endPoint x: 865, endPoint y: 524, distance: 35.1
click at [895, 541] on div "Sobrenome *" at bounding box center [915, 515] width 258 height 65
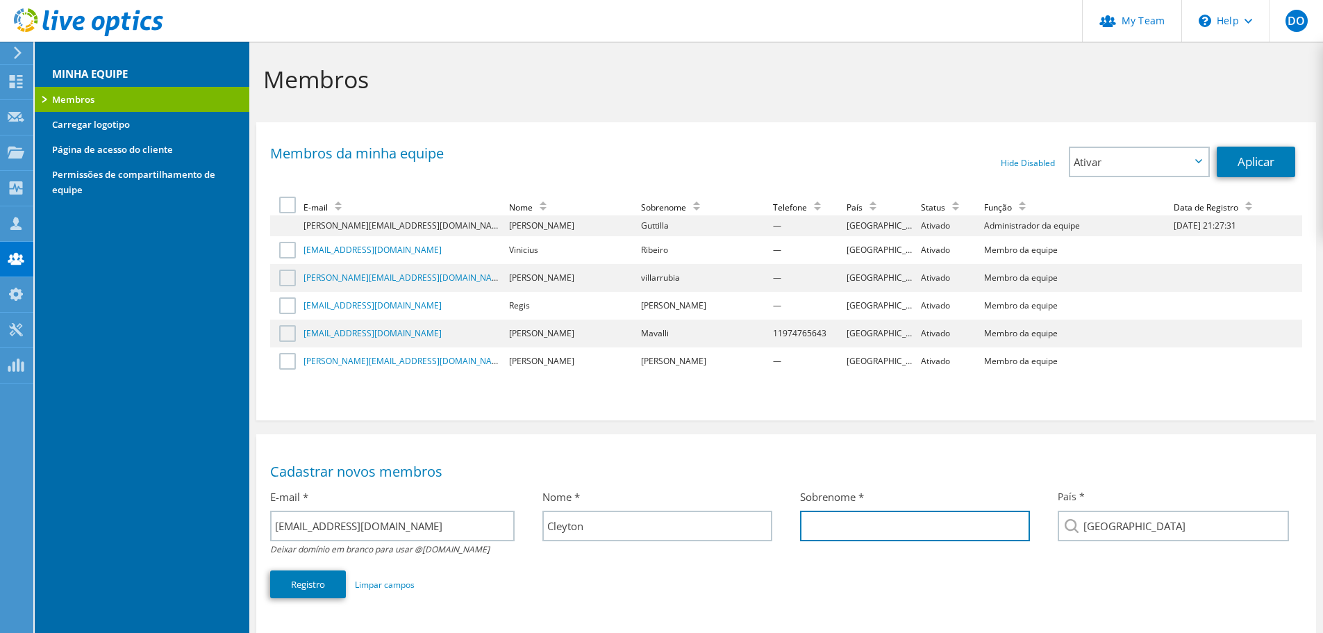
click at [865, 524] on input "text" at bounding box center [915, 525] width 230 height 31
type input "Candido"
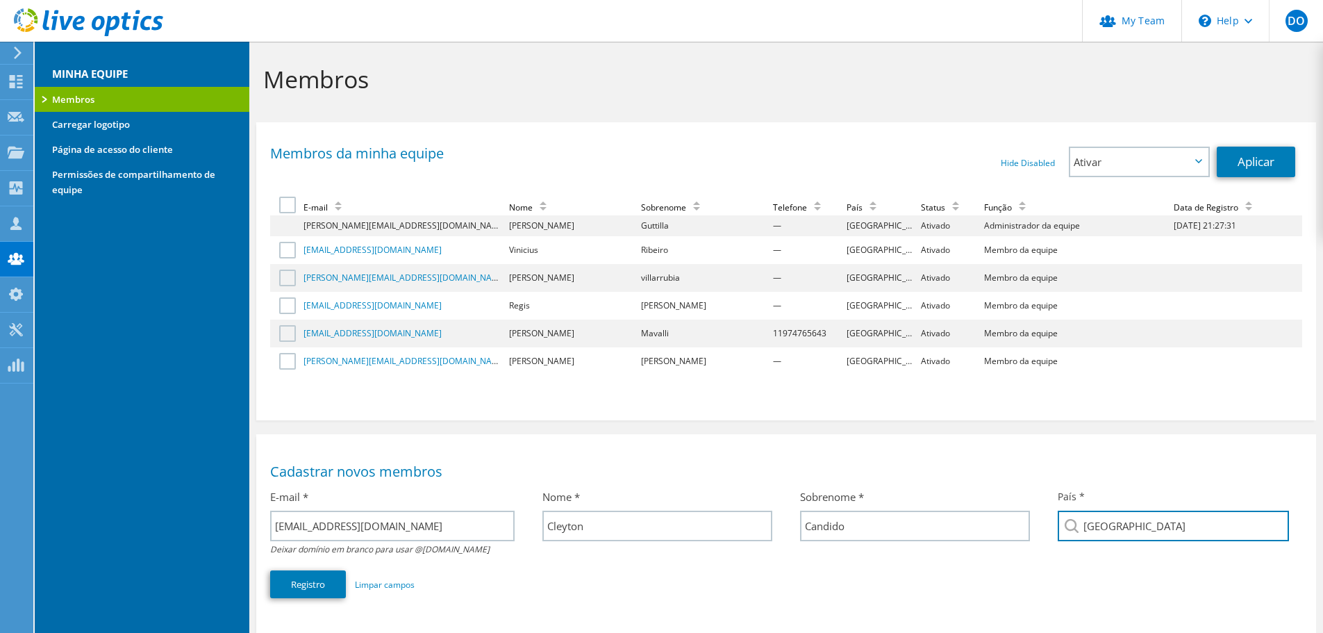
click at [1101, 517] on input "[GEOGRAPHIC_DATA]" at bounding box center [1173, 525] width 231 height 31
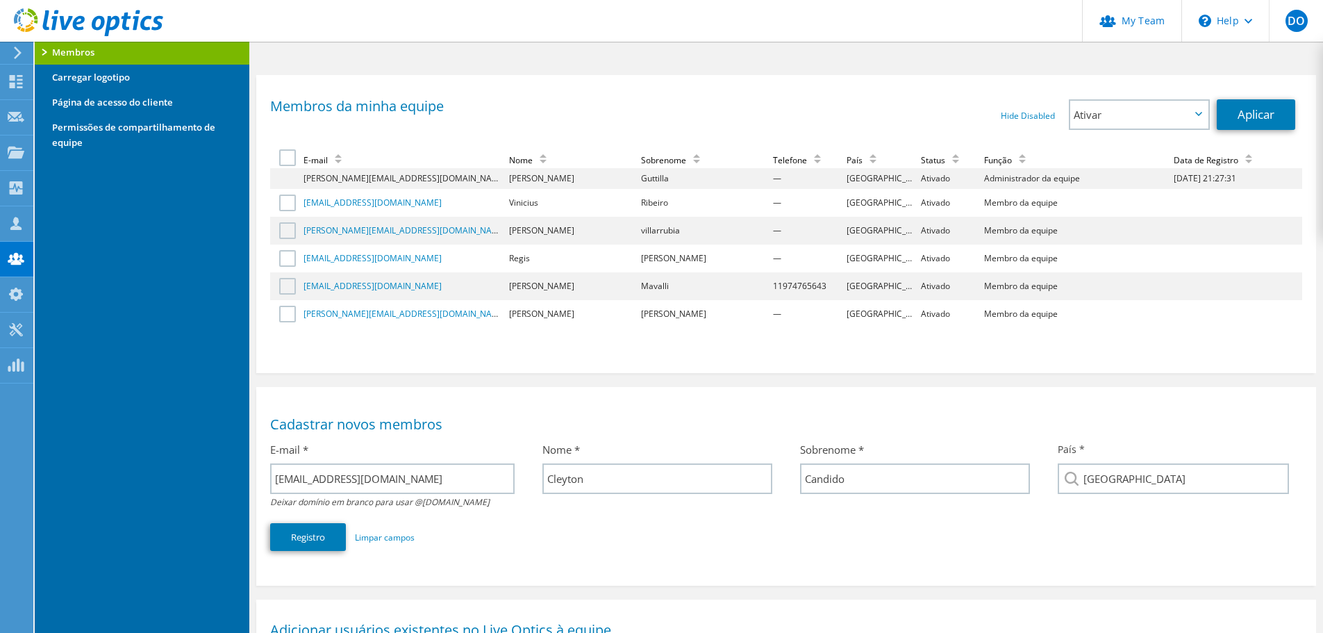
scroll to position [69, 0]
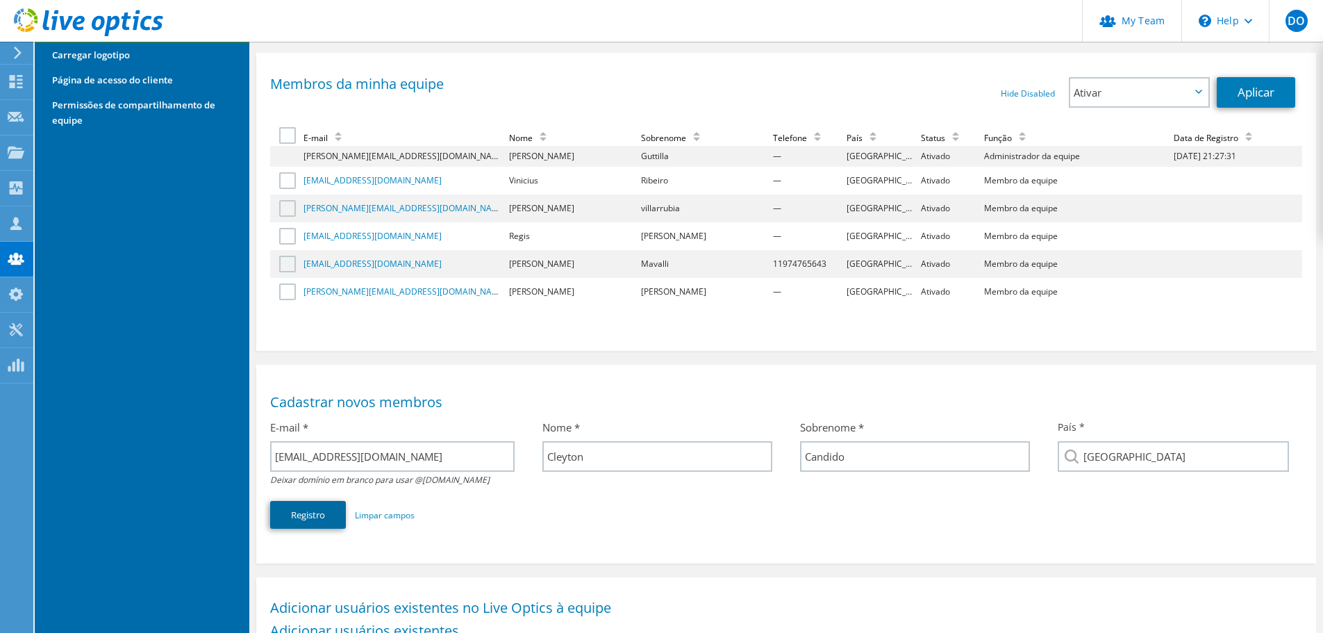
click at [321, 504] on button "Registro" at bounding box center [308, 515] width 76 height 28
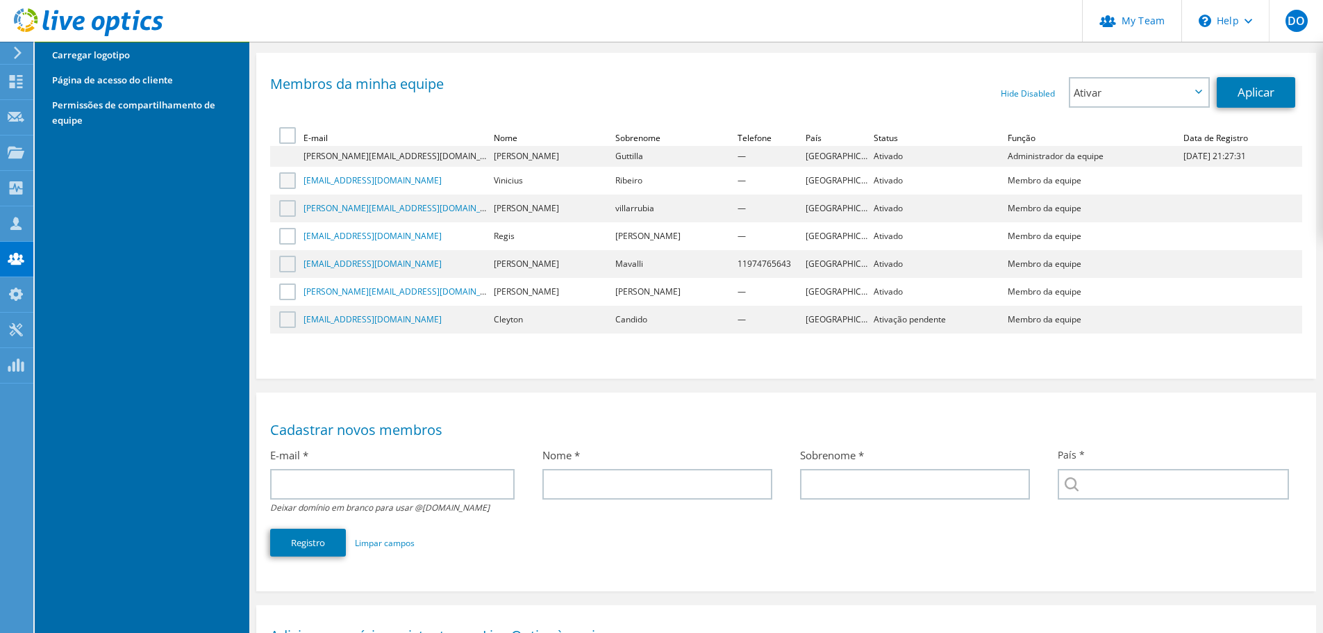
click at [281, 183] on label at bounding box center [289, 180] width 20 height 17
click at [0, 0] on input "checkbox" at bounding box center [0, 0] width 0 height 0
click at [1166, 92] on span "Ativar" at bounding box center [1131, 92] width 117 height 17
click at [1016, 94] on link "Hide Disabled" at bounding box center [1028, 93] width 54 height 12
click at [1021, 92] on link "Show Disabled" at bounding box center [1026, 93] width 57 height 12
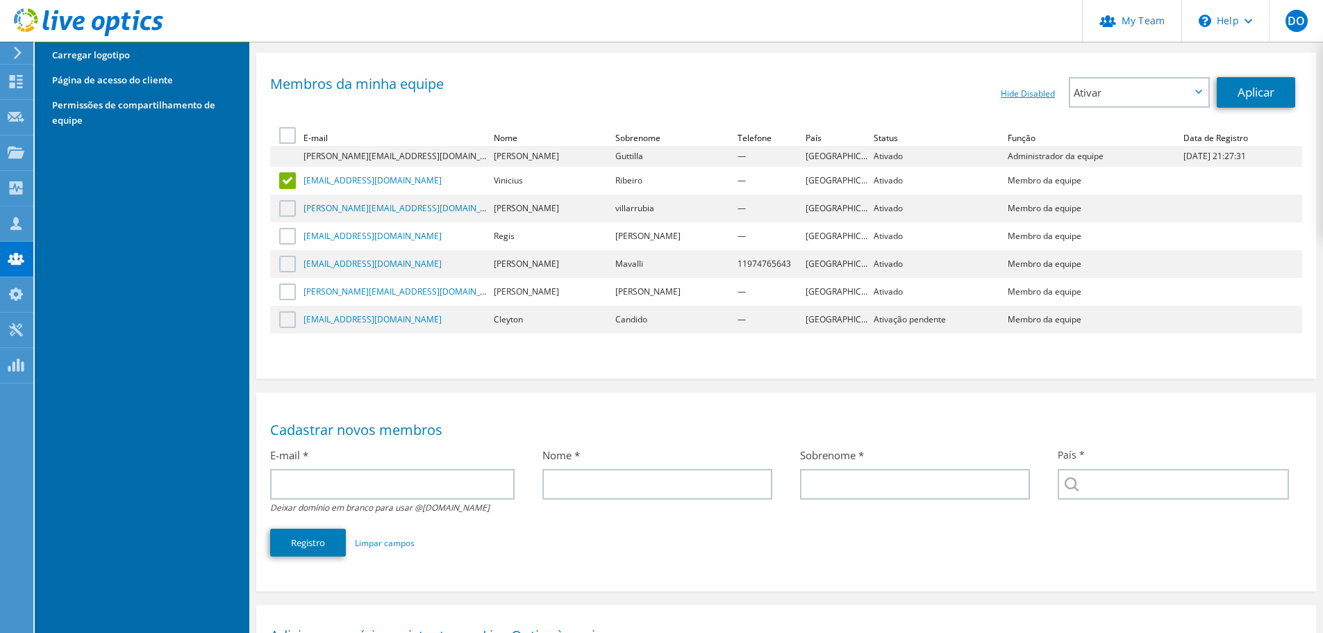
click at [1022, 92] on link "Hide Disabled" at bounding box center [1028, 93] width 54 height 12
click at [1022, 92] on link "Show Disabled" at bounding box center [1026, 93] width 57 height 12
click at [1042, 95] on link "Hide Disabled" at bounding box center [1028, 93] width 54 height 12
click at [1143, 97] on span "Ativar" at bounding box center [1131, 92] width 117 height 17
click at [1092, 134] on li "Desabilitar" at bounding box center [1138, 131] width 137 height 17
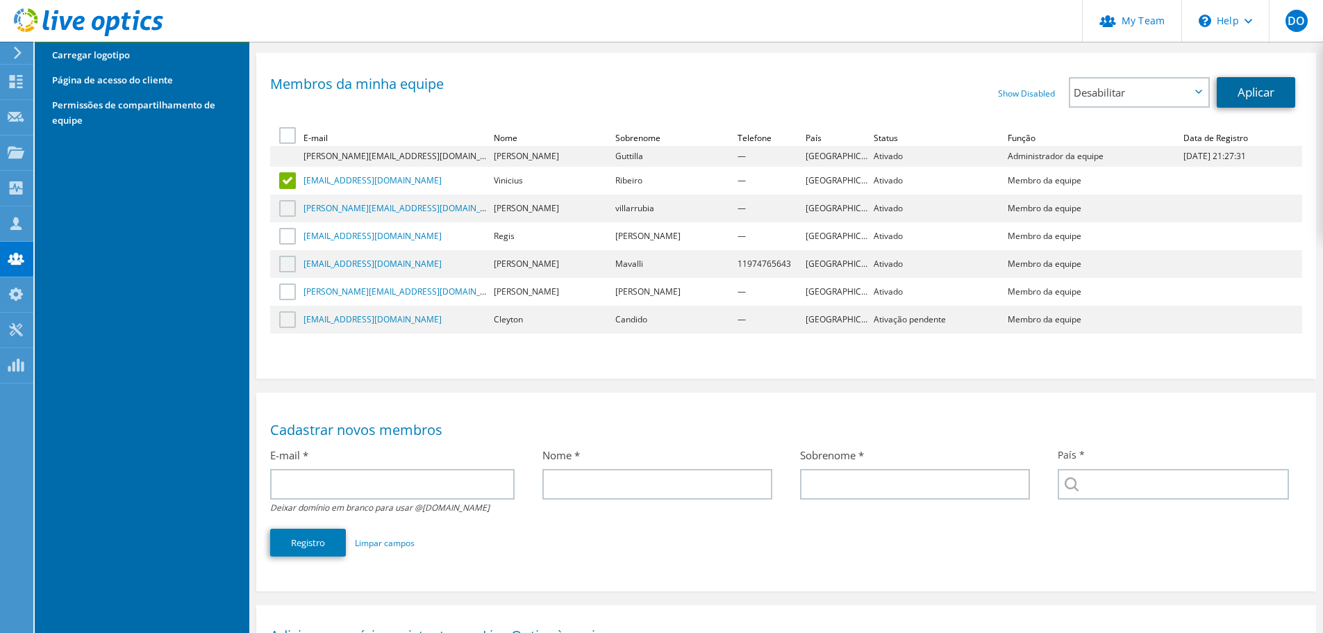
click at [1260, 87] on link "Aplicar" at bounding box center [1256, 92] width 78 height 31
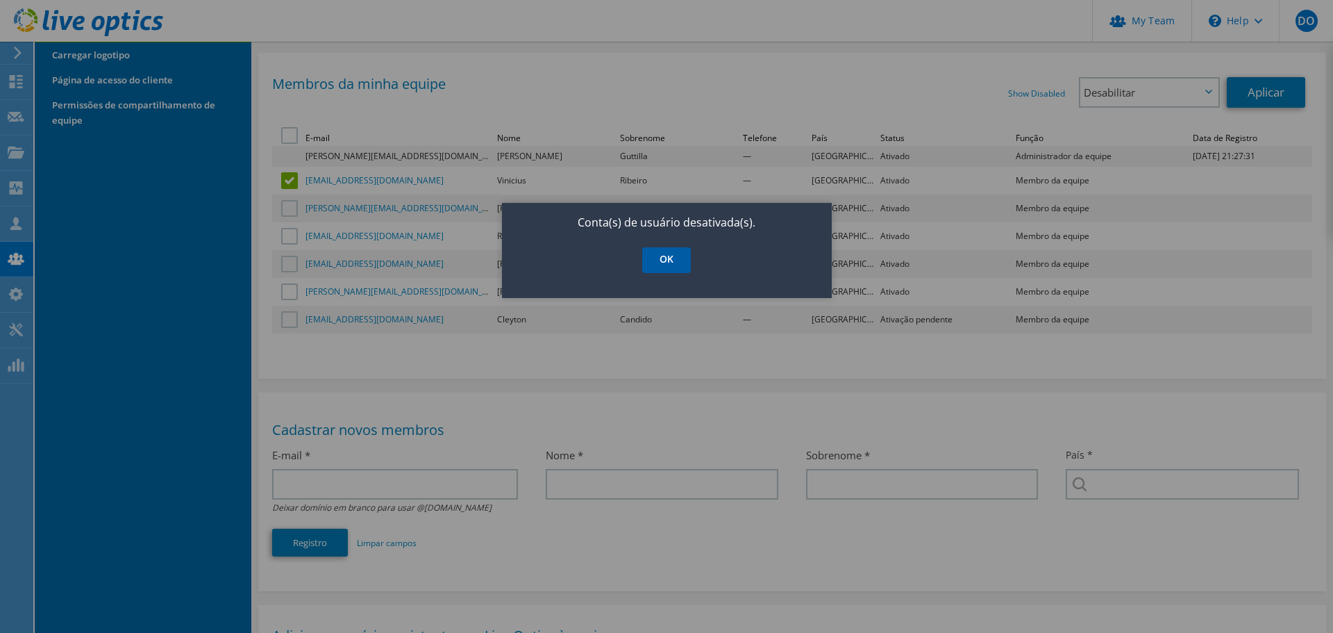
click at [669, 267] on link "OK" at bounding box center [666, 260] width 49 height 26
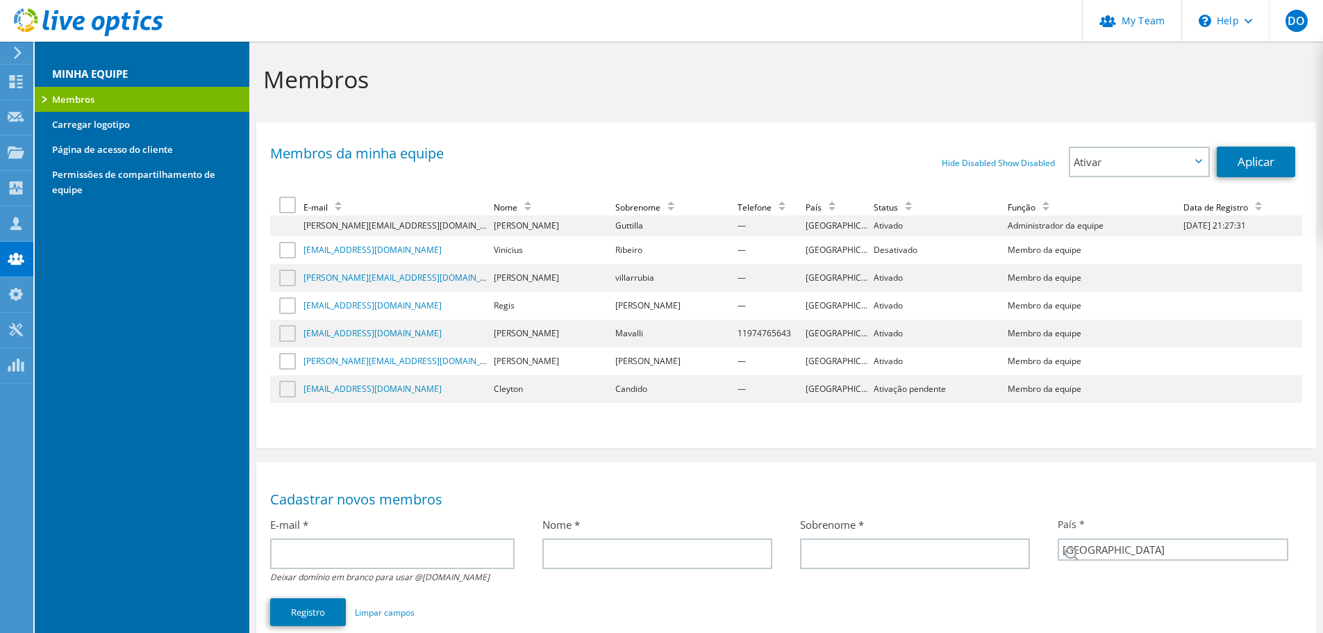
scroll to position [55, 0]
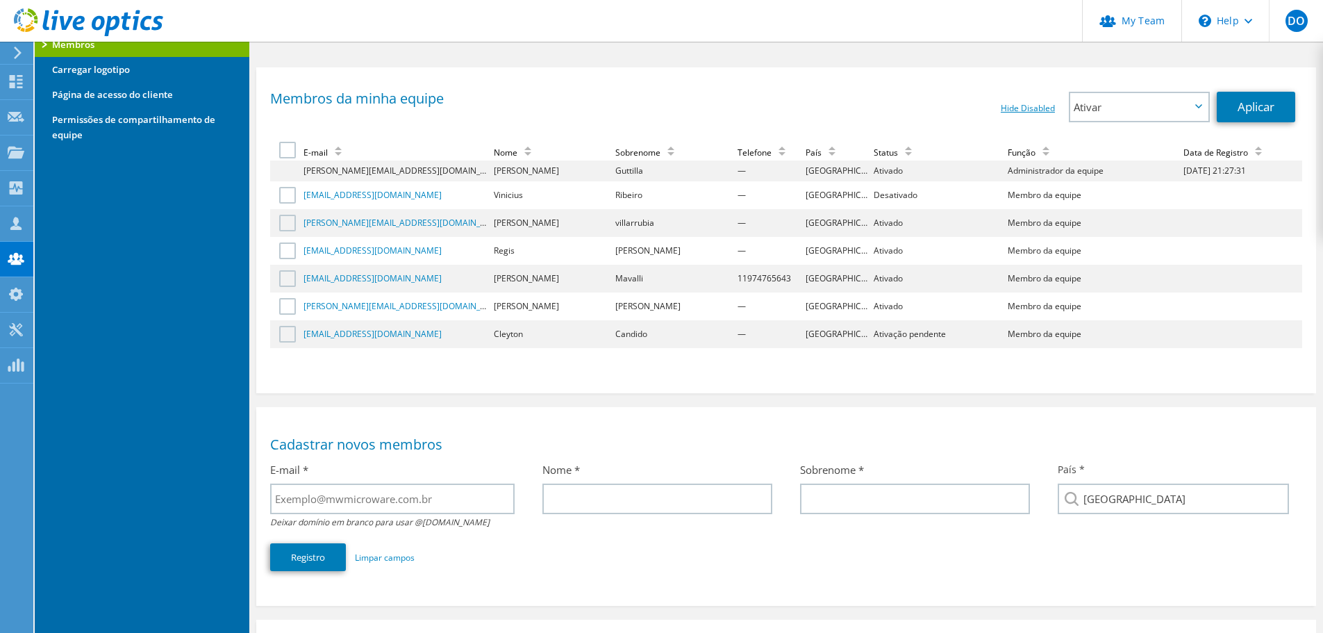
click at [1036, 109] on link "Hide Disabled" at bounding box center [1028, 108] width 54 height 12
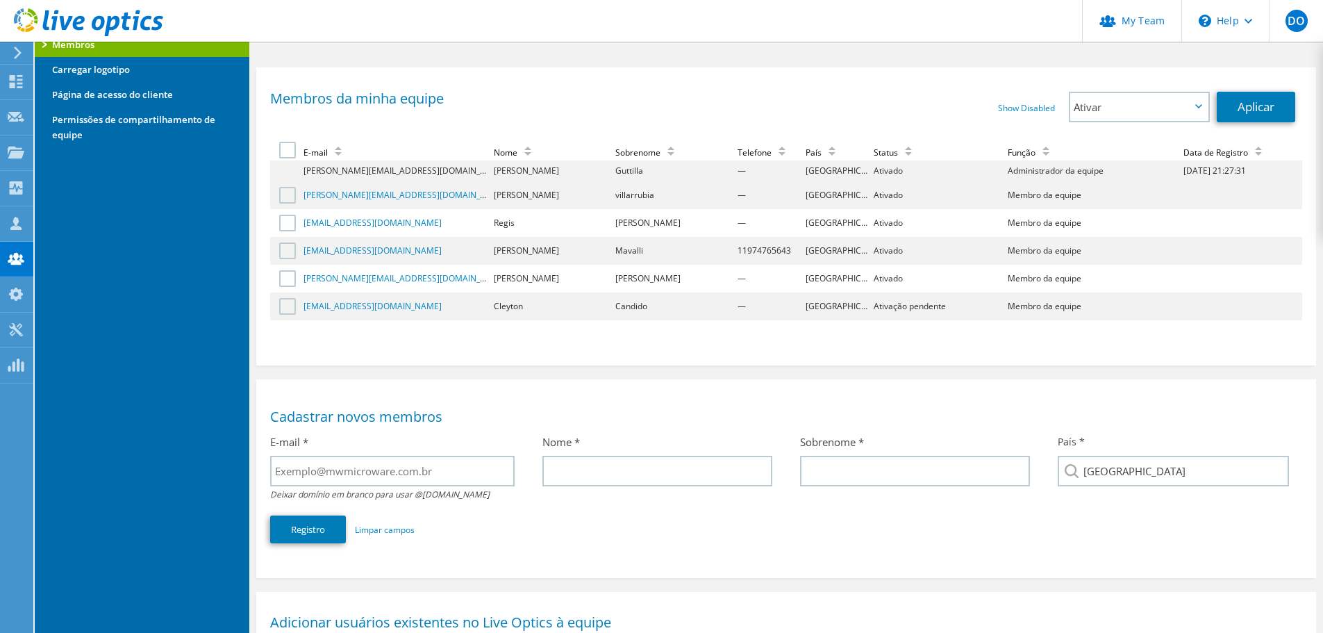
click at [957, 97] on div "Hide Disabled Show Disabled Ativar Desabilitar Promover a administrador Ativar …" at bounding box center [1044, 107] width 516 height 31
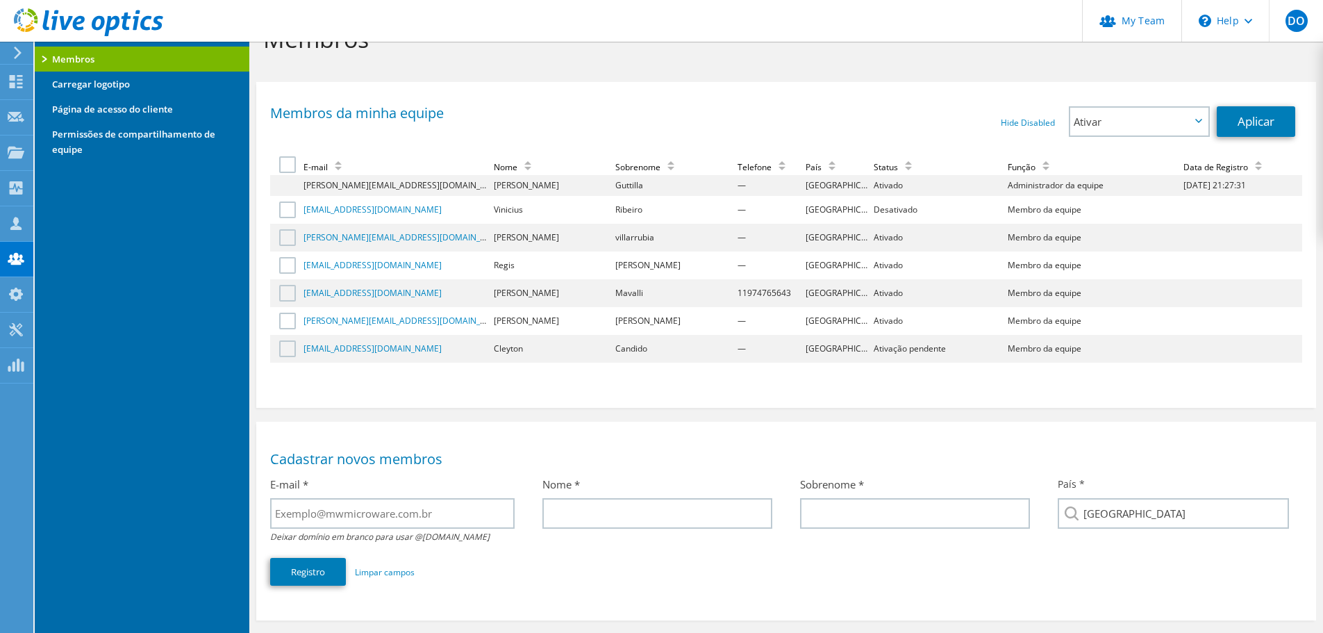
scroll to position [40, 0]
click at [401, 507] on input "text" at bounding box center [392, 513] width 244 height 31
type input "[PERSON_NAME][EMAIL_ADDRESS][DOMAIN_NAME]"
click at [601, 517] on input "text" at bounding box center [657, 513] width 230 height 31
type input "[PERSON_NAME]"
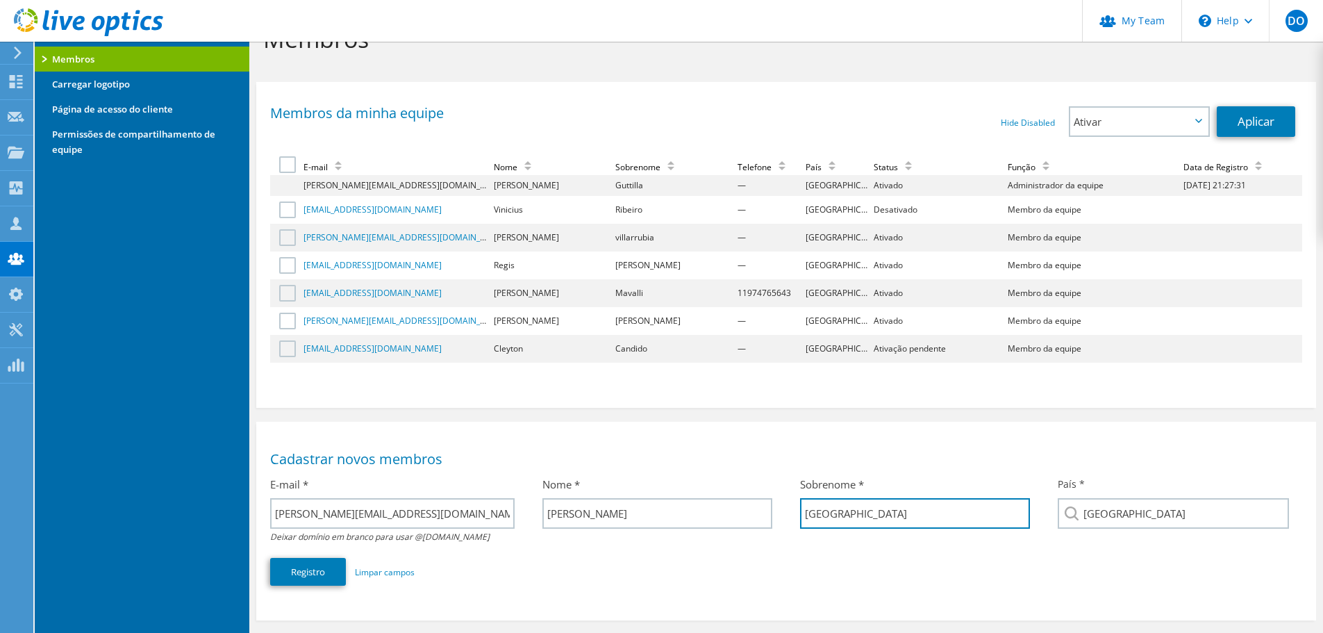
type input "[GEOGRAPHIC_DATA]"
click at [314, 581] on button "Registro" at bounding box center [308, 572] width 76 height 28
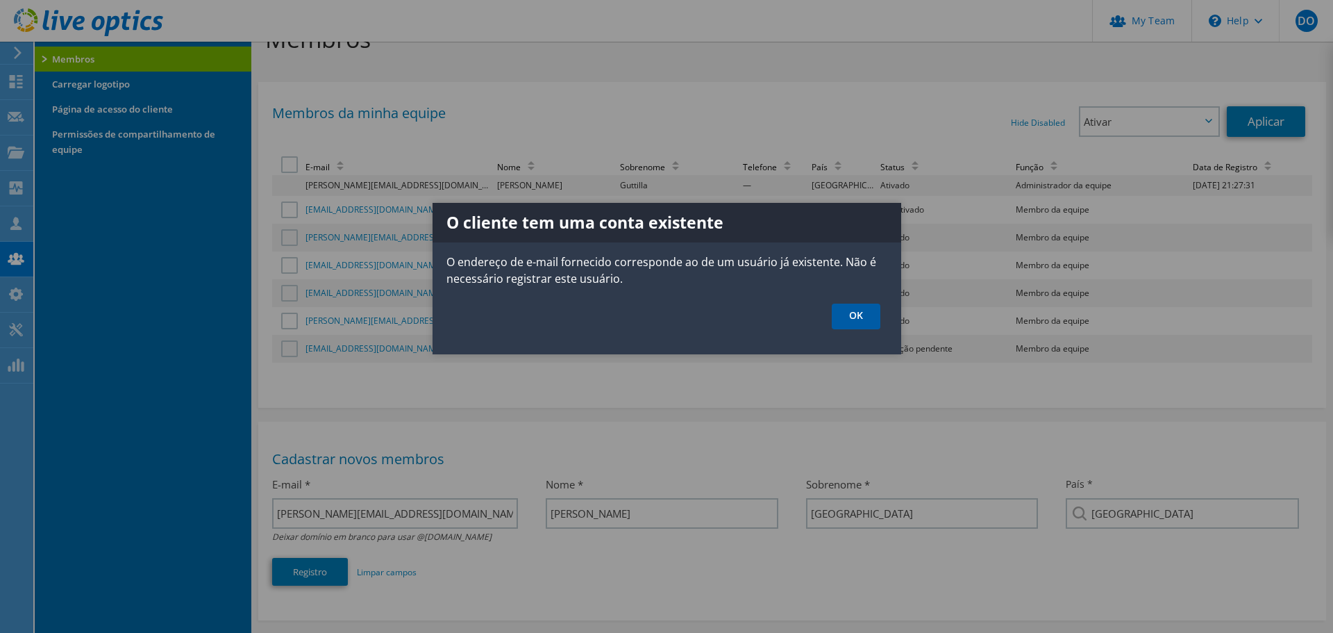
click at [851, 319] on link "OK" at bounding box center [856, 316] width 49 height 26
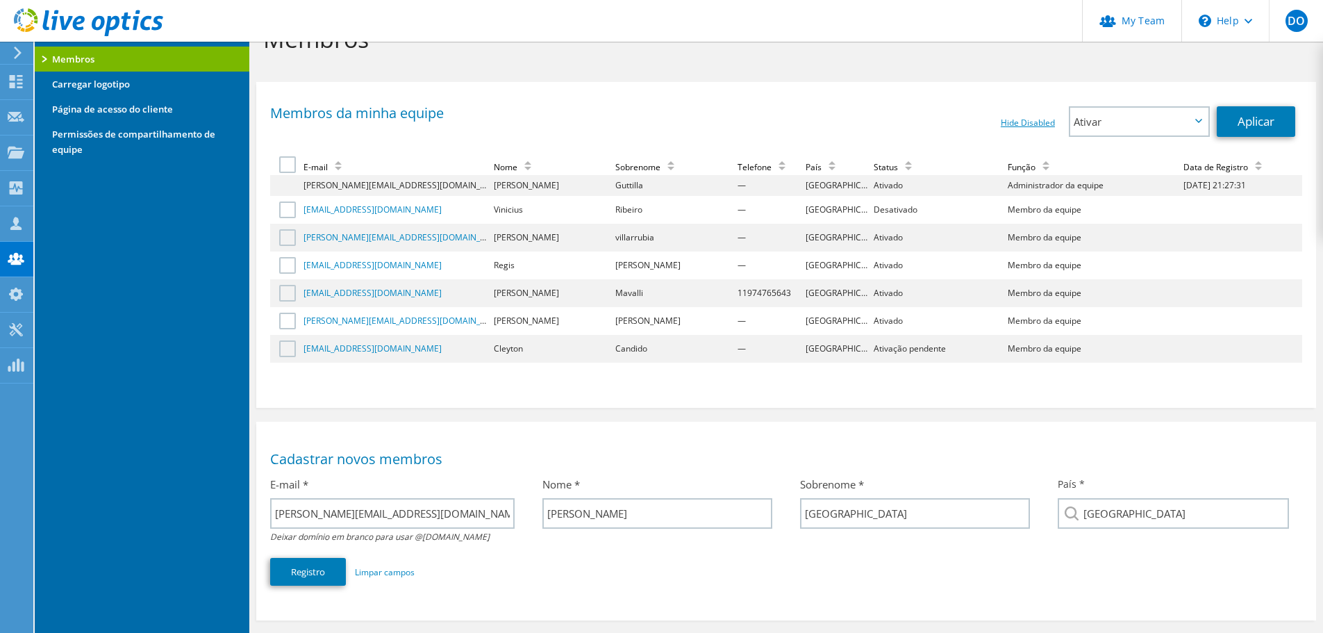
click at [1033, 124] on link "Hide Disabled" at bounding box center [1028, 123] width 54 height 12
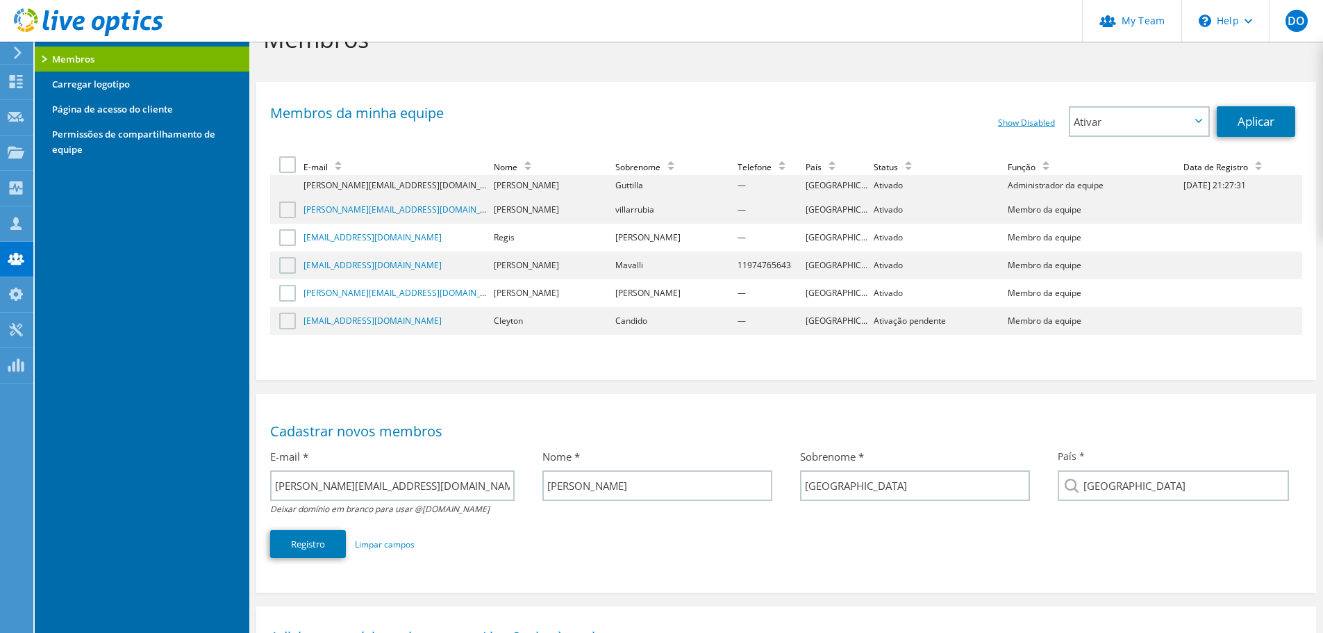
click at [1007, 123] on link "Show Disabled" at bounding box center [1026, 123] width 57 height 12
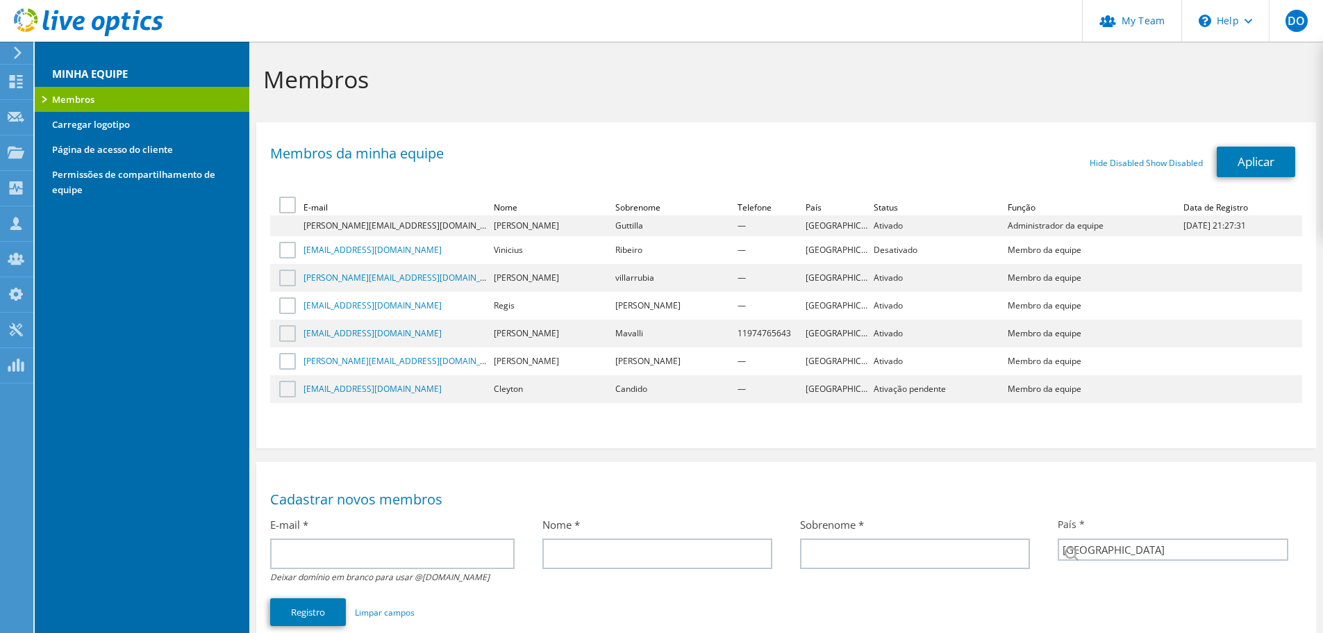
select select "30"
